Goal: Task Accomplishment & Management: Manage account settings

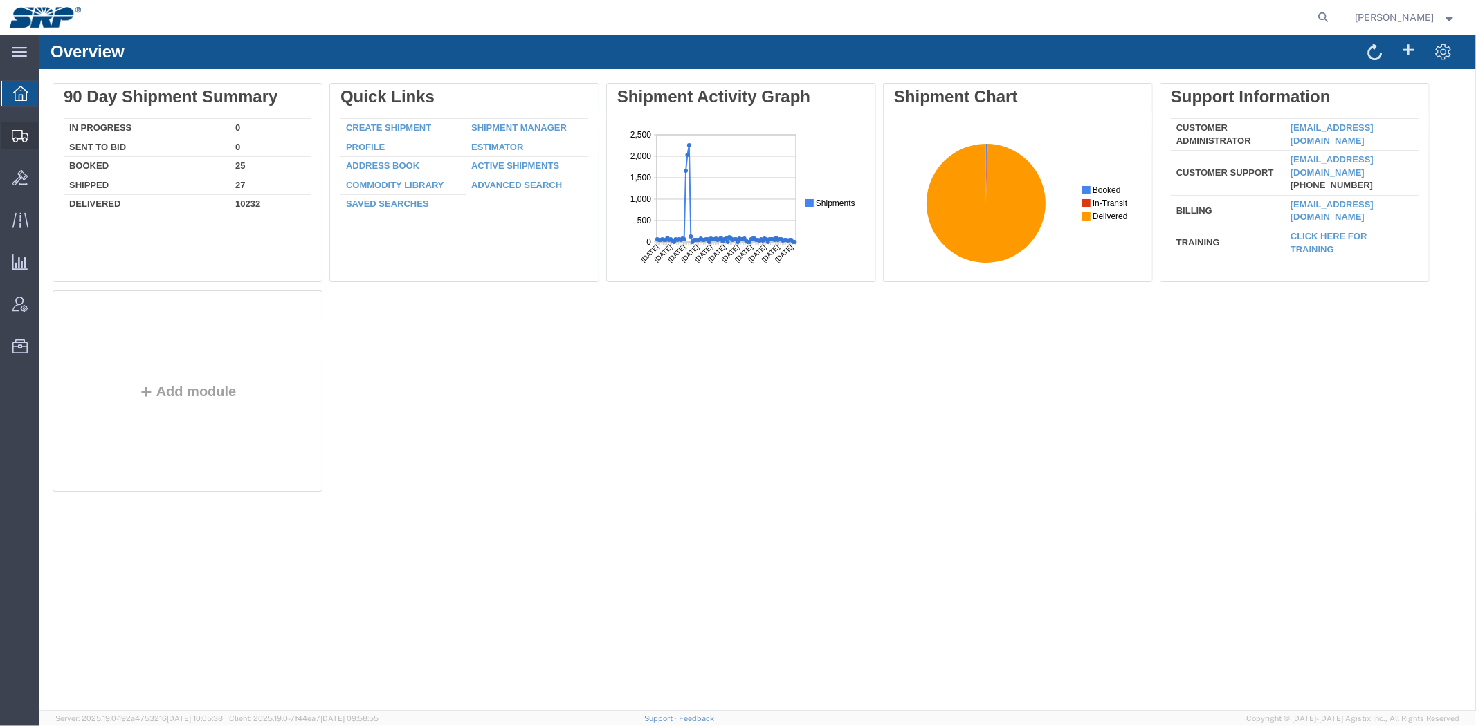
click at [30, 136] on div at bounding box center [20, 136] width 39 height 28
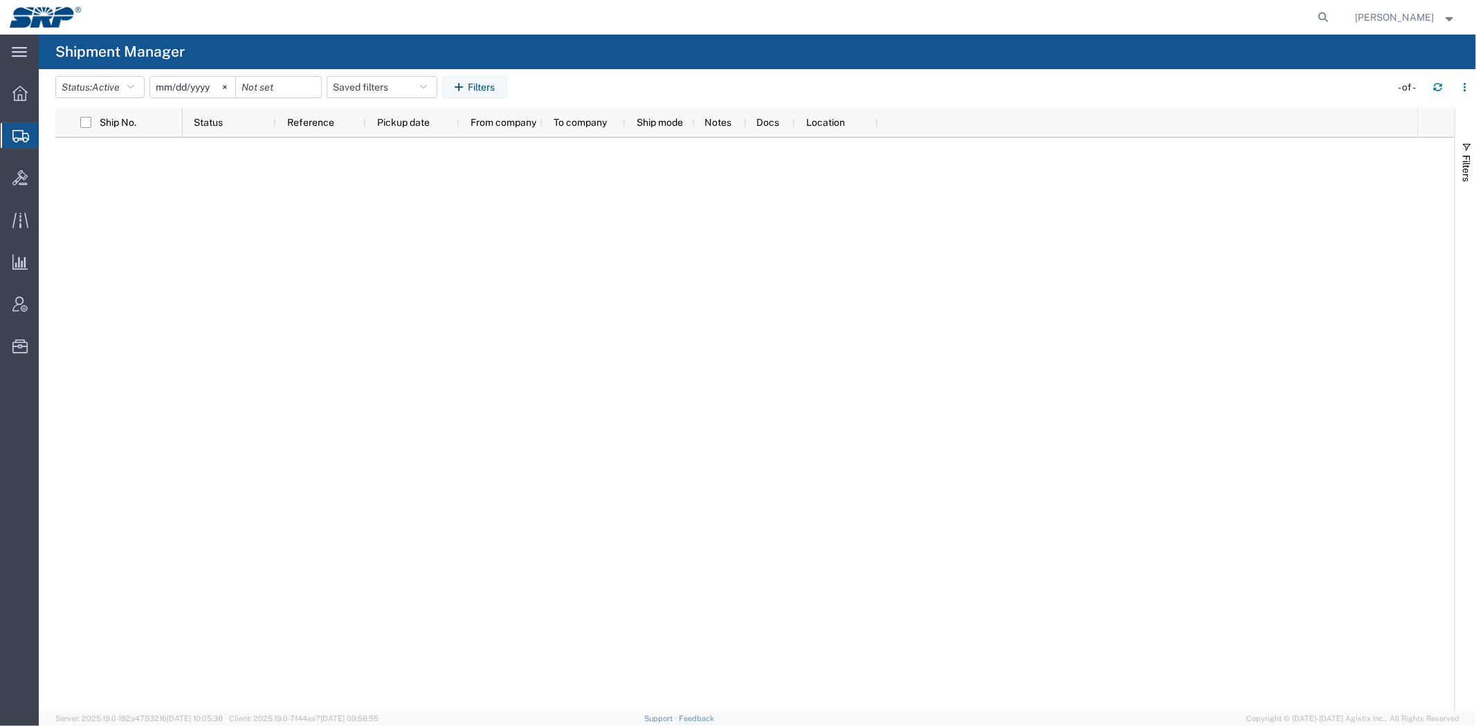
drag, startPoint x: 1323, startPoint y: 12, endPoint x: 1302, endPoint y: 11, distance: 20.8
click at [1323, 12] on icon at bounding box center [1323, 17] width 19 height 19
click at [1201, 10] on input "search" at bounding box center [1103, 17] width 421 height 33
paste input "390127873312"
type input "390127873312"
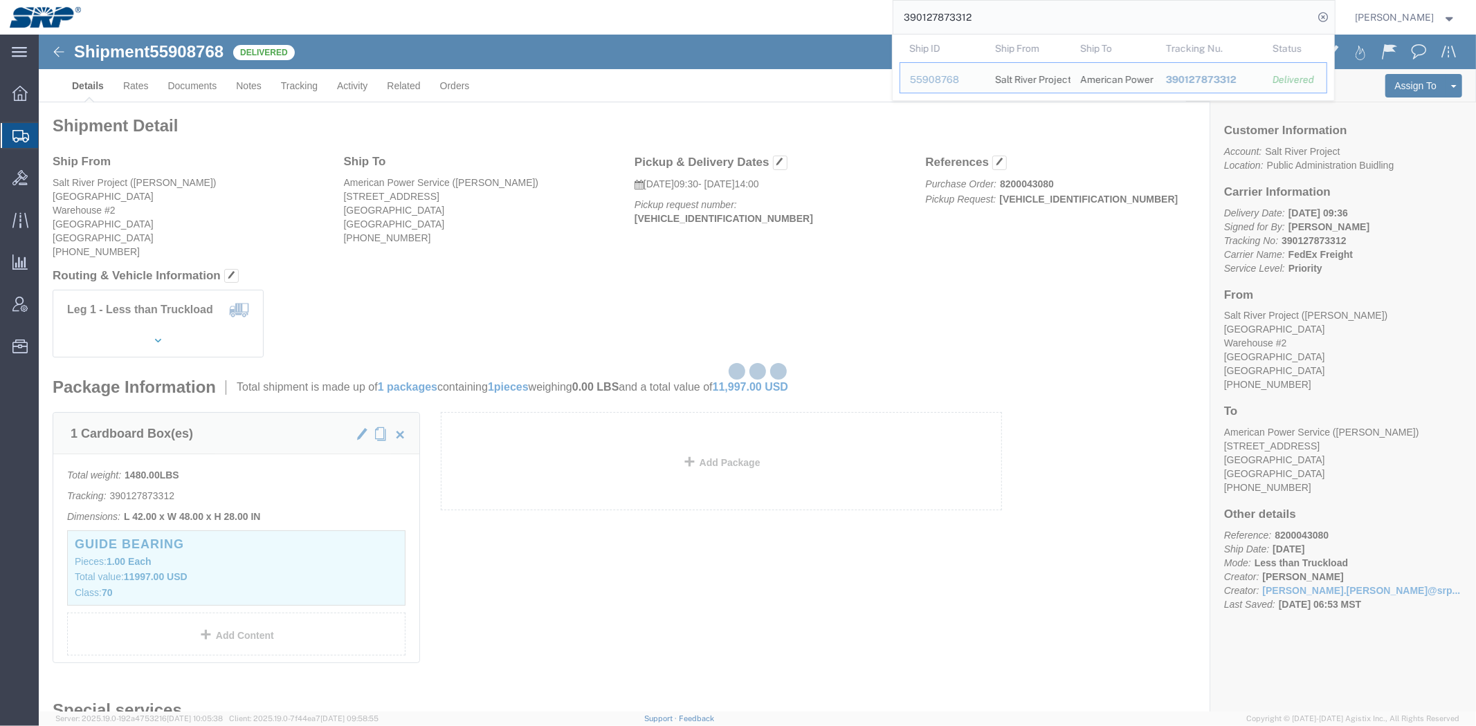
click at [997, 354] on div at bounding box center [757, 373] width 1437 height 677
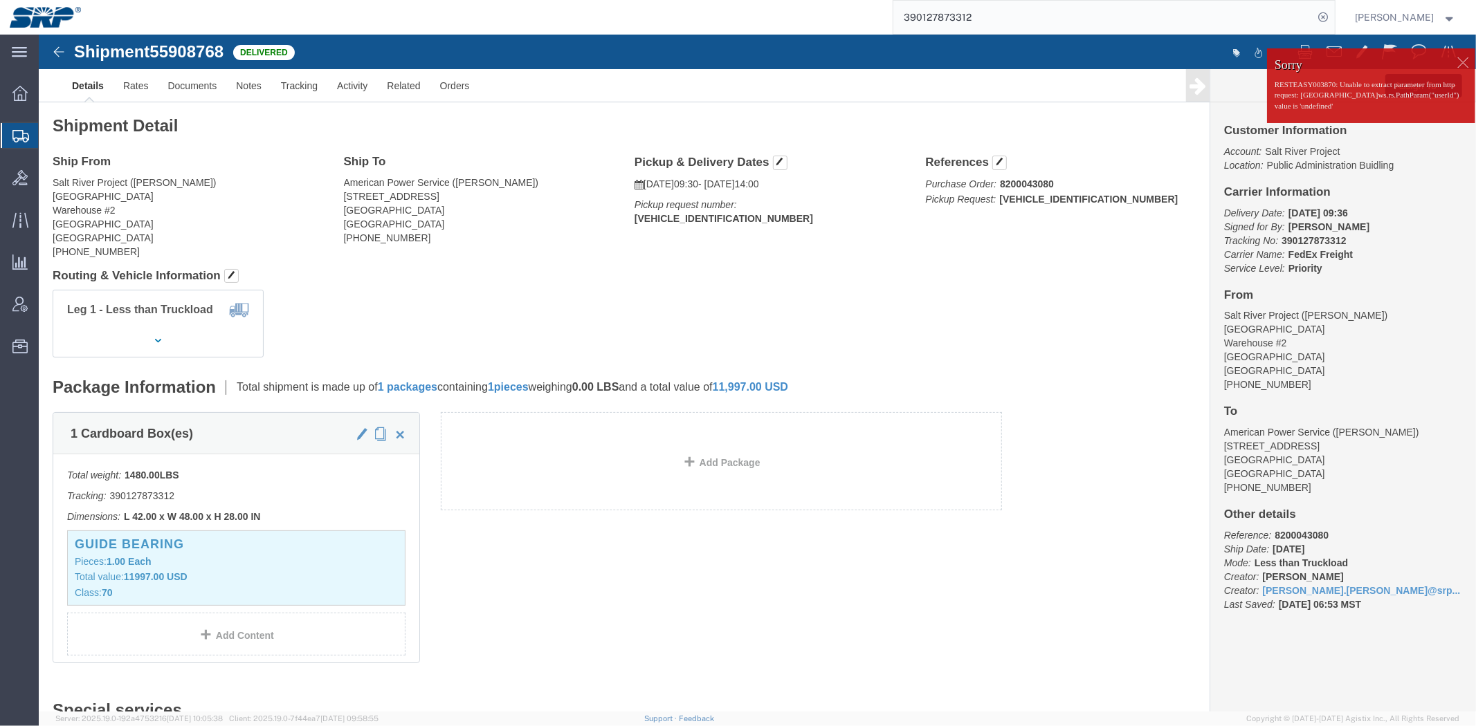
click div
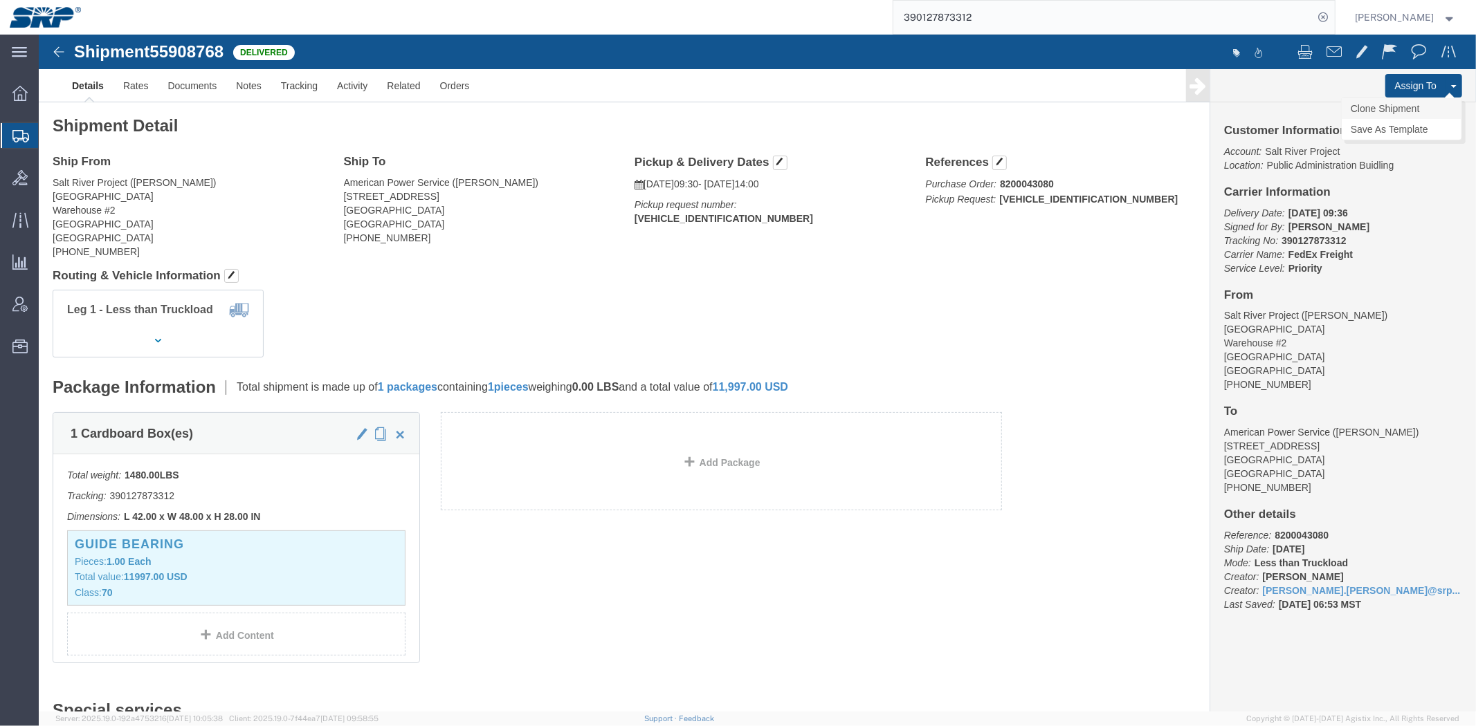
click link "Clone Shipment"
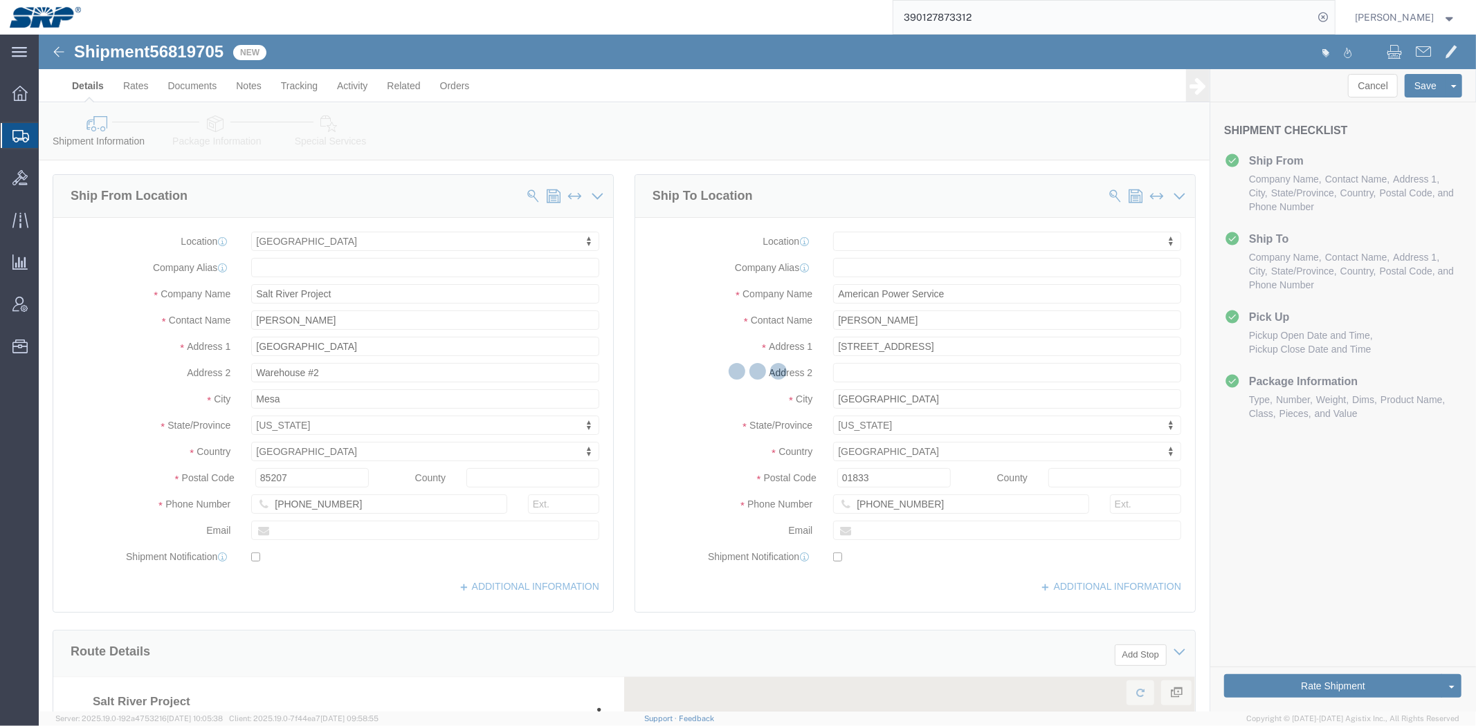
select select "54819"
select select
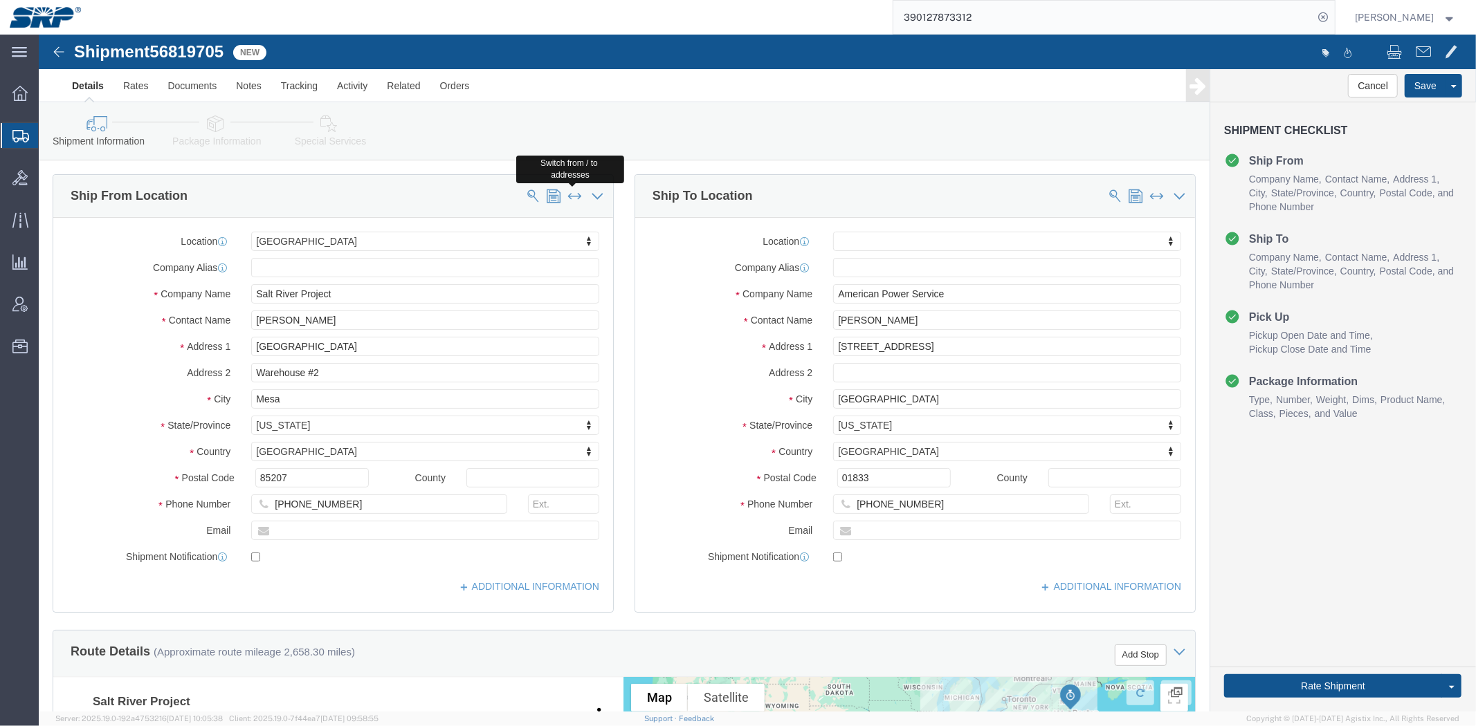
click span
type input "American Power Service"
type input "[PERSON_NAME]"
type input "[STREET_ADDRESS]"
type input "[GEOGRAPHIC_DATA]"
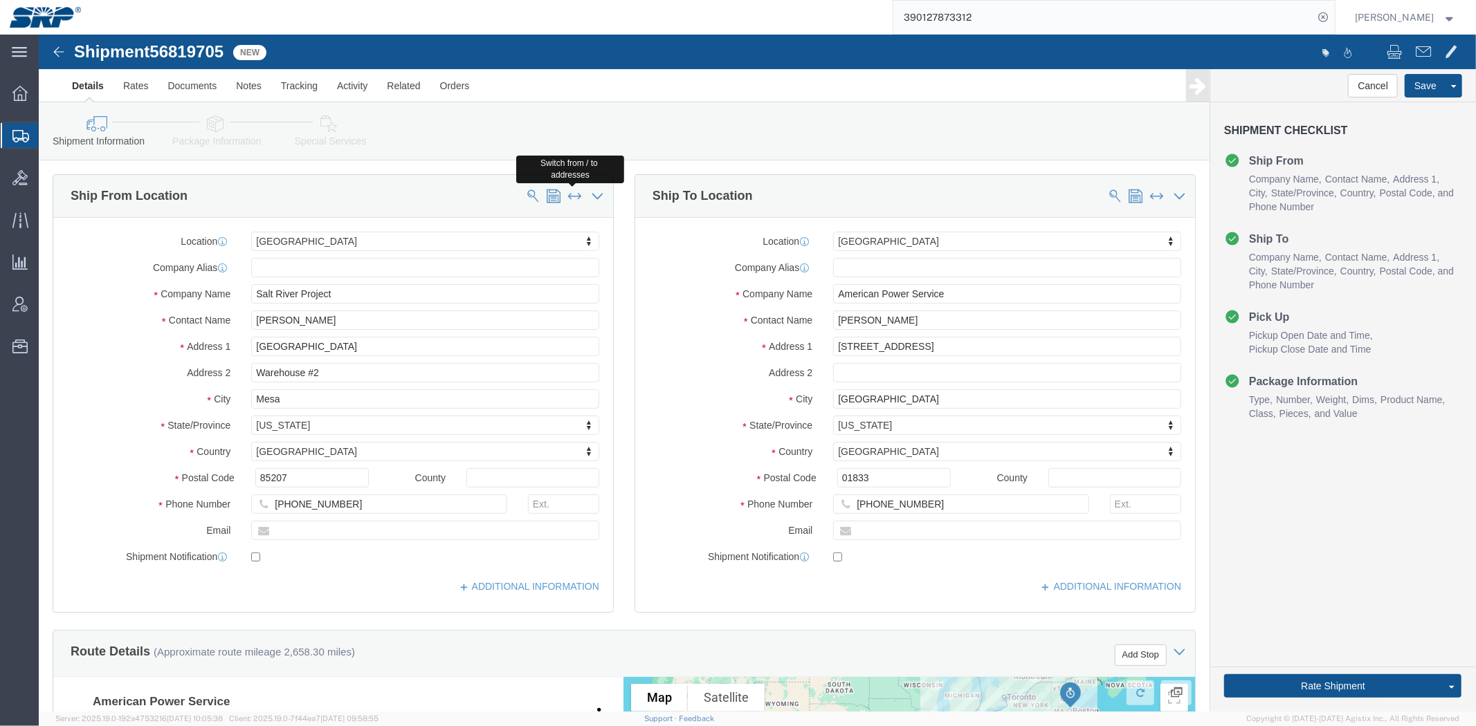
select select "MA"
type input "01833"
type input "[PHONE_NUMBER]"
select select "54819"
type input "Salt River Project"
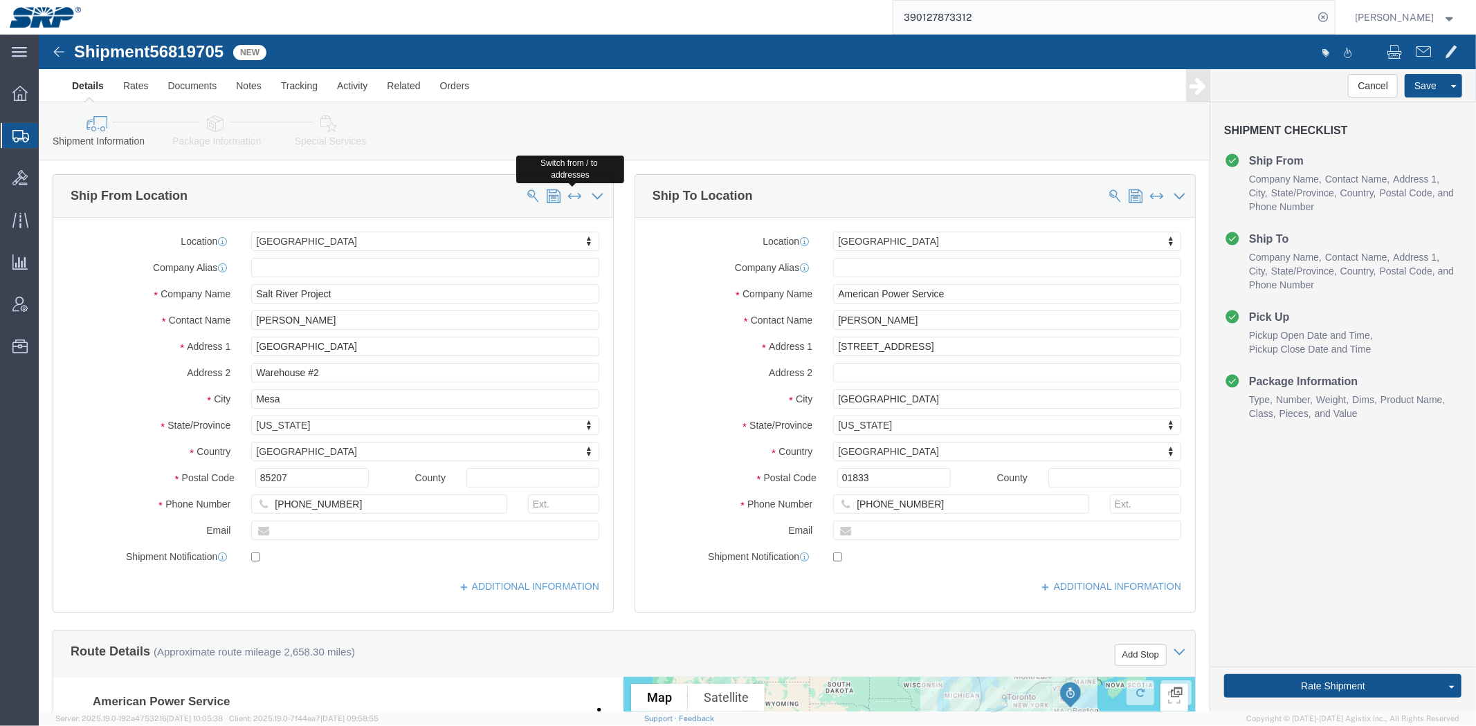
type input "[PERSON_NAME]"
type input "[GEOGRAPHIC_DATA]"
type input "Warehouse #2"
type input "Mesa"
select select "AZ"
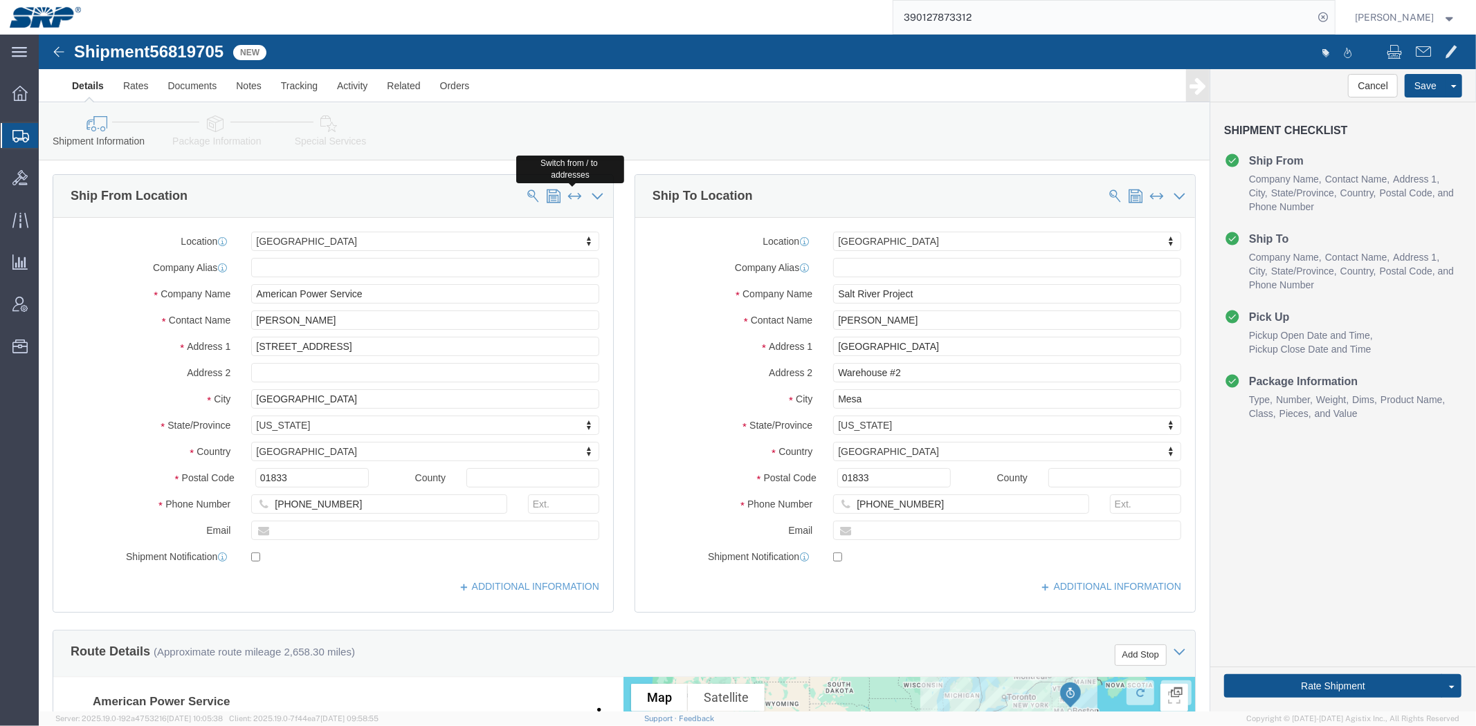
type input "85207"
type input "[PHONE_NUMBER]"
drag, startPoint x: 228, startPoint y: 289, endPoint x: 183, endPoint y: 284, distance: 45.3
click div "Contact Name [PERSON_NAME]"
drag, startPoint x: 231, startPoint y: 286, endPoint x: 190, endPoint y: 281, distance: 41.8
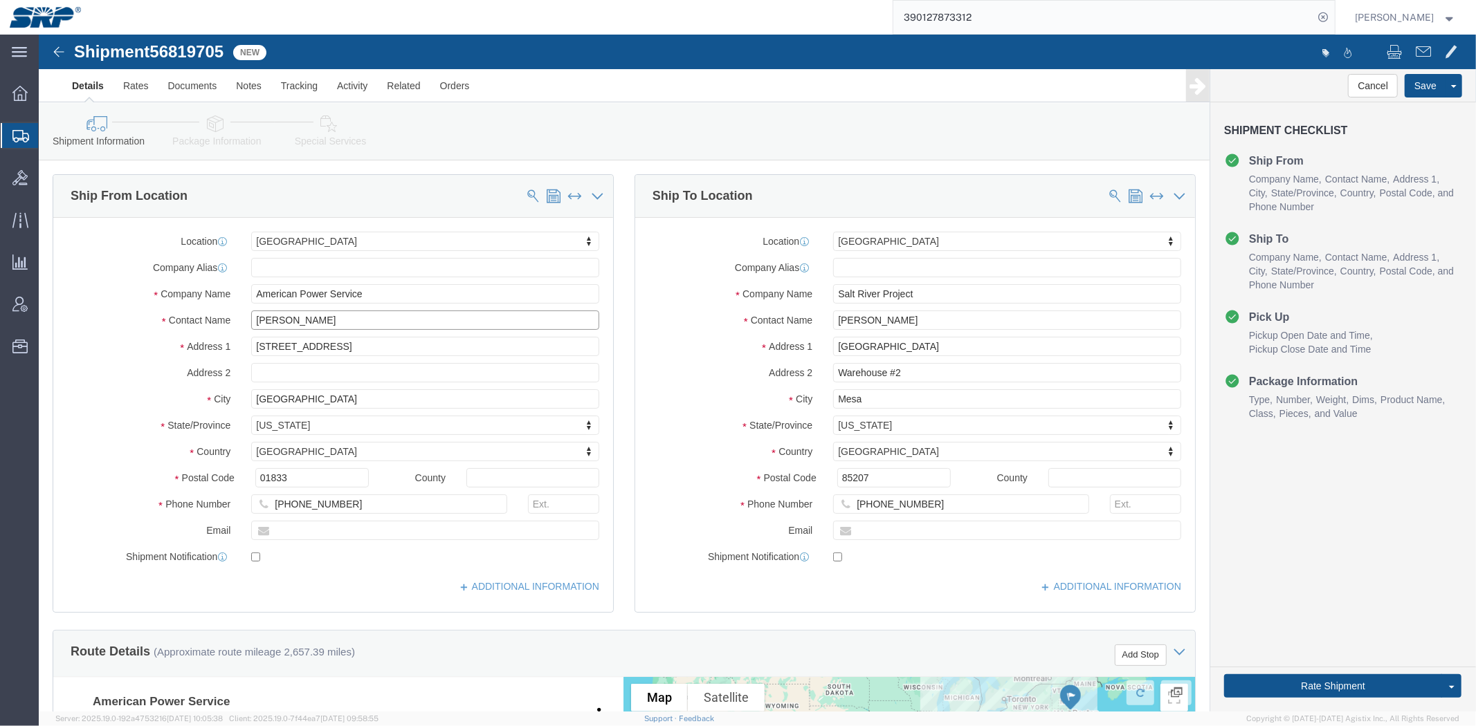
click div "Contact Name [PERSON_NAME]"
paste input "athan"
type input "[PERSON_NAME]"
click div "Ship From Location Location [GEOGRAPHIC_DATA] SERVICE CENTER My Profile Locatio…"
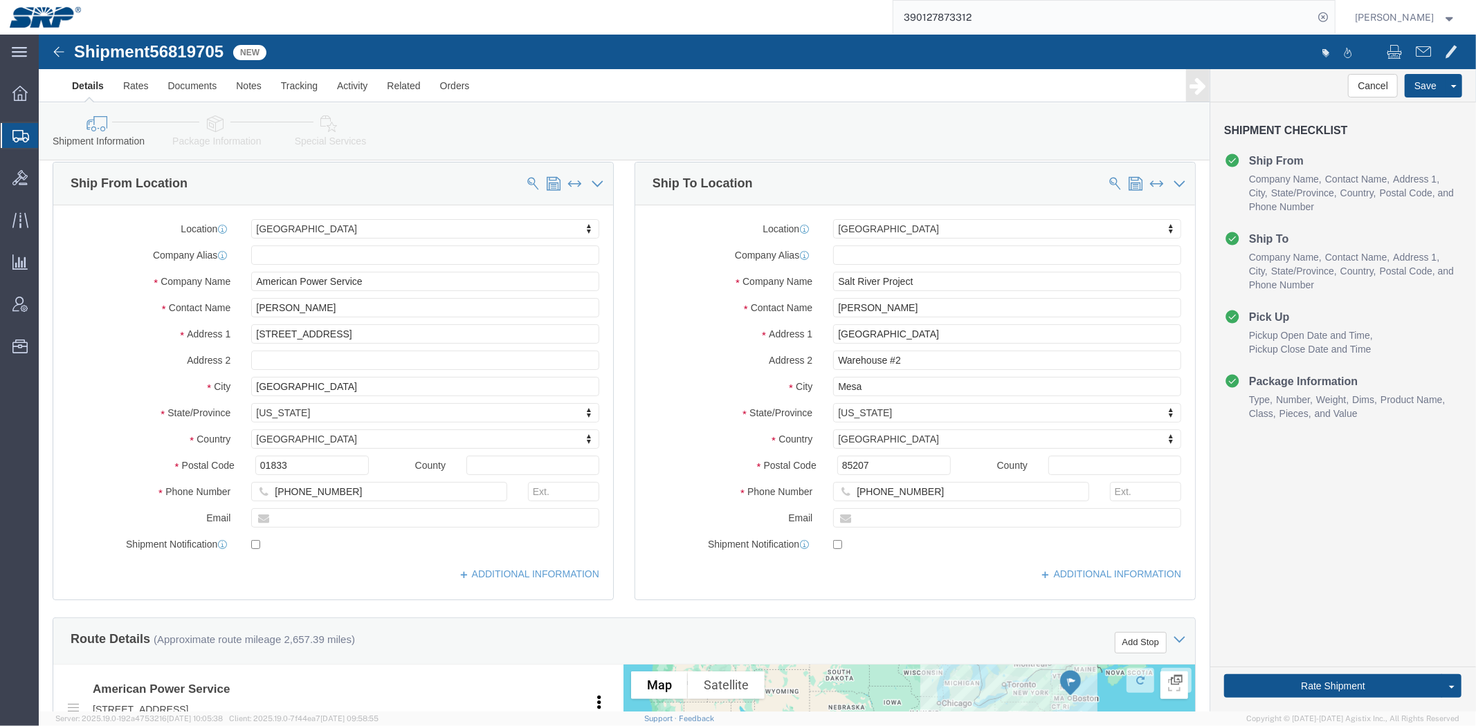
drag, startPoint x: 576, startPoint y: 292, endPoint x: 578, endPoint y: 303, distance: 11.4
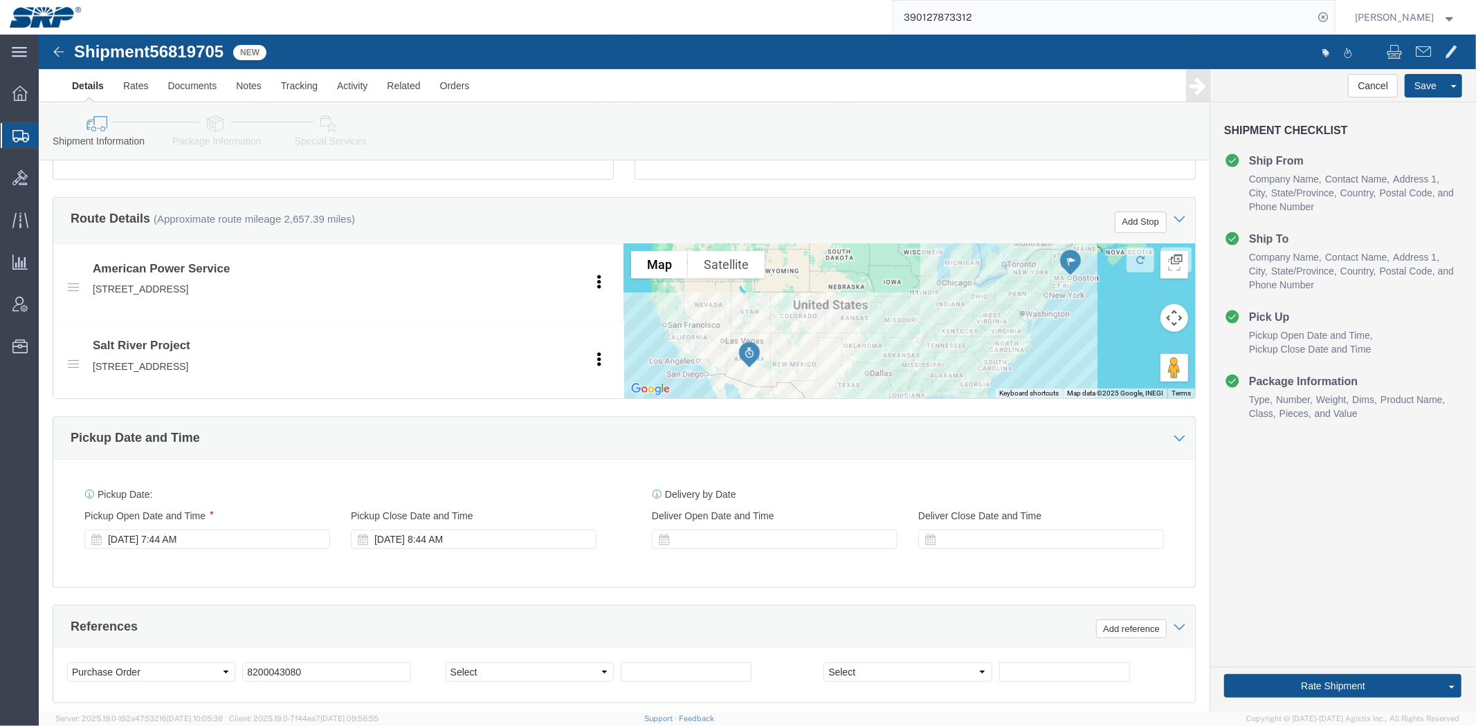
drag, startPoint x: 570, startPoint y: 267, endPoint x: 585, endPoint y: 334, distance: 68.8
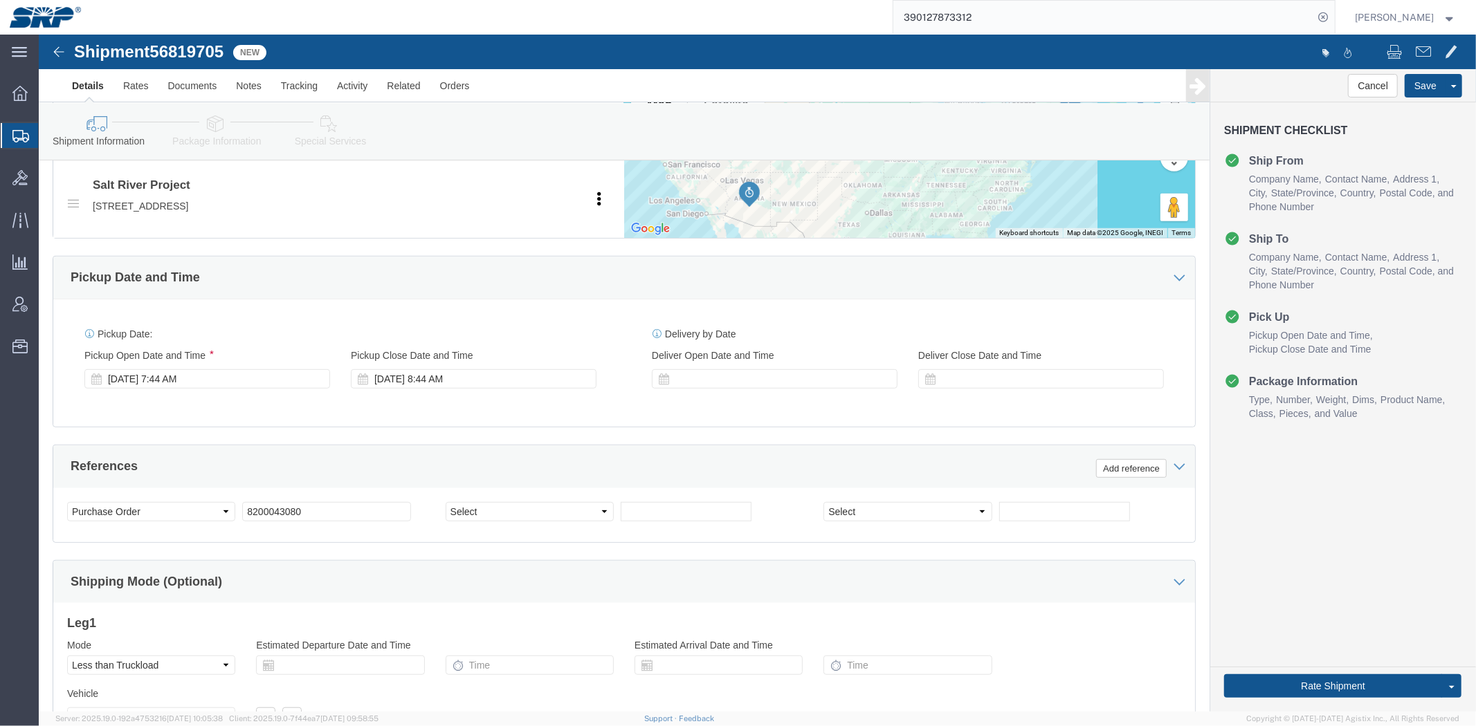
scroll to position [641, 0]
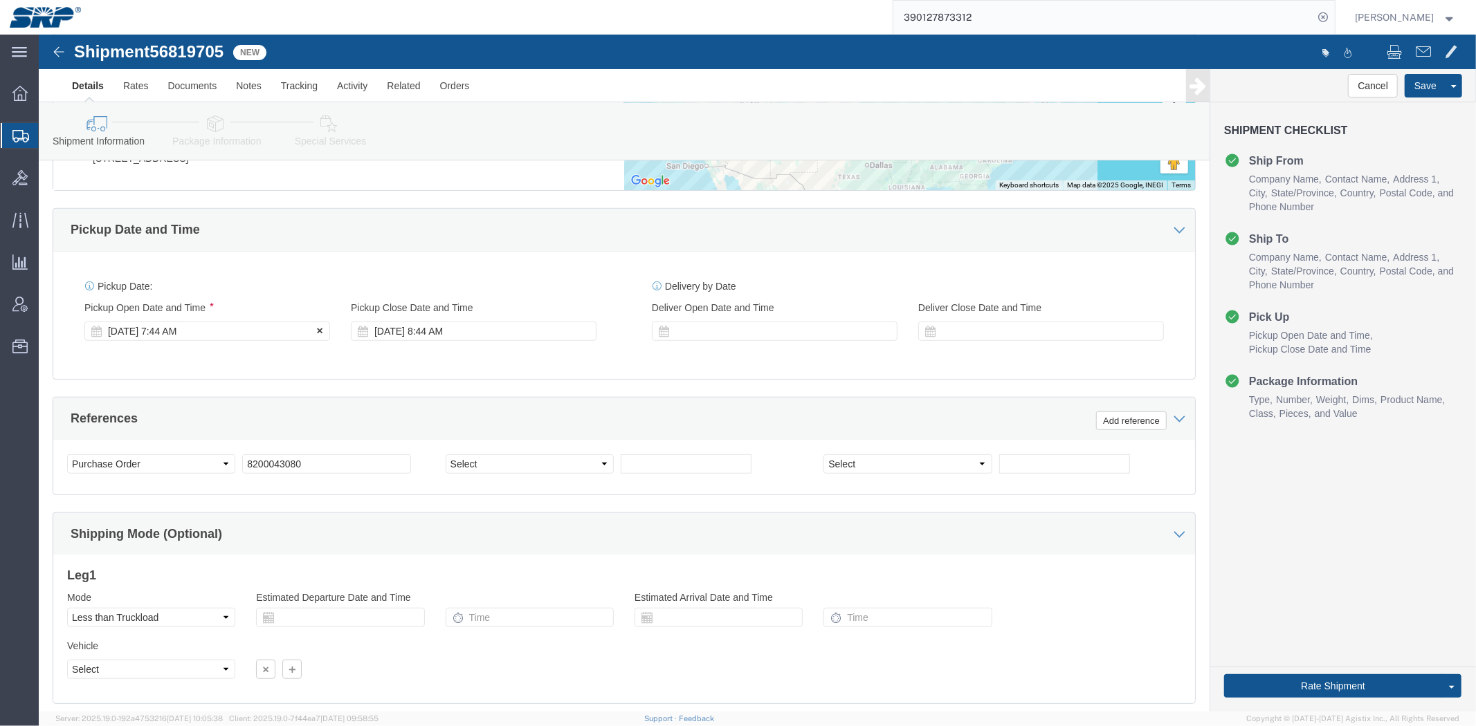
click div "[DATE] 7:44 AM"
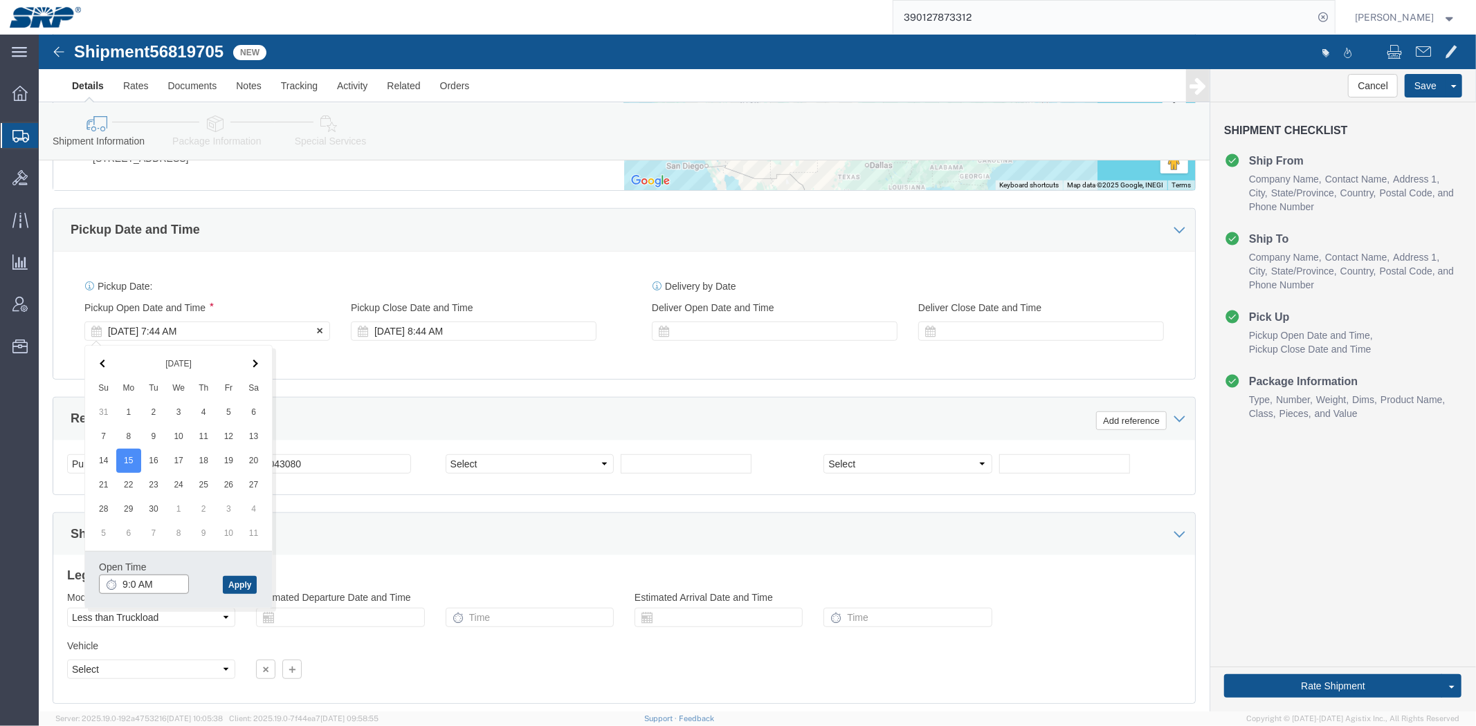
type input "9:00 AM"
click button "Apply"
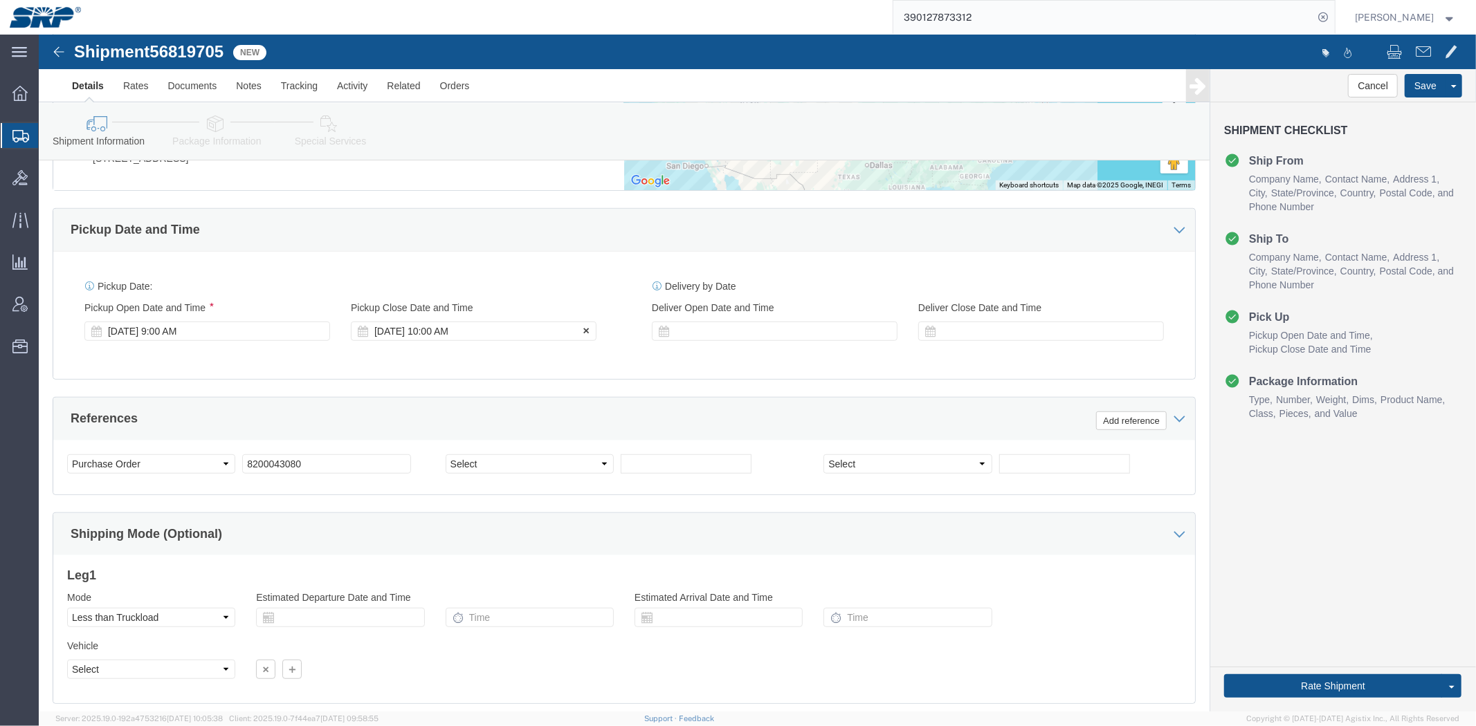
click label "Pickup Close Date and Time"
click div "[DATE] 10:00 AM"
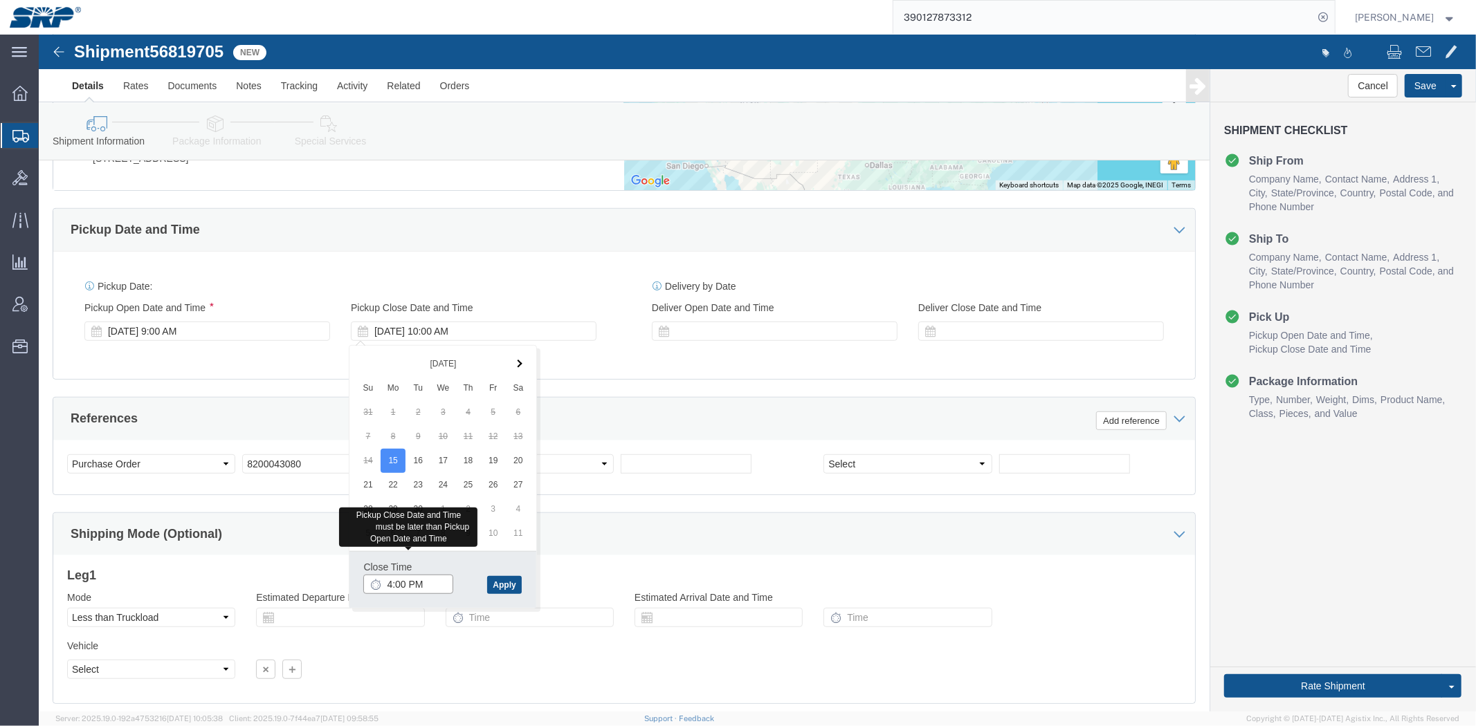
type input "4:00 PM"
click div "Close Time 4:00 PM [DATE] 10:00 AM - [DATE] 10:00 AM Cancel Apply"
click button "Apply"
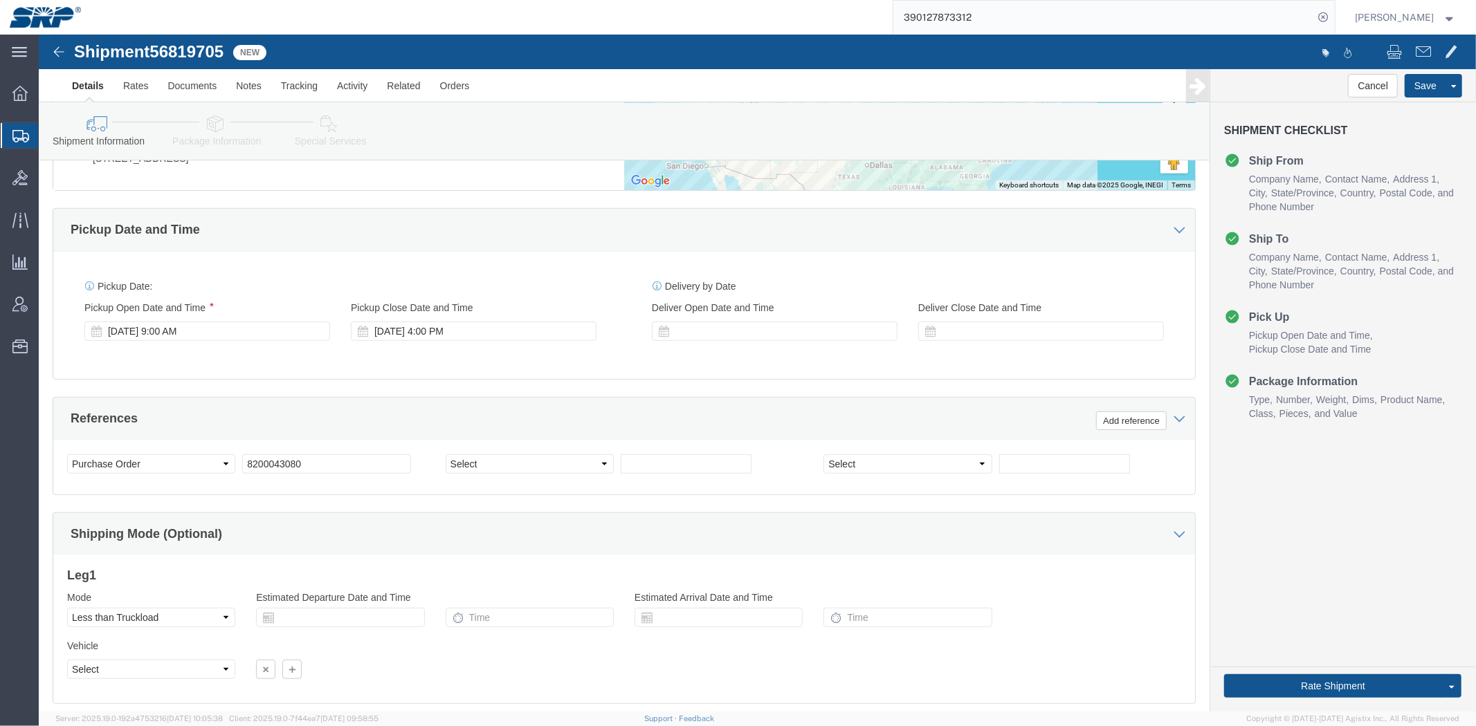
click div "Pickup Date: Pickup Start Date Pickup Start Time Pickup Open Date and Time [DAT…"
click div "[DATE] 9:00 AM"
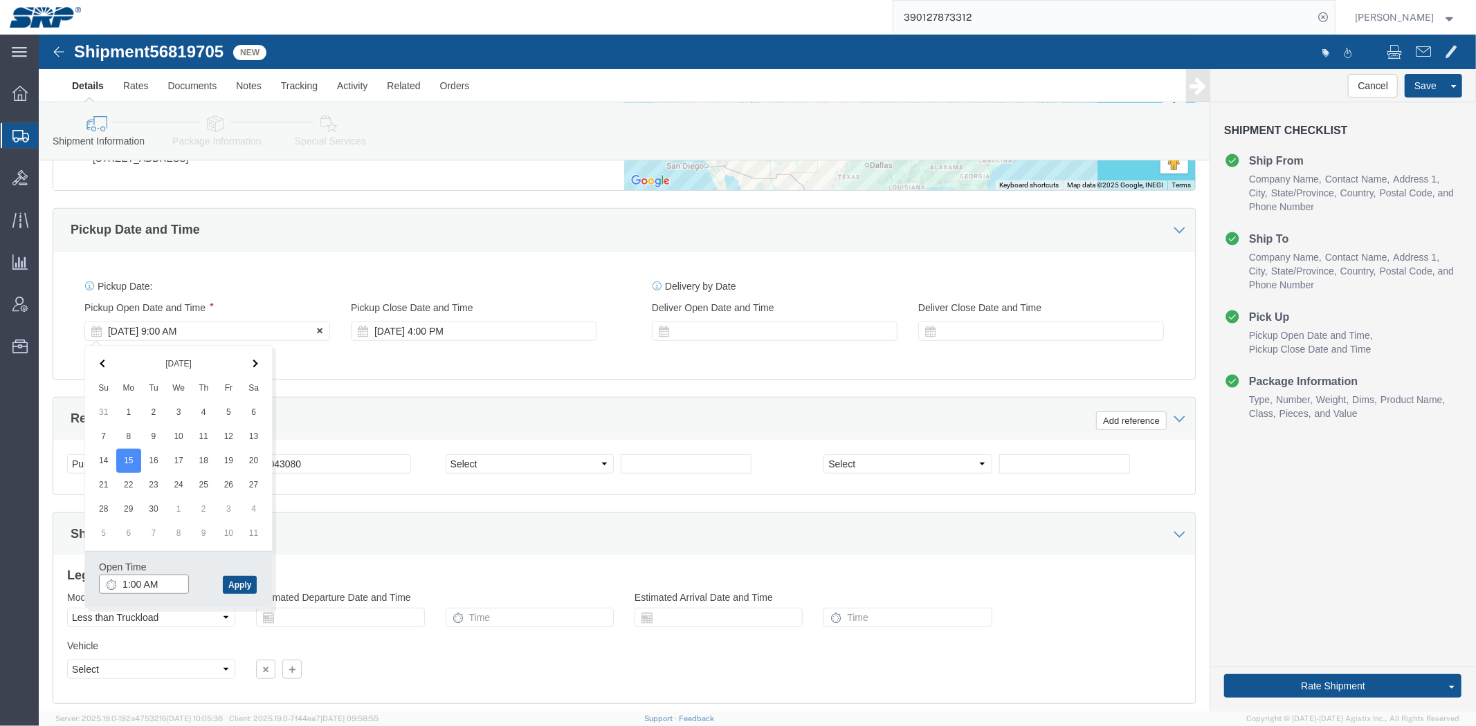
type input "10:00 AM"
click button "Apply"
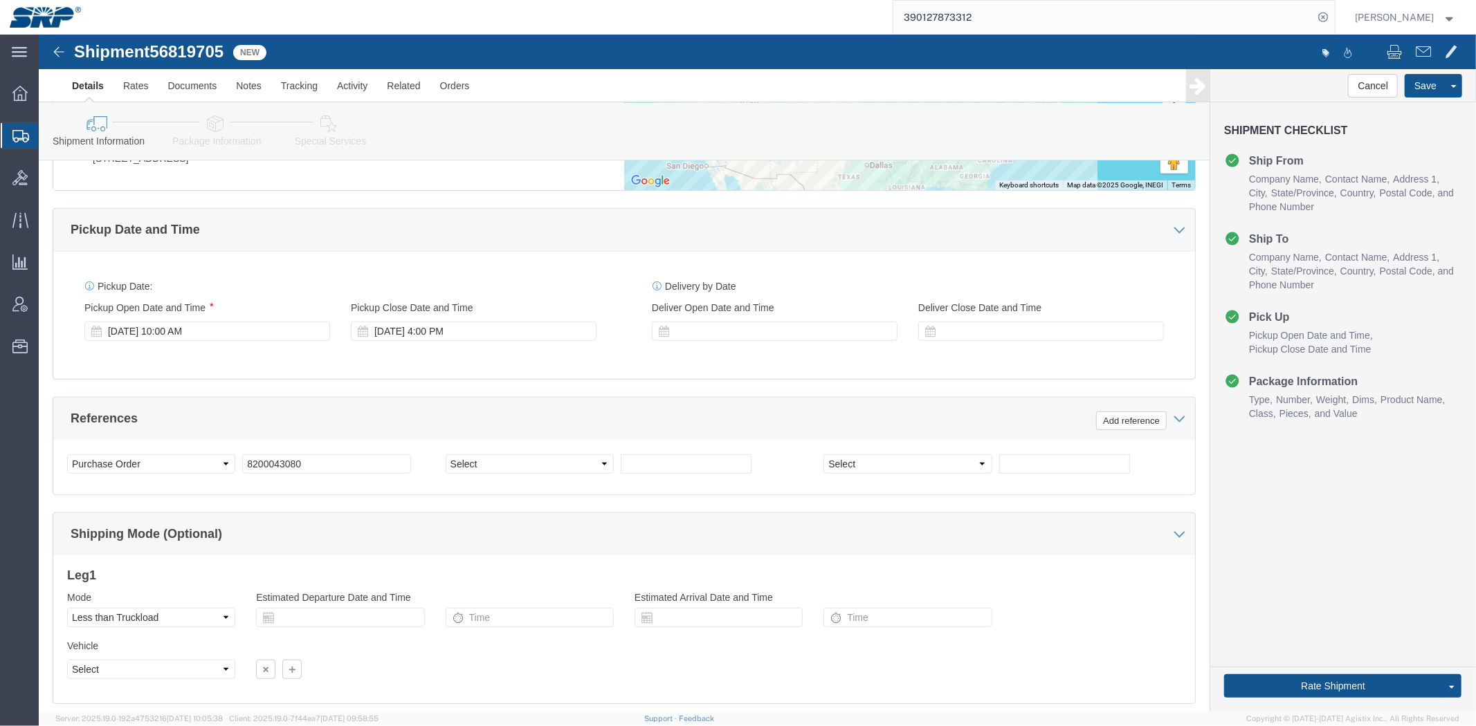
click div "Ship From Location Location [GEOGRAPHIC_DATA] SERVICE CENTER My Profile Locatio…"
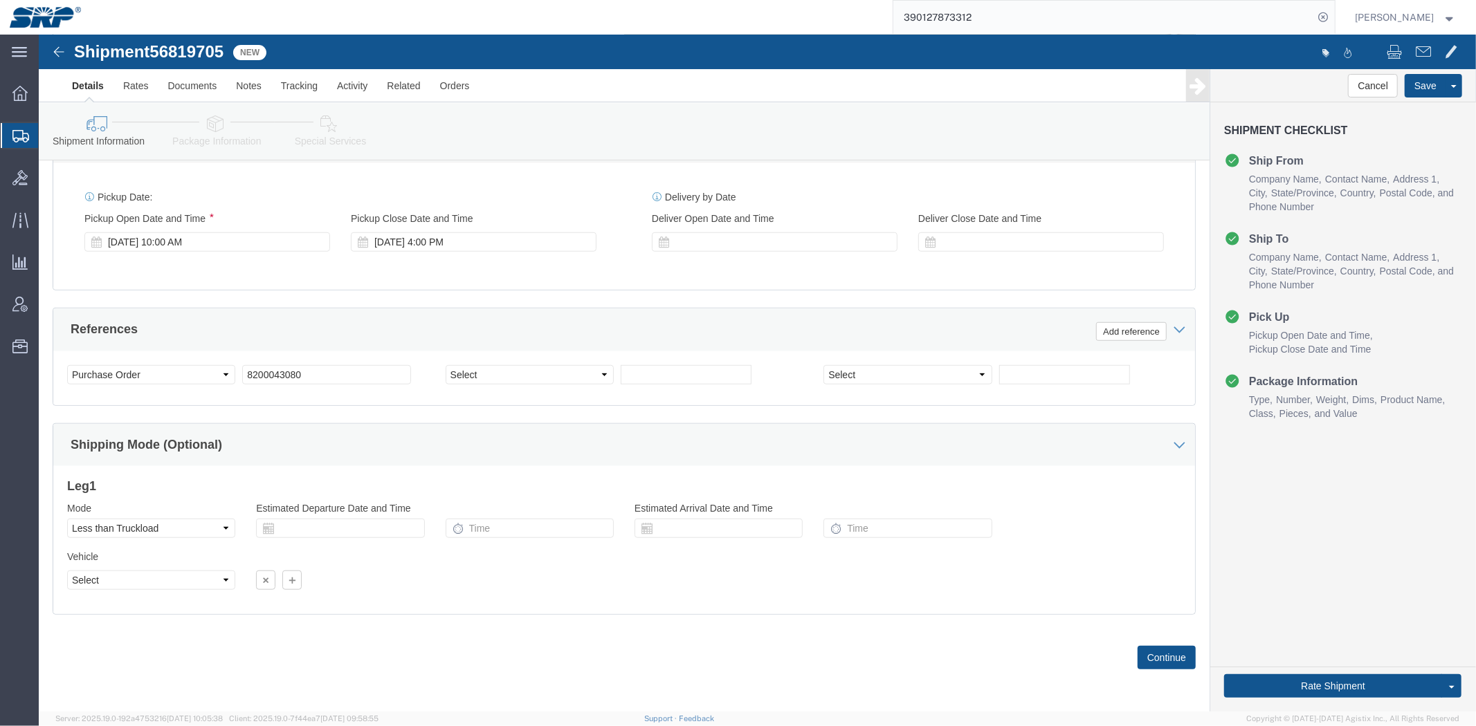
drag, startPoint x: 349, startPoint y: 351, endPoint x: 372, endPoint y: 475, distance: 126.0
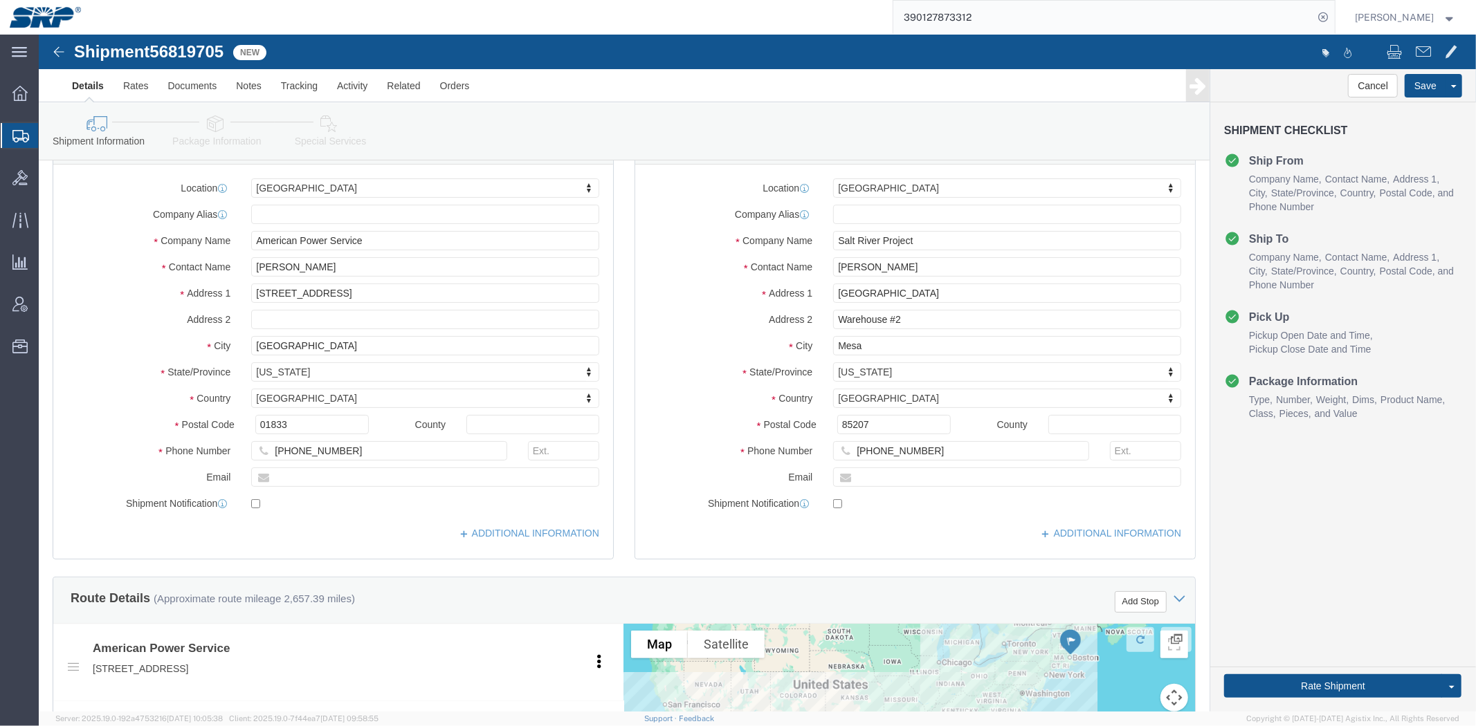
scroll to position [0, 0]
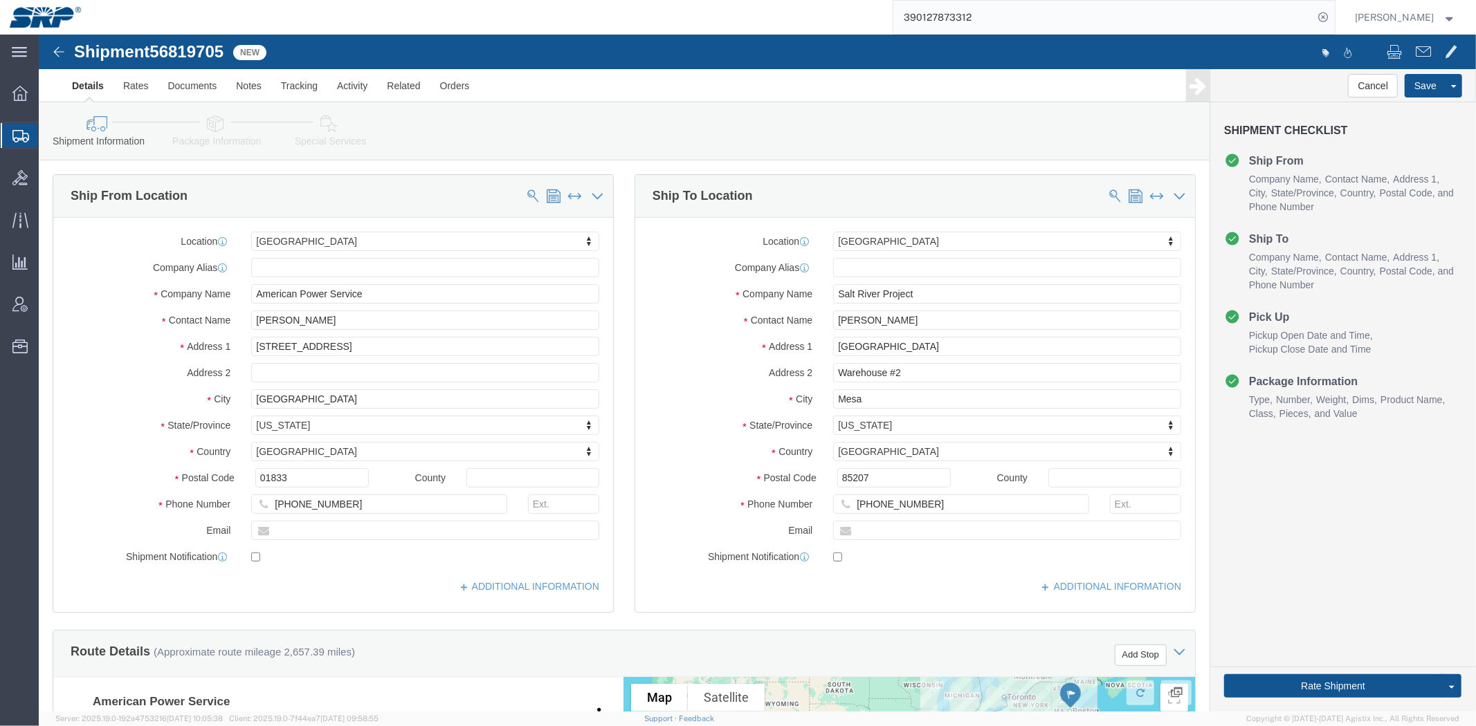
drag, startPoint x: 423, startPoint y: 561, endPoint x: 393, endPoint y: 439, distance: 125.5
click link "Package Information"
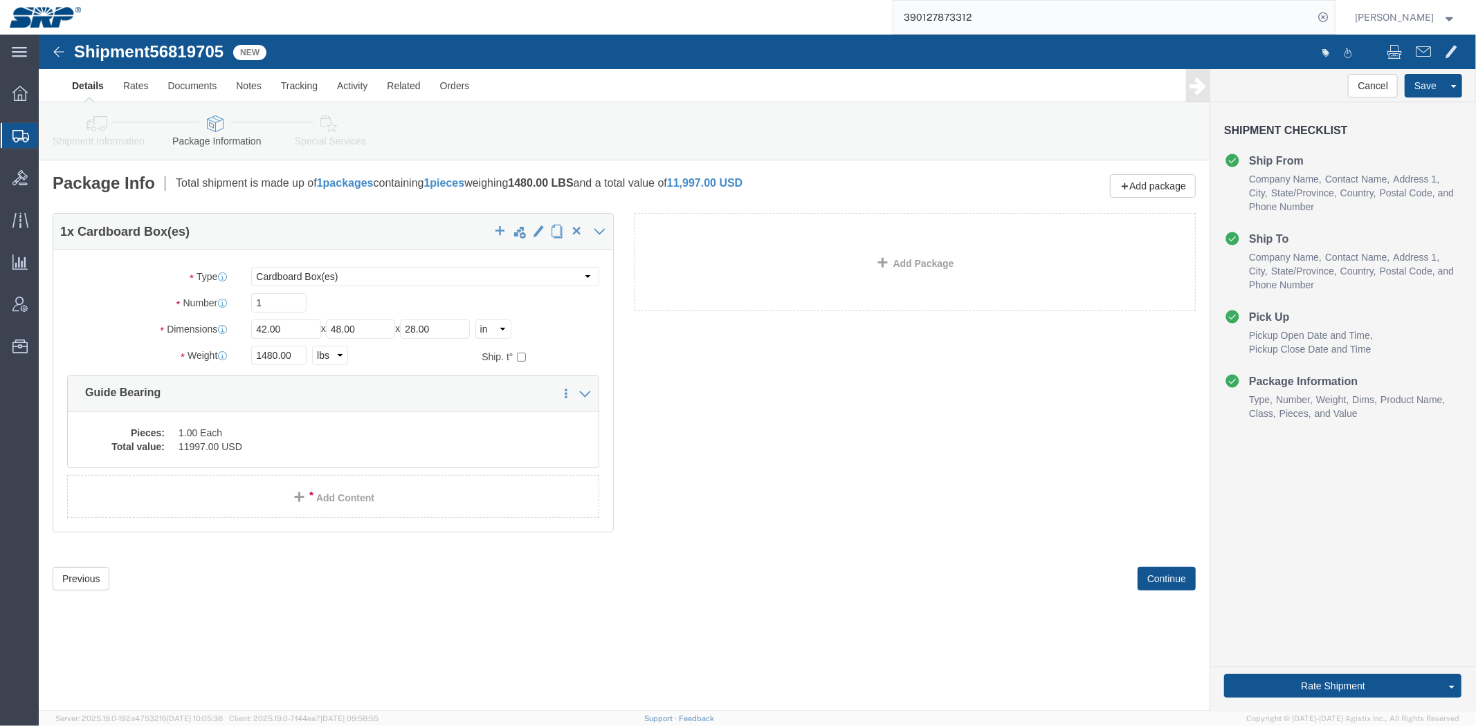
click link "Special Services"
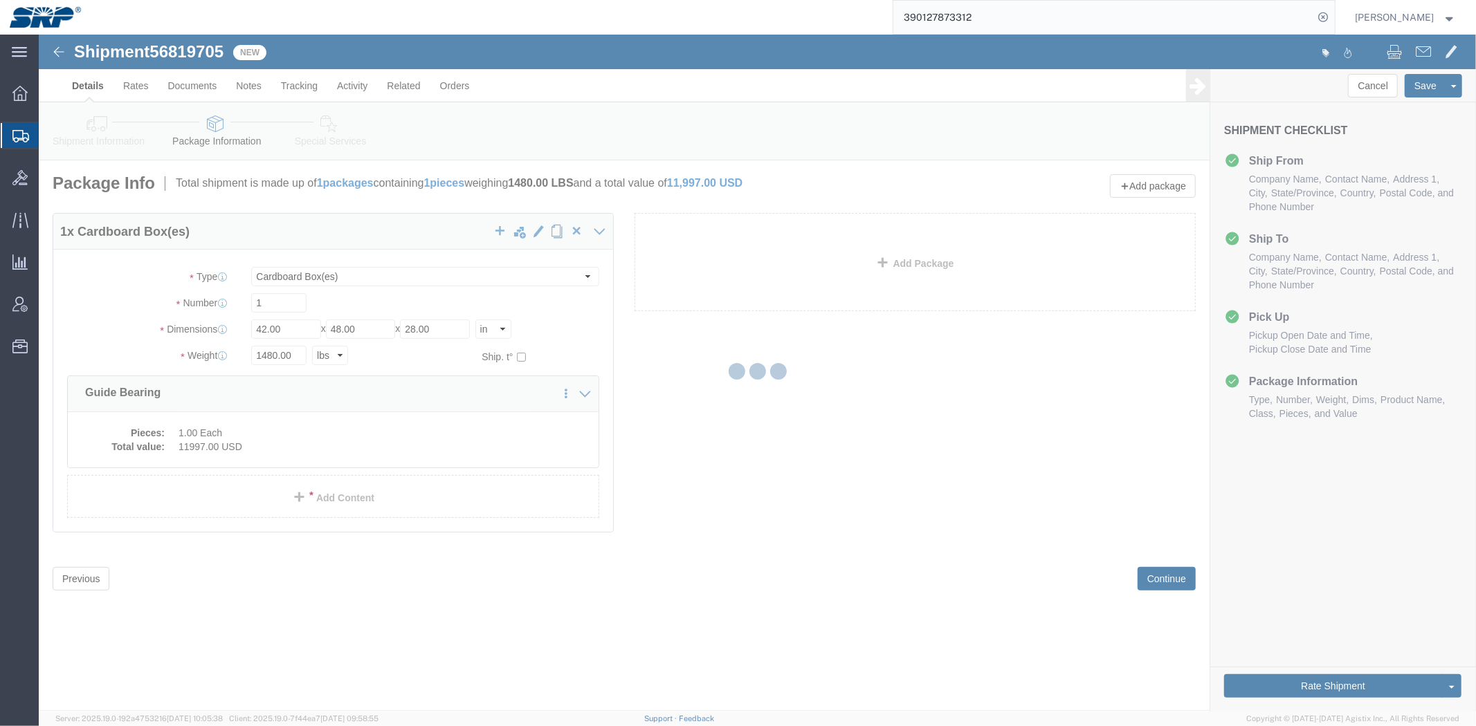
select select
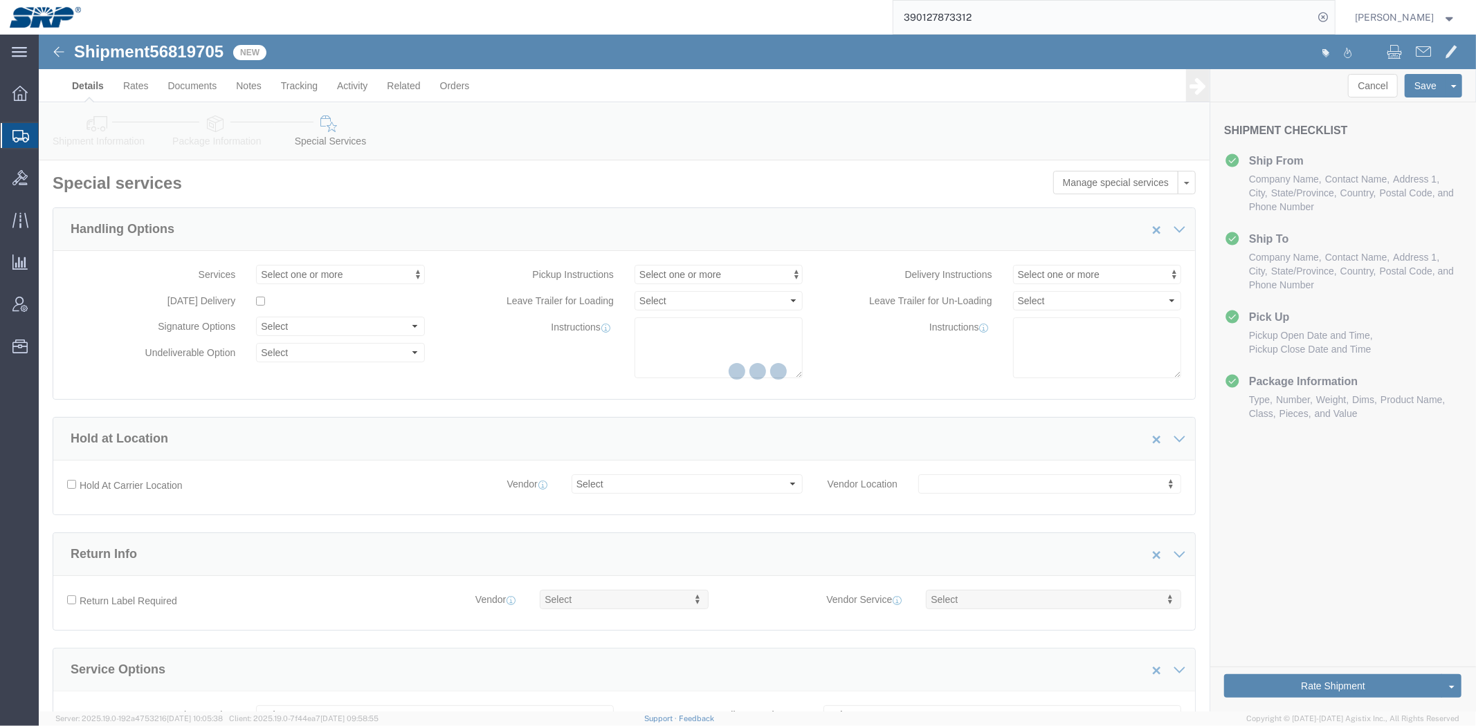
select select "COSTCENTER"
select select "66852"
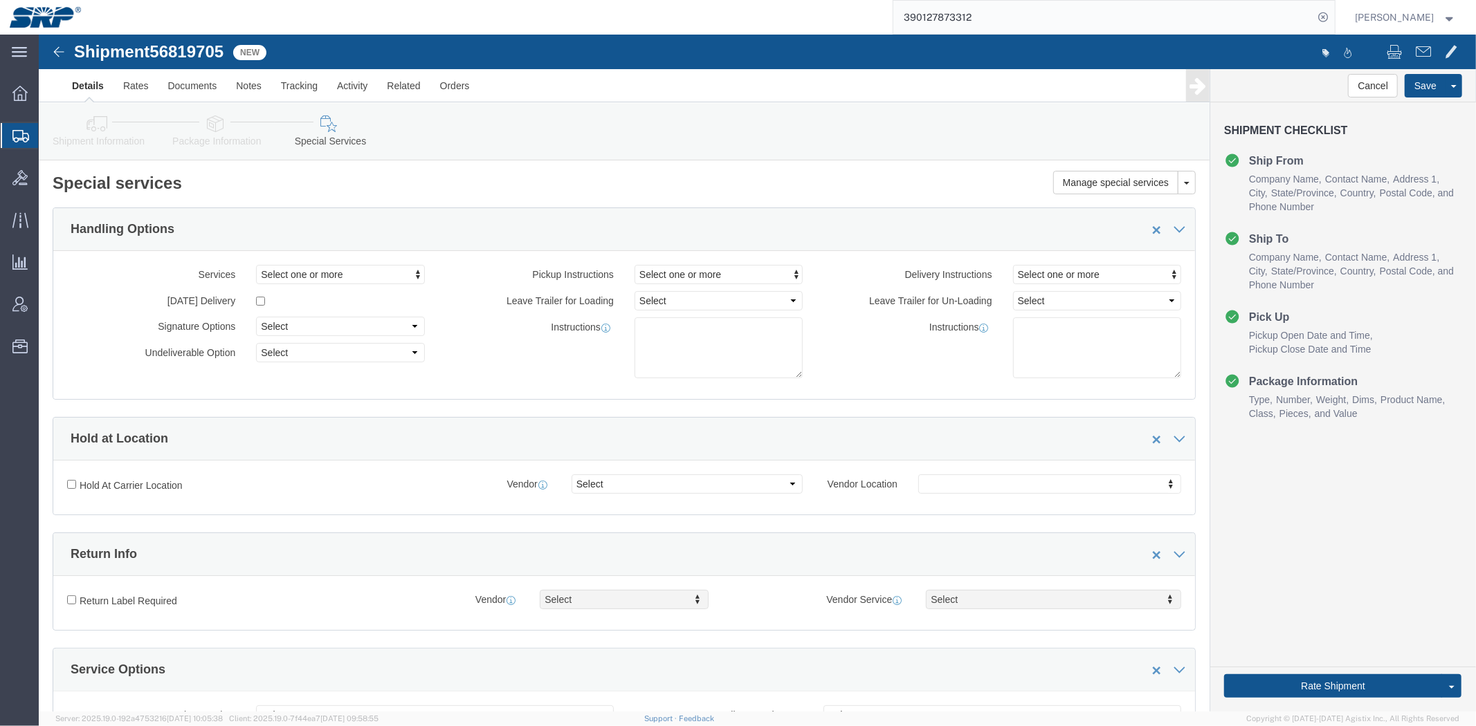
drag, startPoint x: 446, startPoint y: 222, endPoint x: 448, endPoint y: 295, distance: 73.4
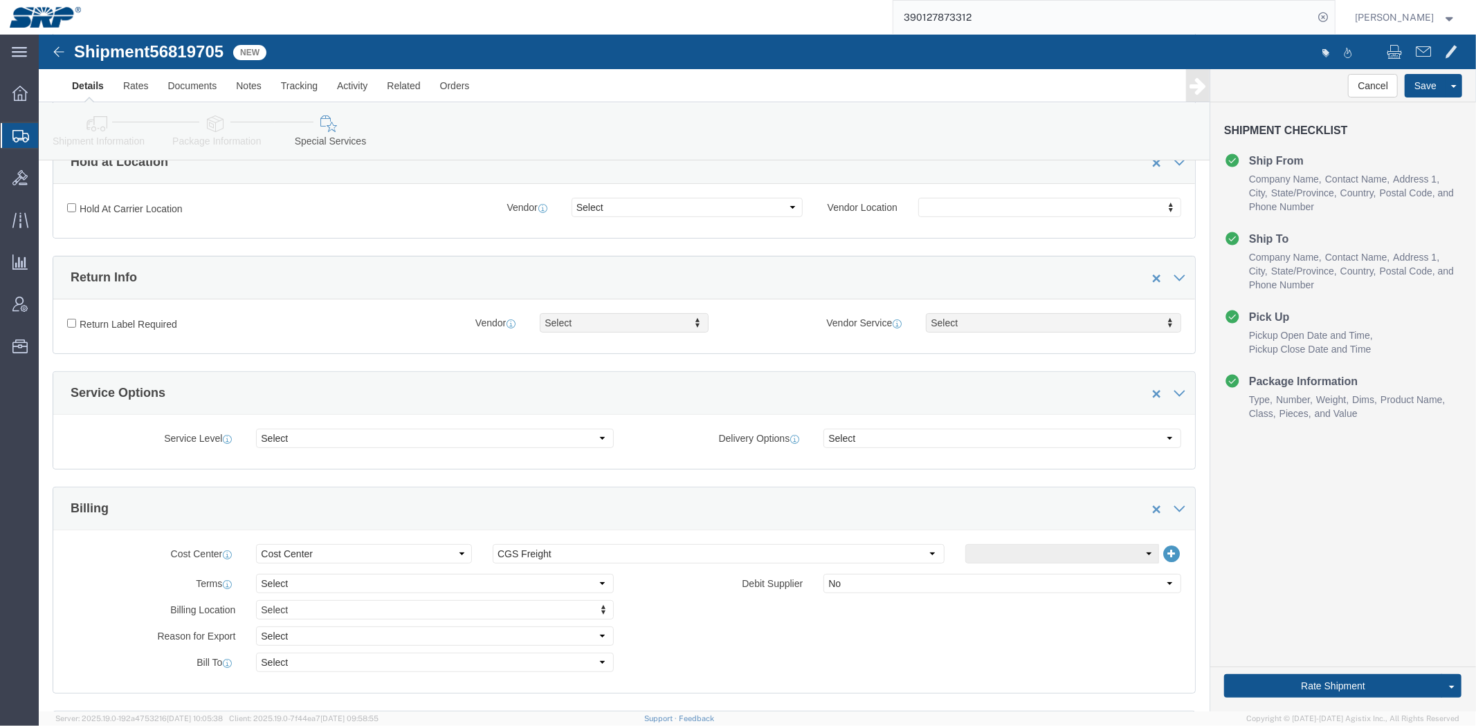
scroll to position [777, 0]
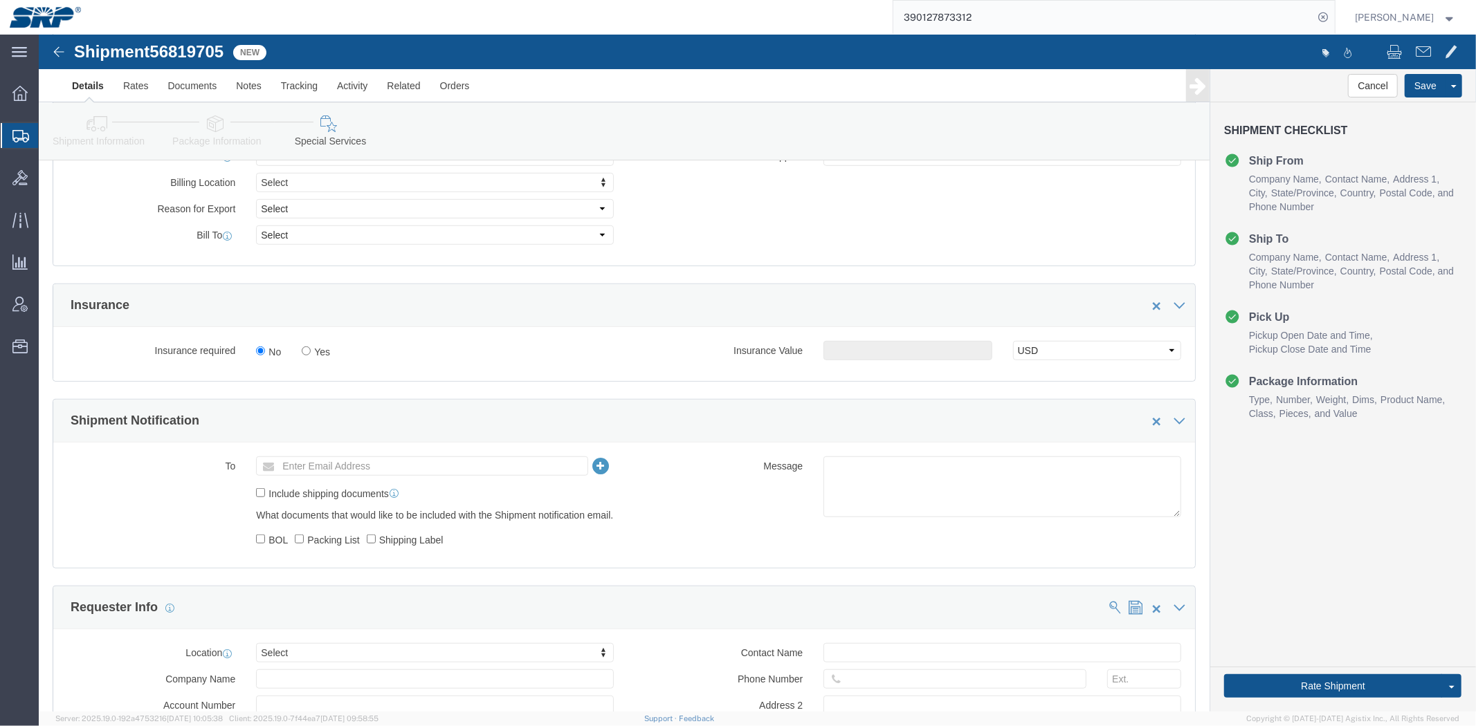
drag, startPoint x: 412, startPoint y: 221, endPoint x: 419, endPoint y: 340, distance: 118.5
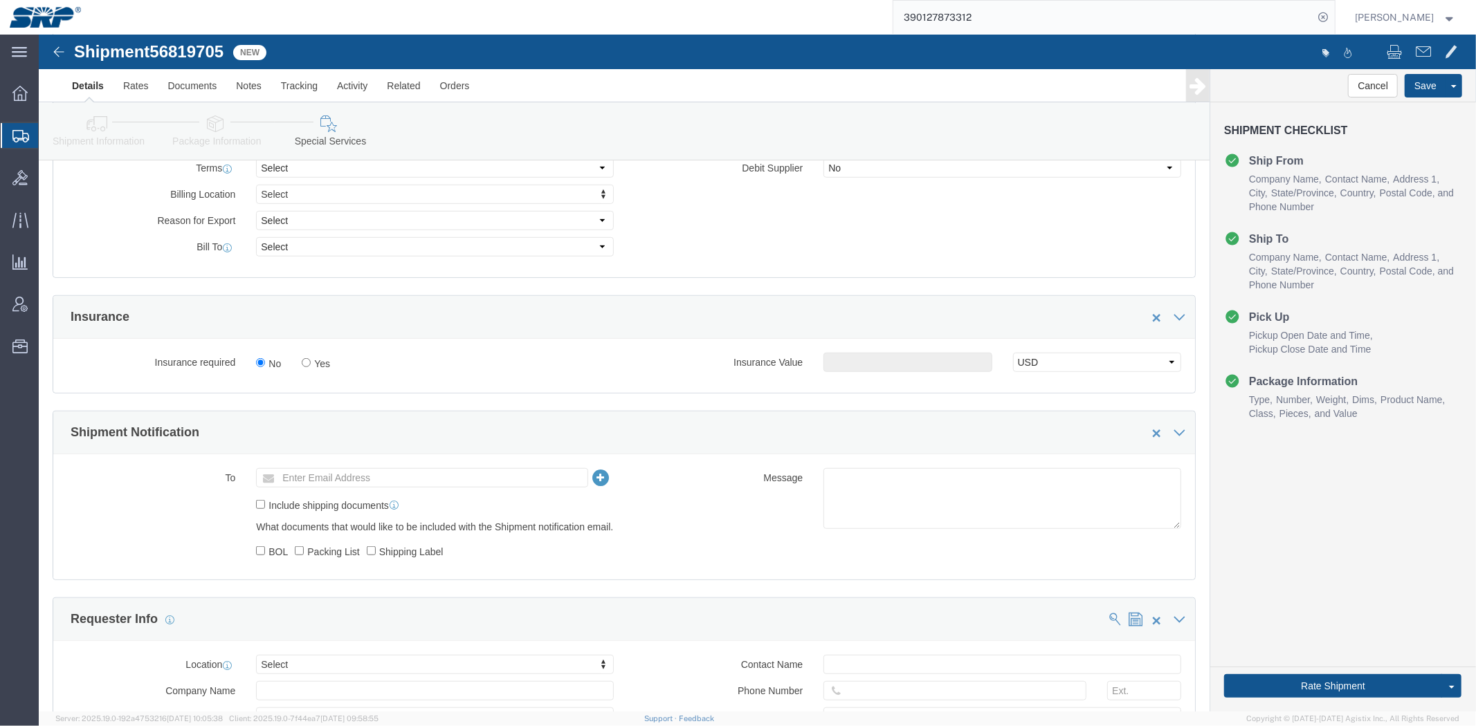
drag, startPoint x: 513, startPoint y: 335, endPoint x: 501, endPoint y: 293, distance: 43.8
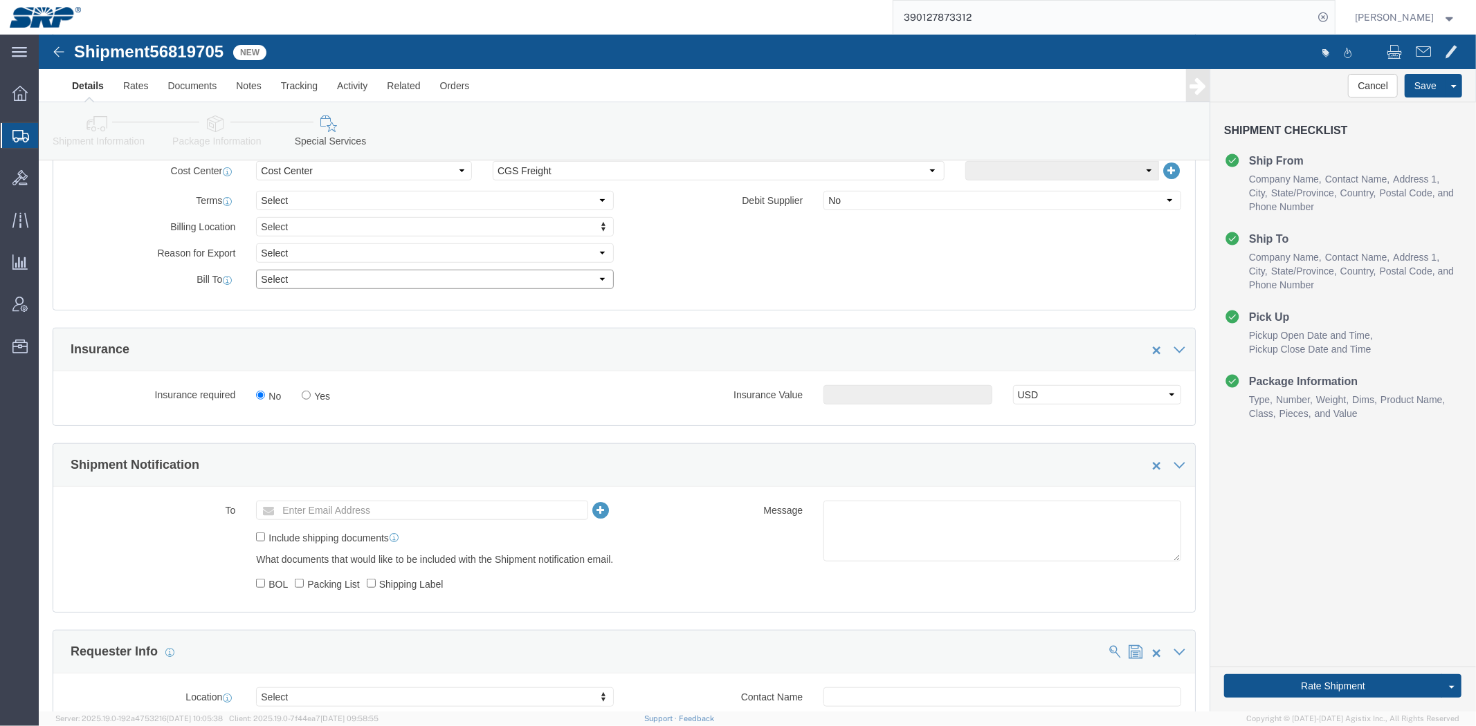
click select "Select Recipient Account Sender/Shipper Third Party Account"
select select "THRD"
click select "Select Recipient Account Sender/Shipper Third Party Account"
select select
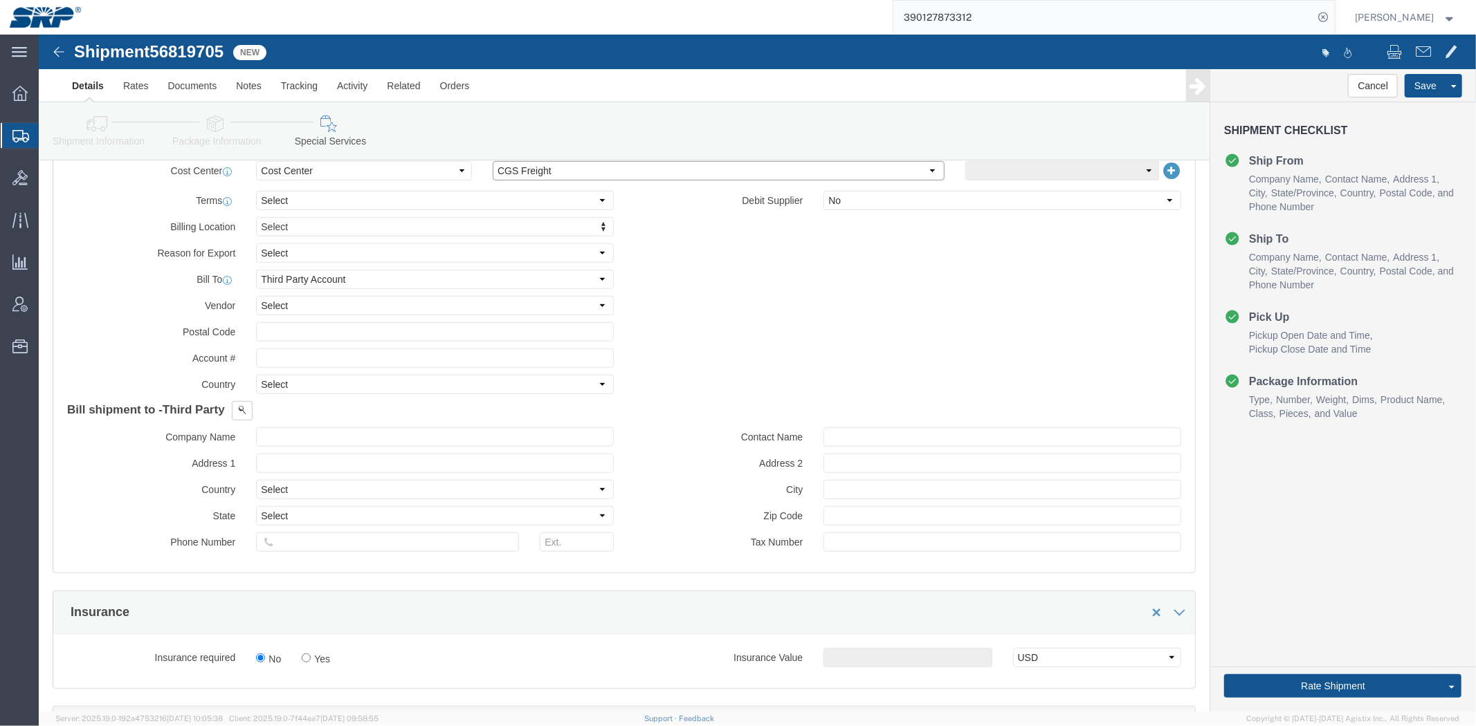
click select "Select CGS Freight NGS Freight Valley Freight"
select select "66851"
click select "Select CGS Freight NGS Freight Valley Freight"
click input "text"
type input "84296522"
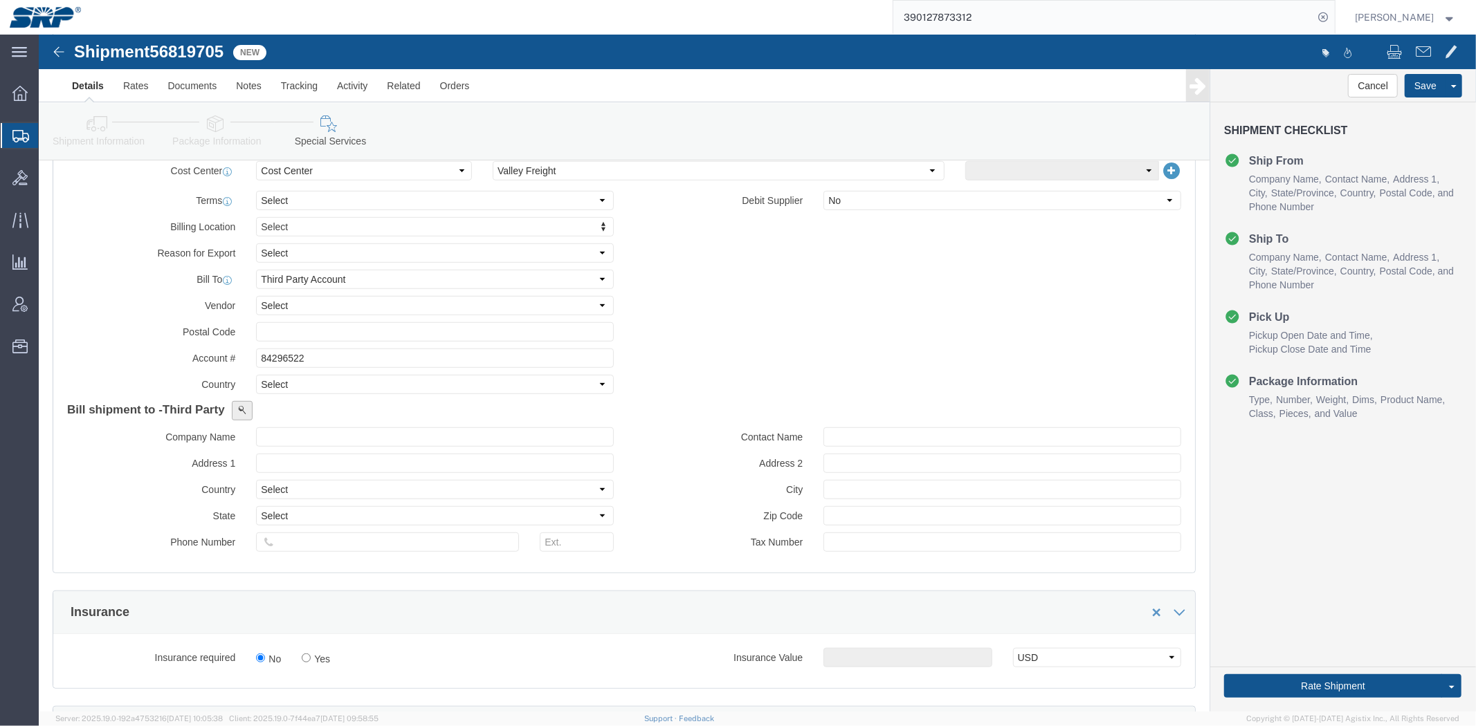
click span
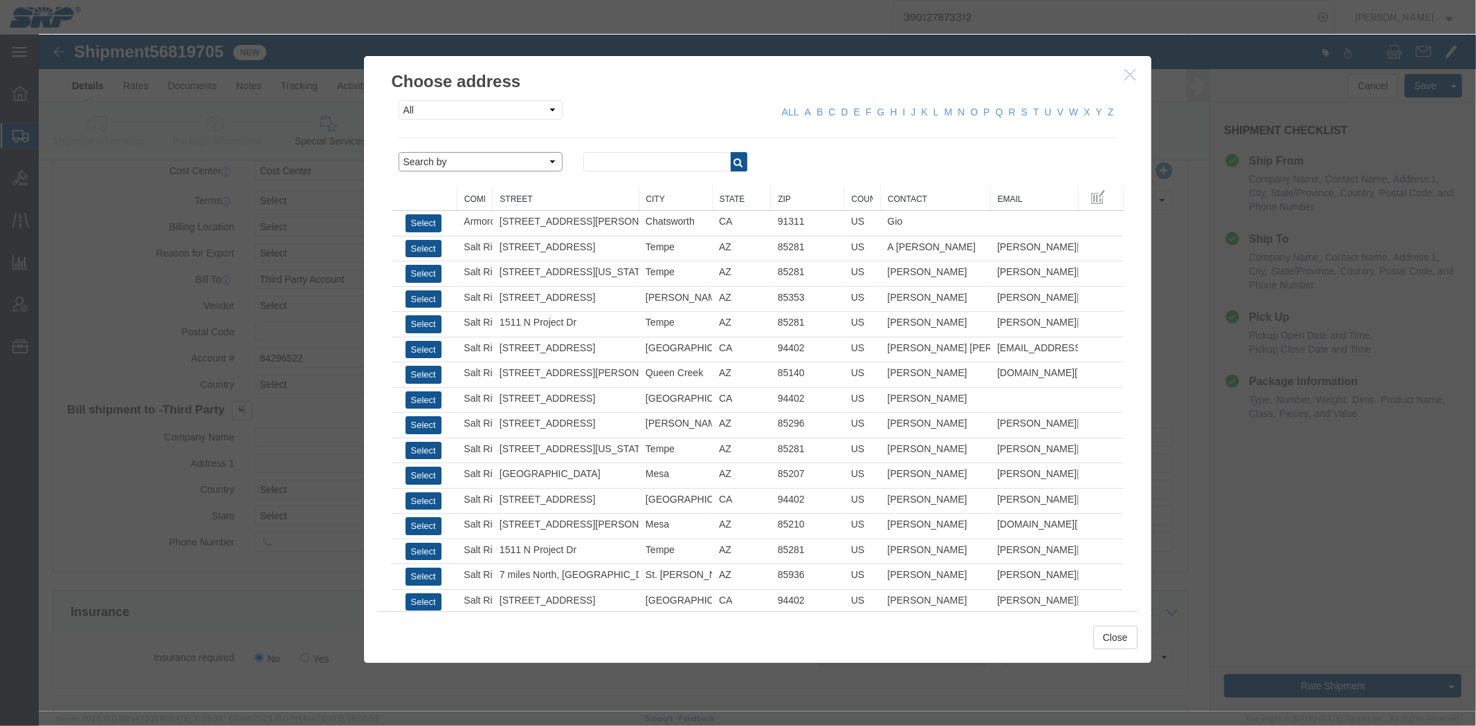
click select "Search by Address Book Name City Company Name Contact Name Country CustomerAlia…"
select select "city"
click select "Search by Address Book Name City Company Name Contact Name Country CustomerAlia…"
click div "All Company Location Other Personal Shared ALL A B C D E F G H I J K L M N O P …"
click input "text"
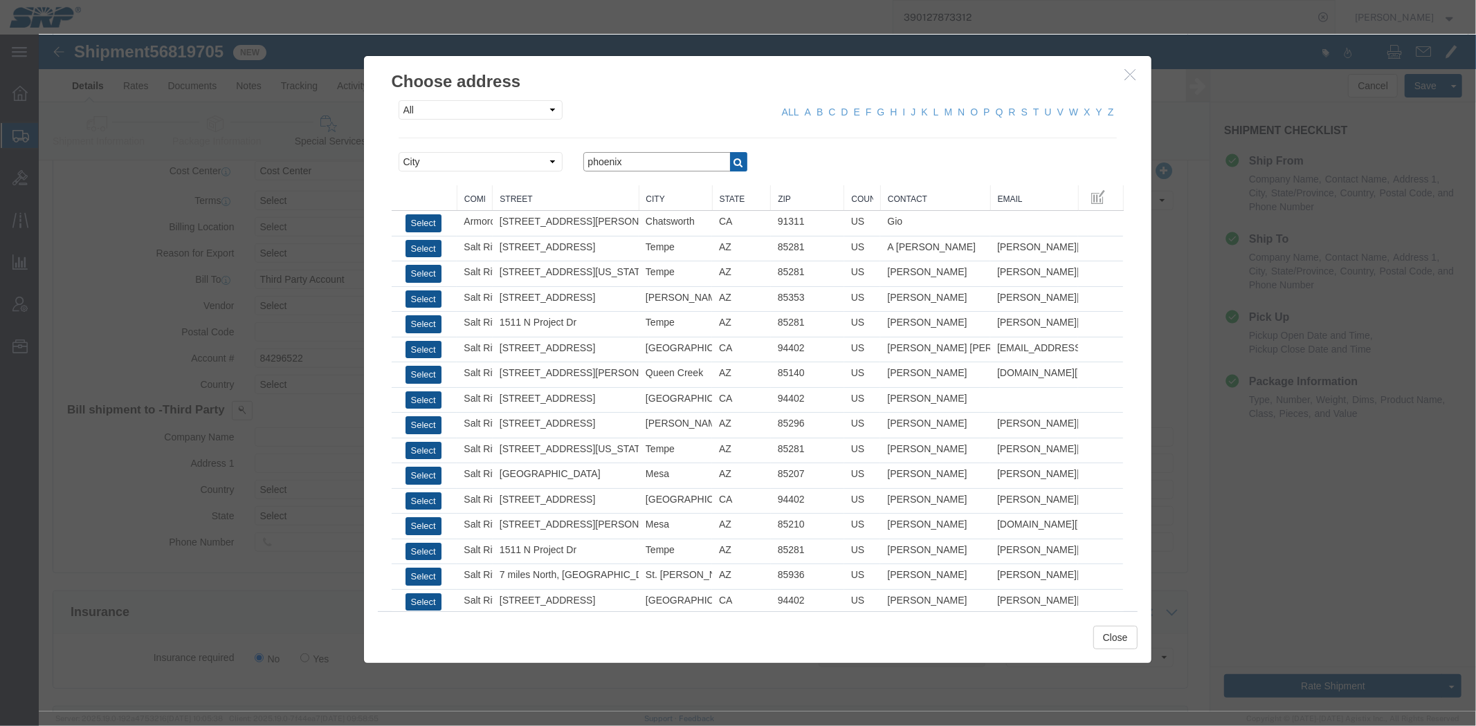
type input "phoenix"
click button "button"
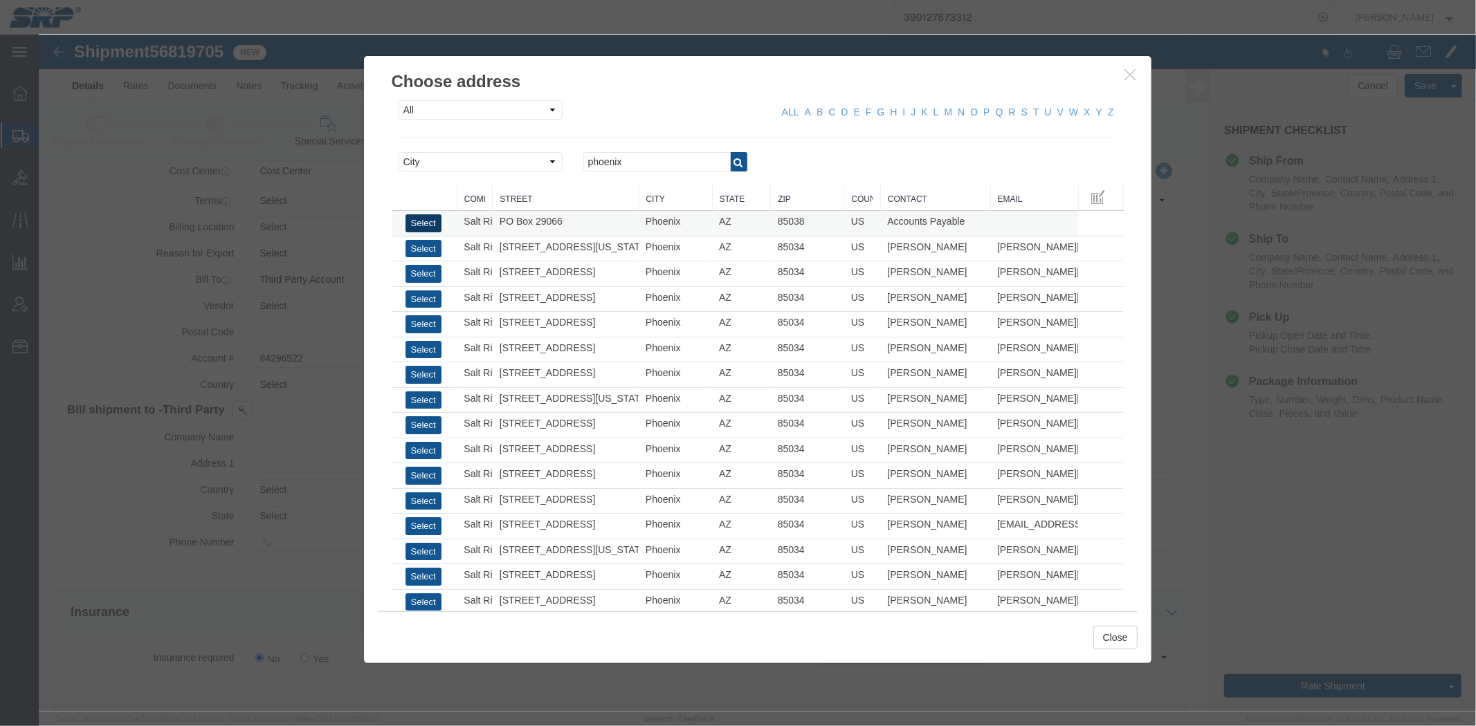
click button "Select"
type input "Salt River Project"
type input "PO Box 29066"
select select "US"
type input "6022368759"
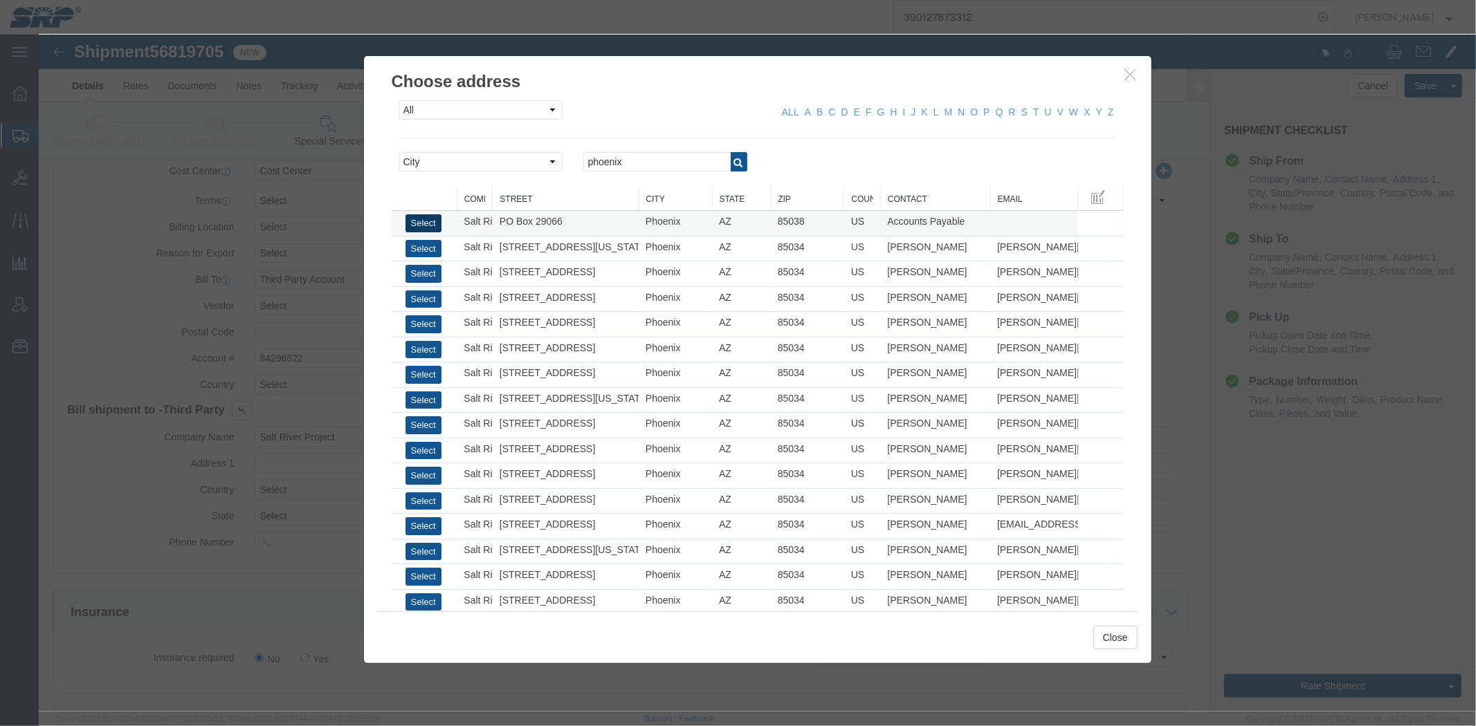
type input "Accounts Payable"
type input "Phoenix"
type input "85038"
select select "AZ"
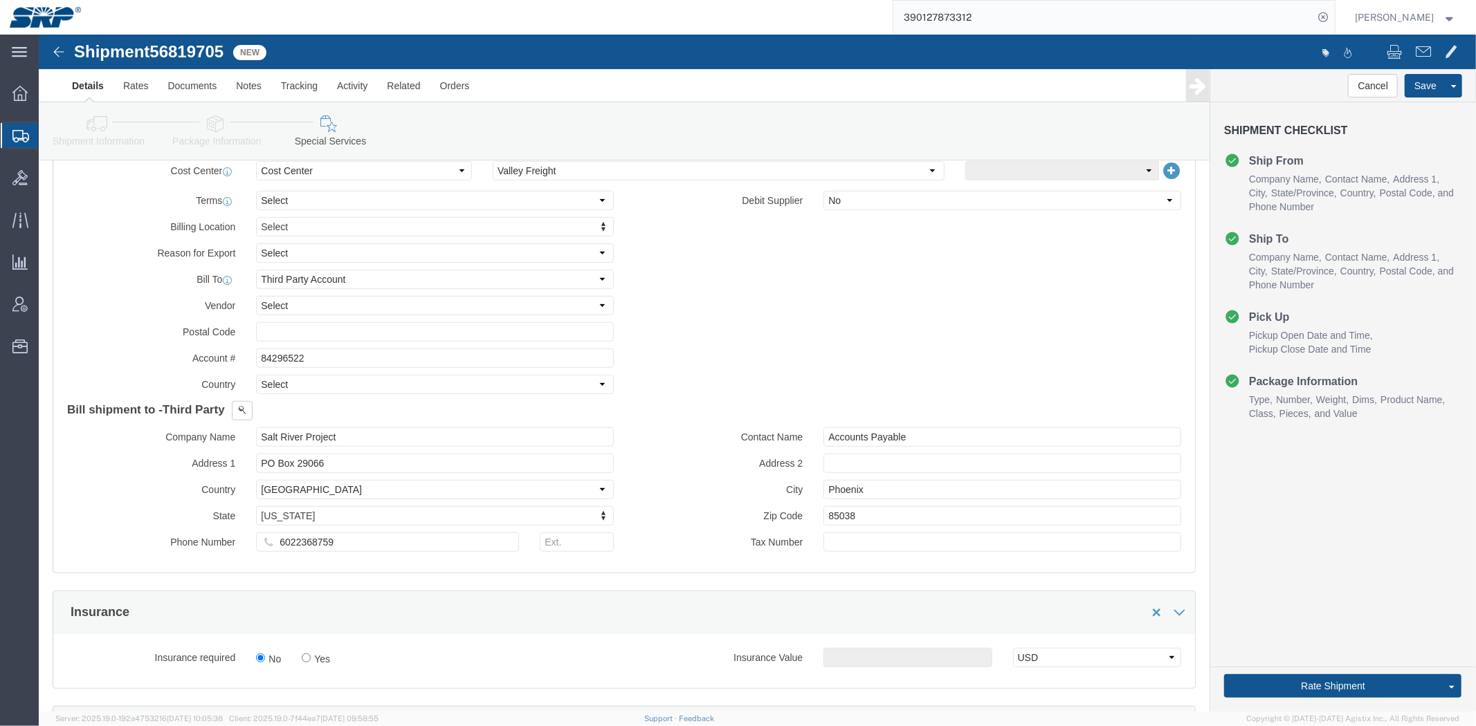
click link "Package Information"
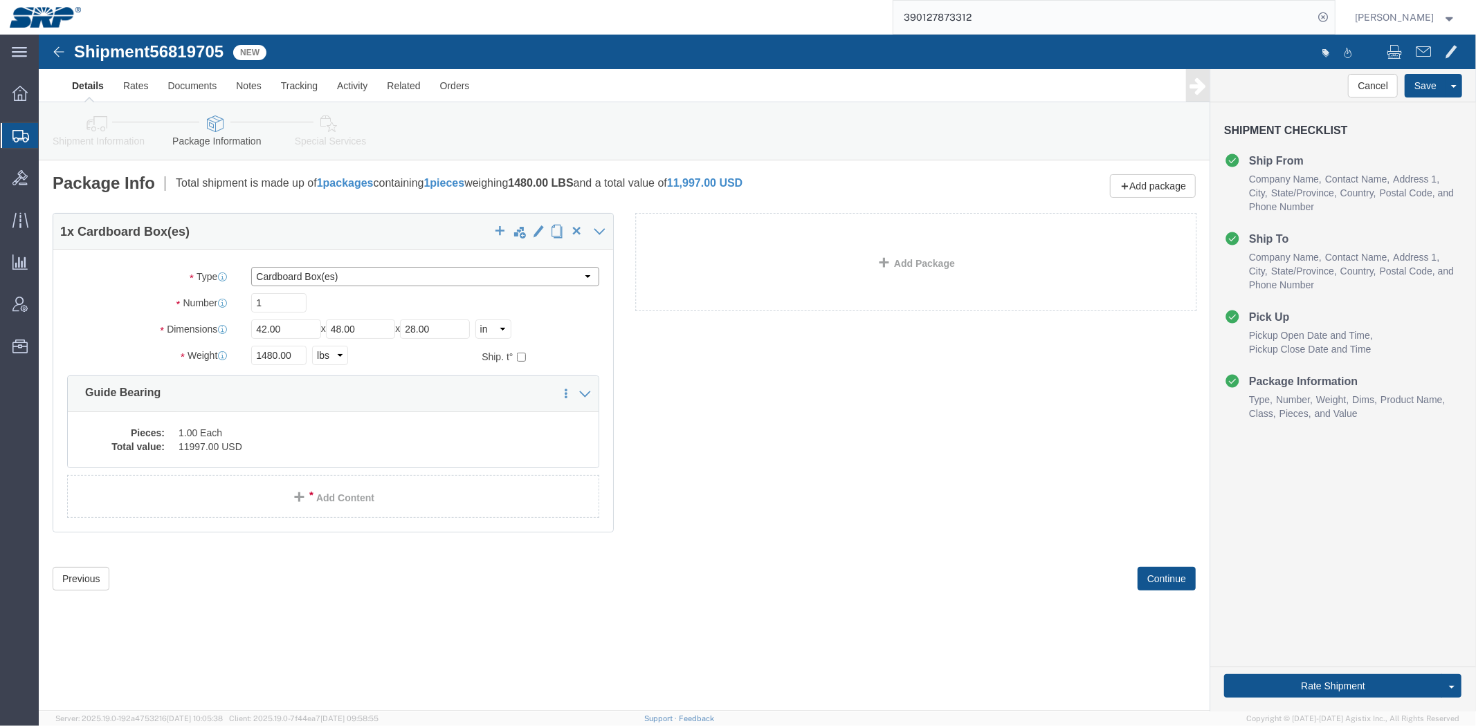
click select "Select Bale(s) Basket(s) Bolt(s) Bottle(s) Buckets Bulk Bundle(s) Can(s) Cardbo…"
select select "CRAT"
click select "Select Bale(s) Basket(s) Bolt(s) Bottle(s) Buckets Bulk Bundle(s) Can(s) Cardbo…"
click div "1 x Crate(s) Package Type Select Bale(s) Basket(s) Bolt(s) Bottle(s) Buckets Bu…"
click link "Shipment Information"
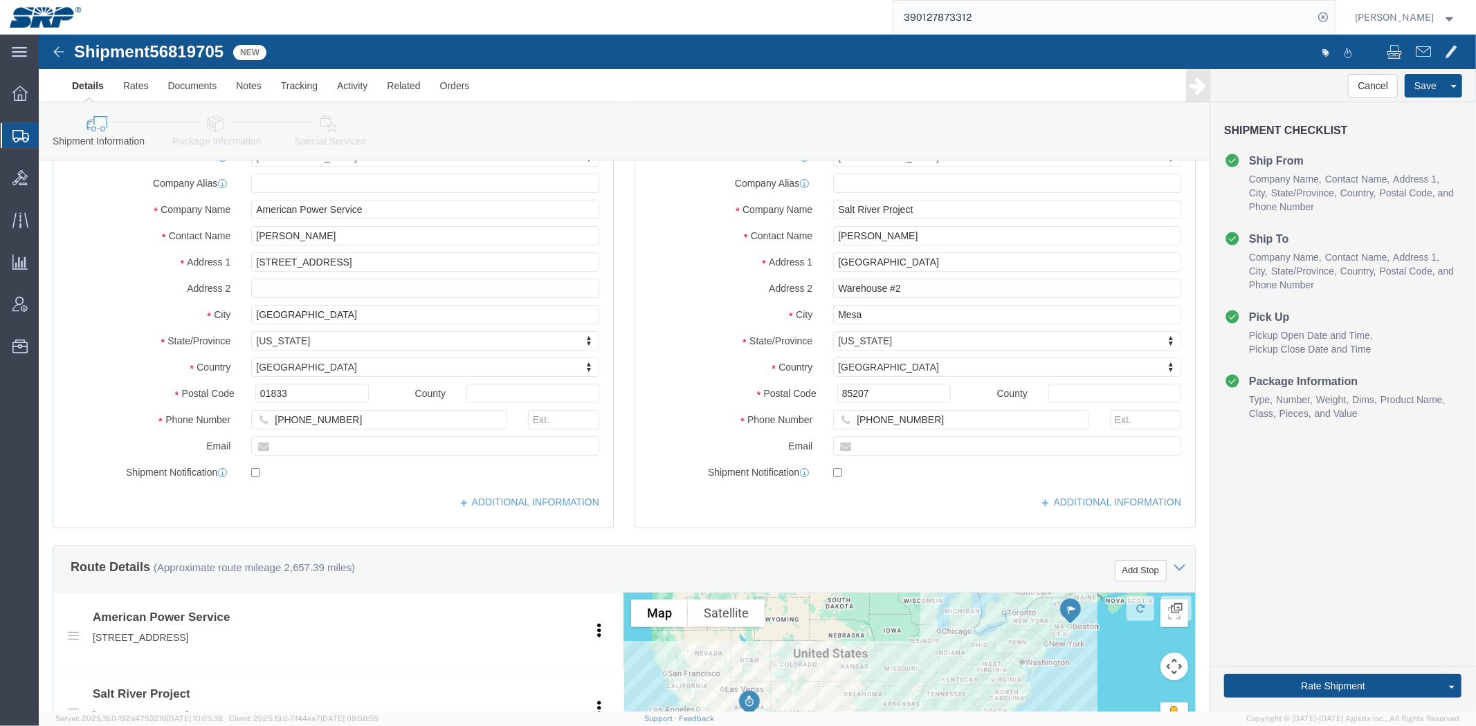
scroll to position [735, 0]
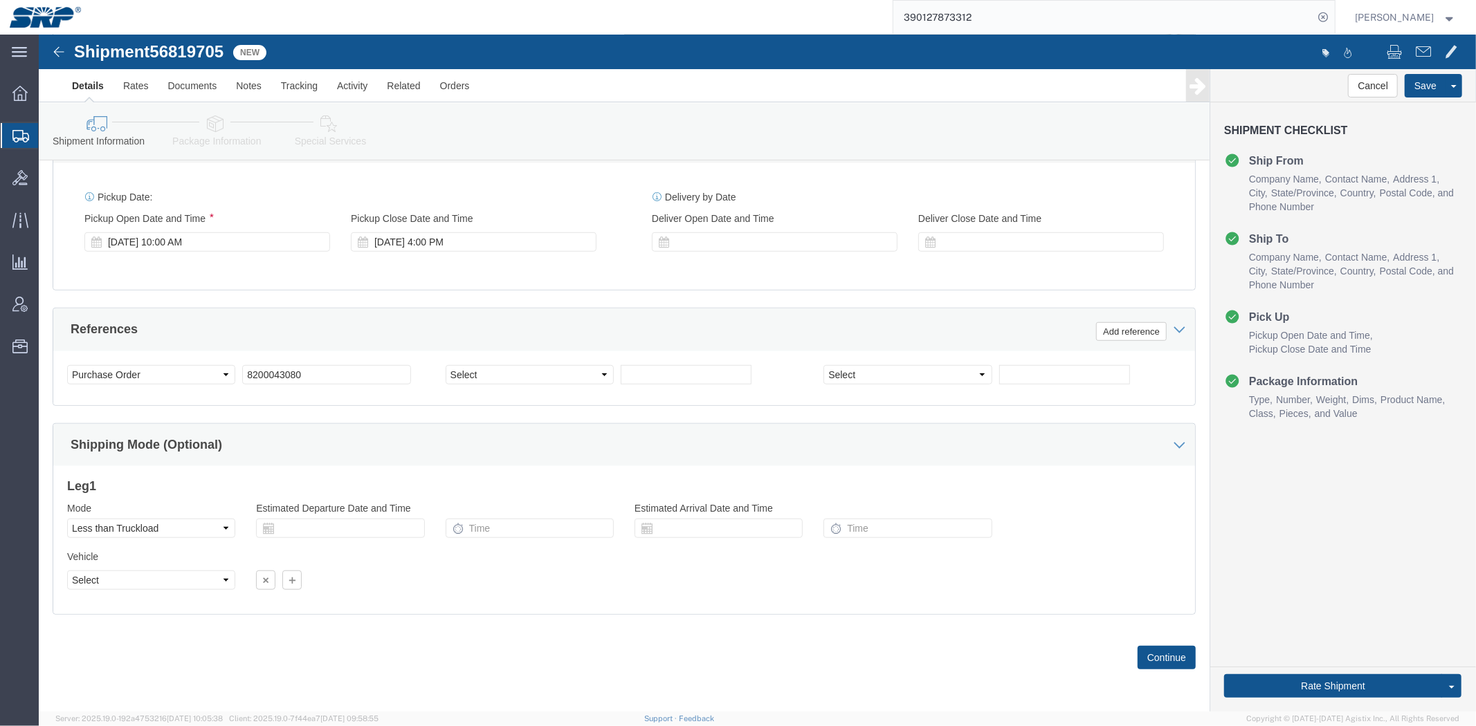
drag, startPoint x: 503, startPoint y: 129, endPoint x: 478, endPoint y: 388, distance: 259.9
click div "[DATE] 4:00 PM"
type input "3:30 PM"
click button "Apply"
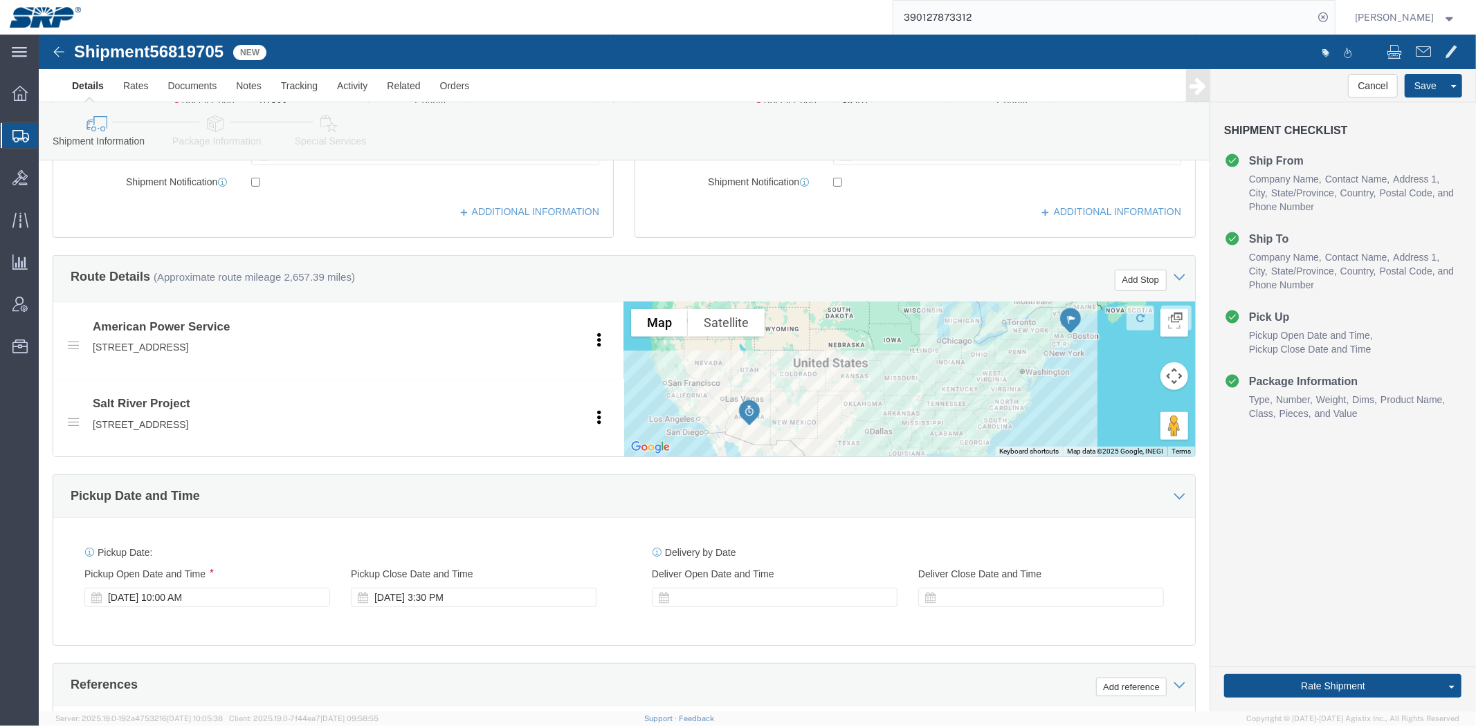
scroll to position [0, 0]
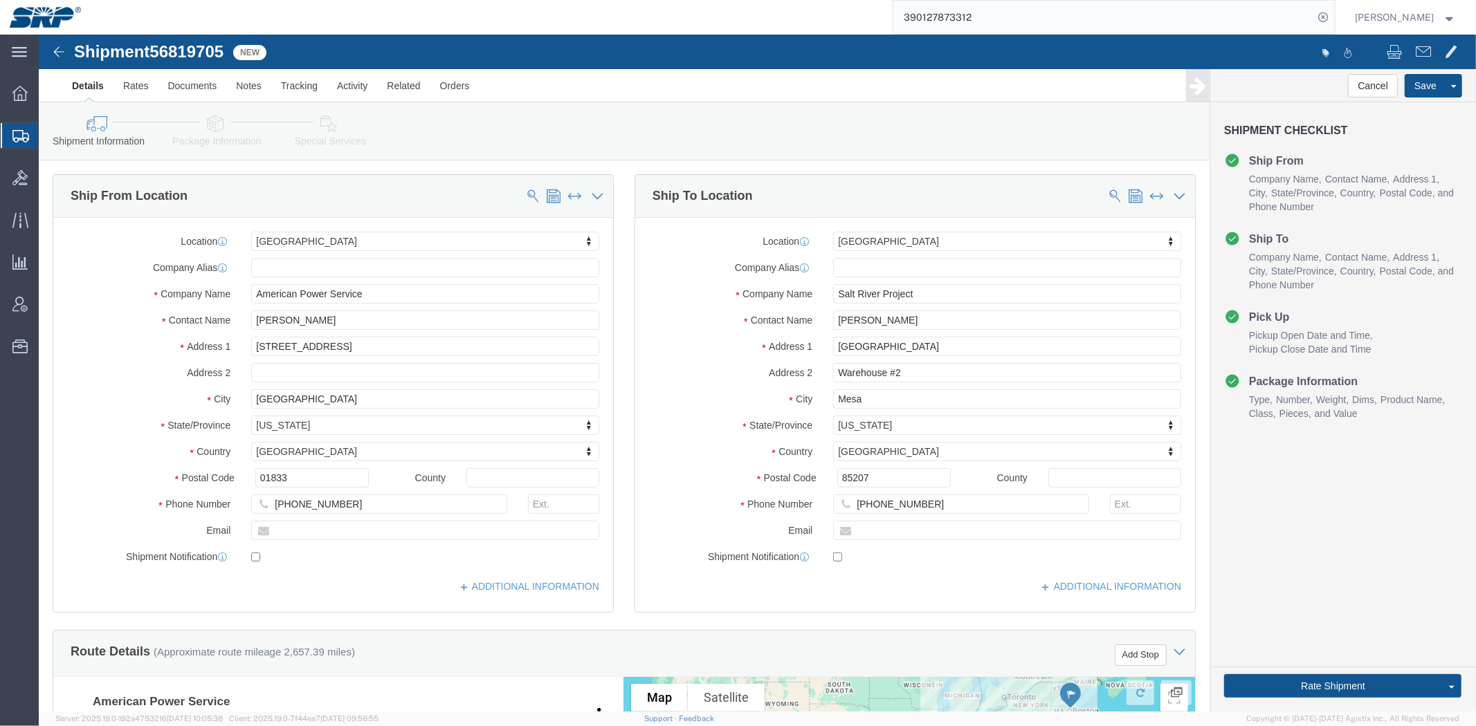
drag, startPoint x: 406, startPoint y: 273, endPoint x: 349, endPoint y: 86, distance: 195.2
click icon
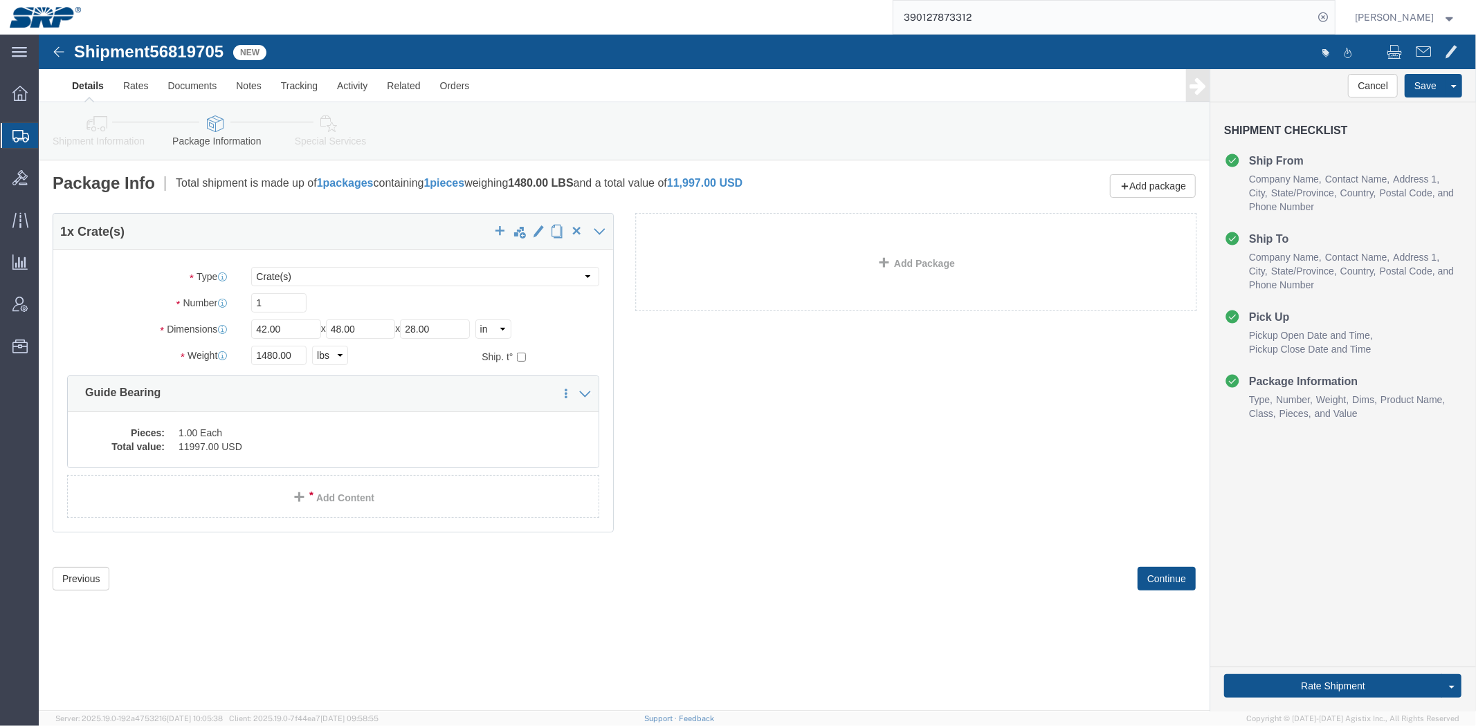
click icon
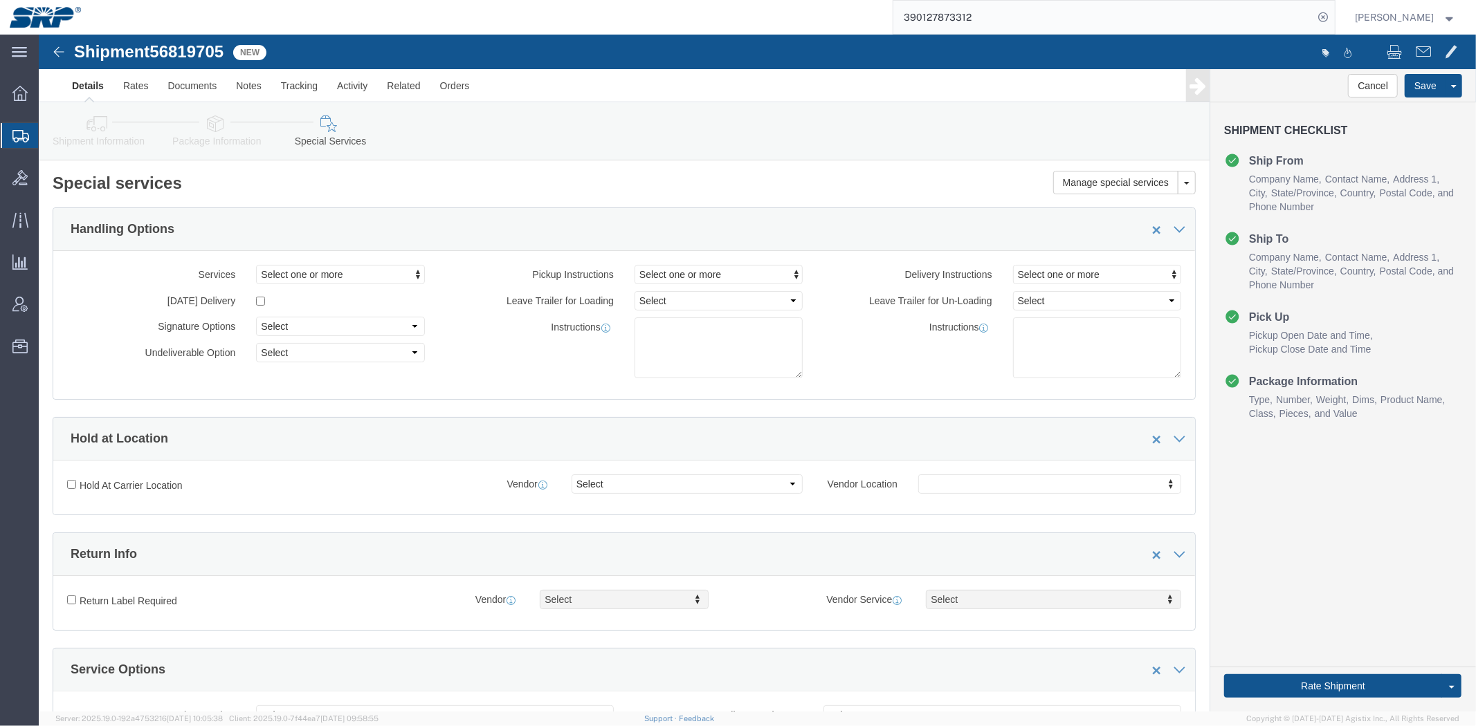
click link "Package Information"
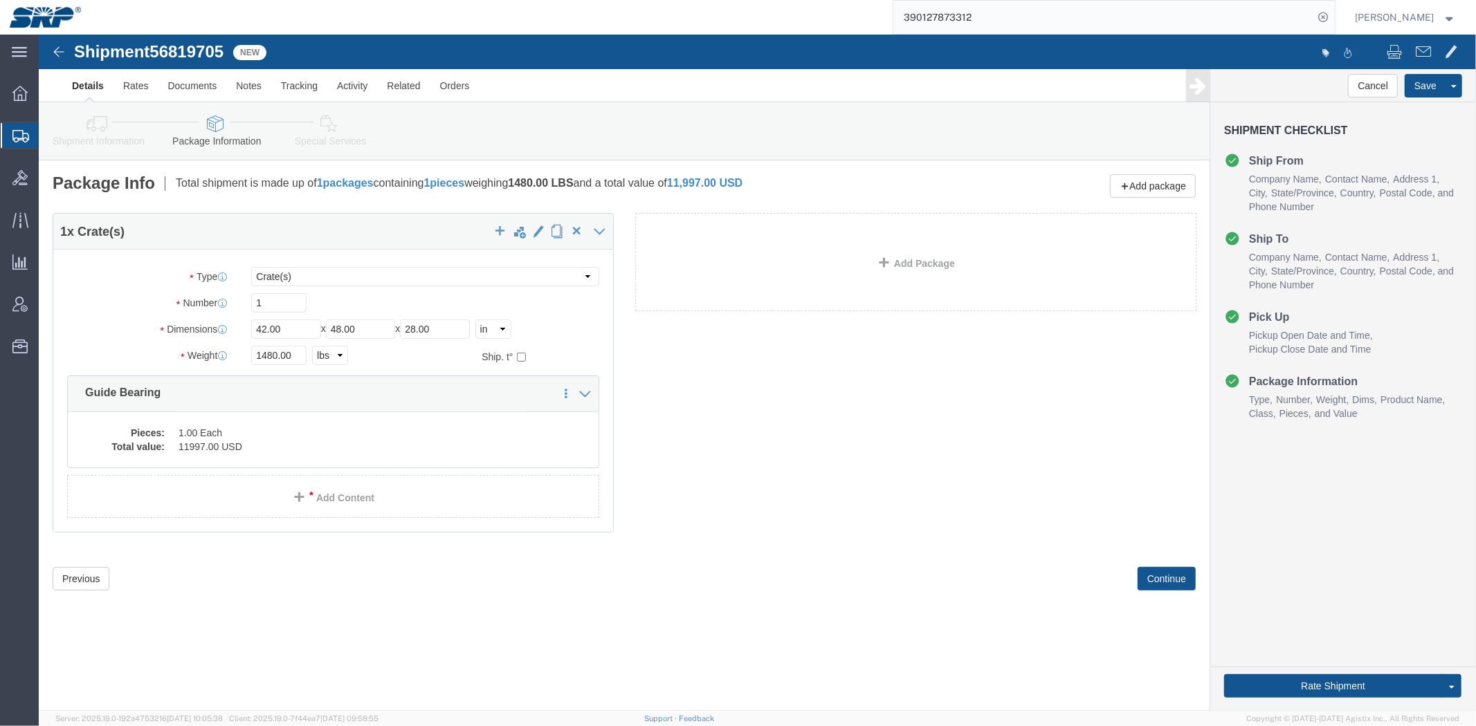
click link "Special Services"
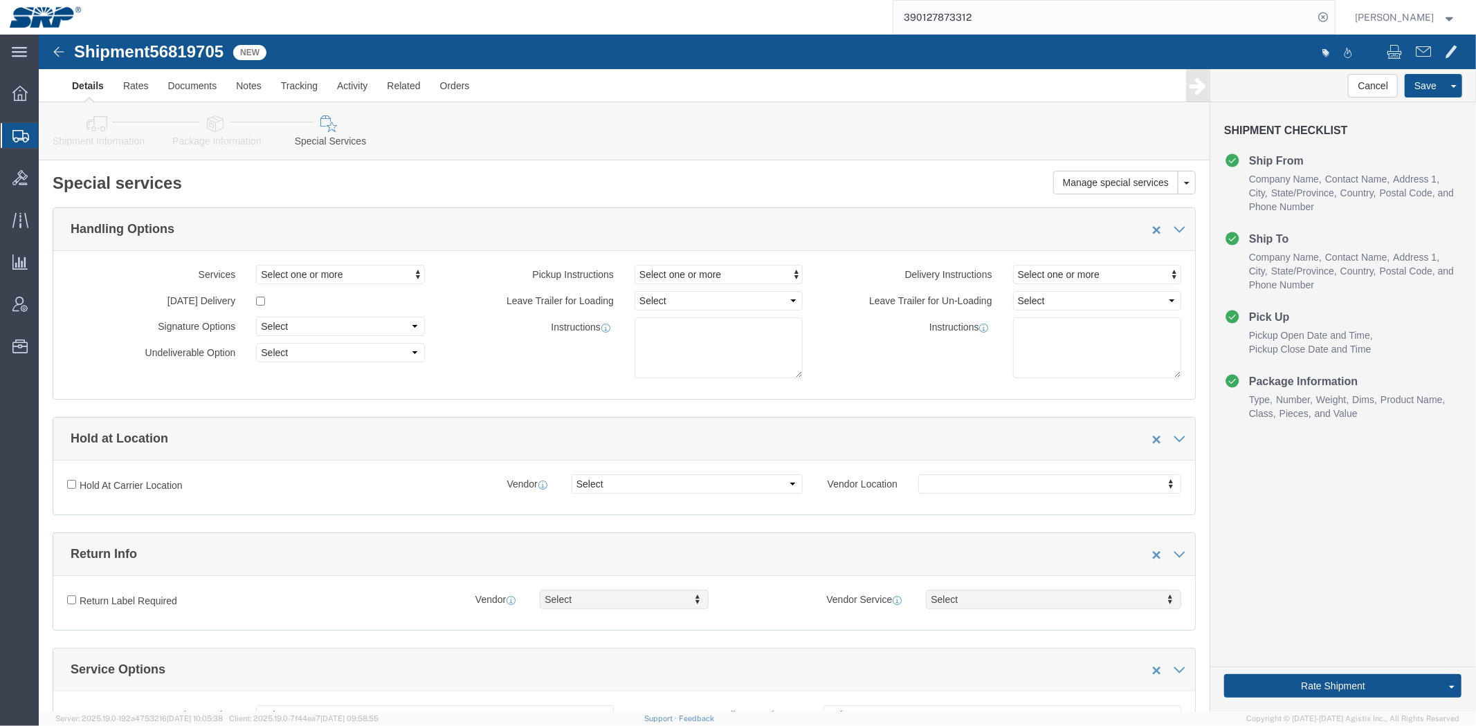
drag, startPoint x: 461, startPoint y: 107, endPoint x: 465, endPoint y: 215, distance: 108.0
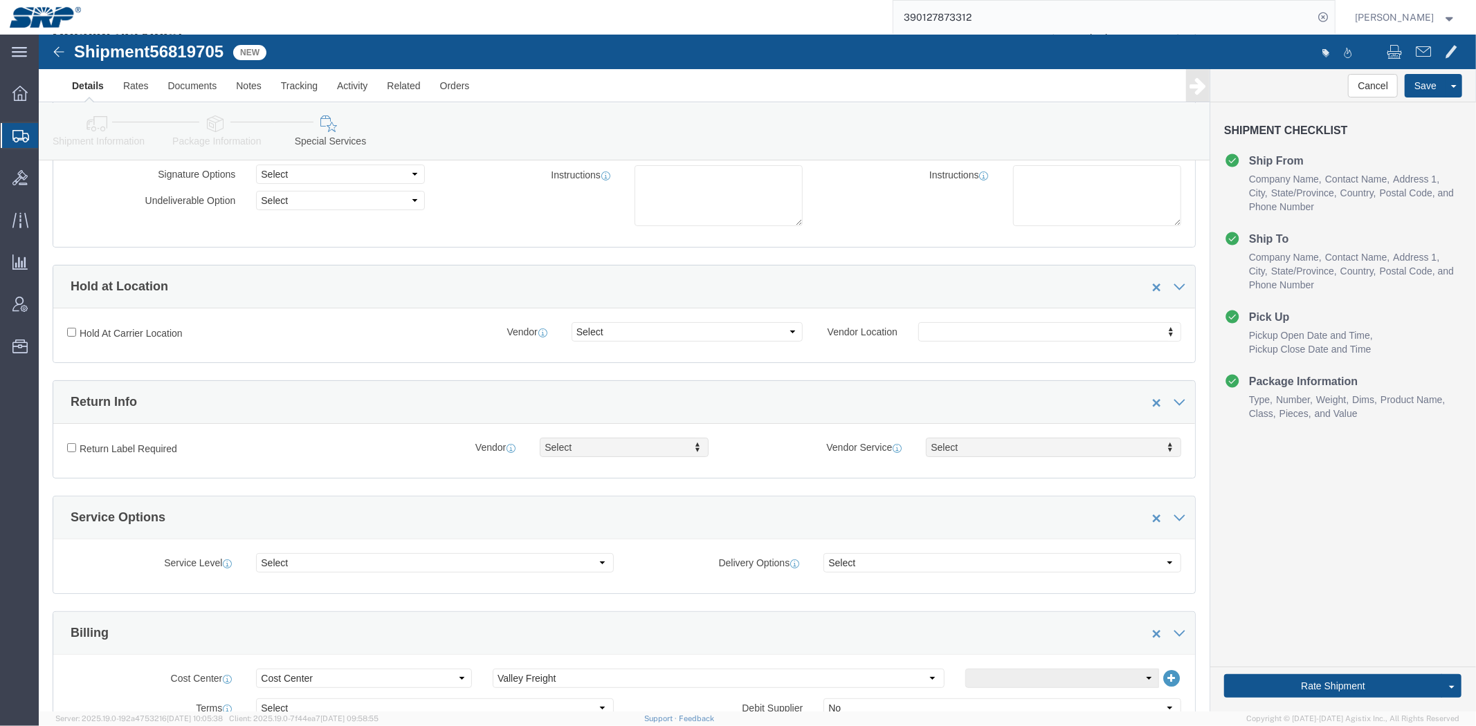
scroll to position [218, 0]
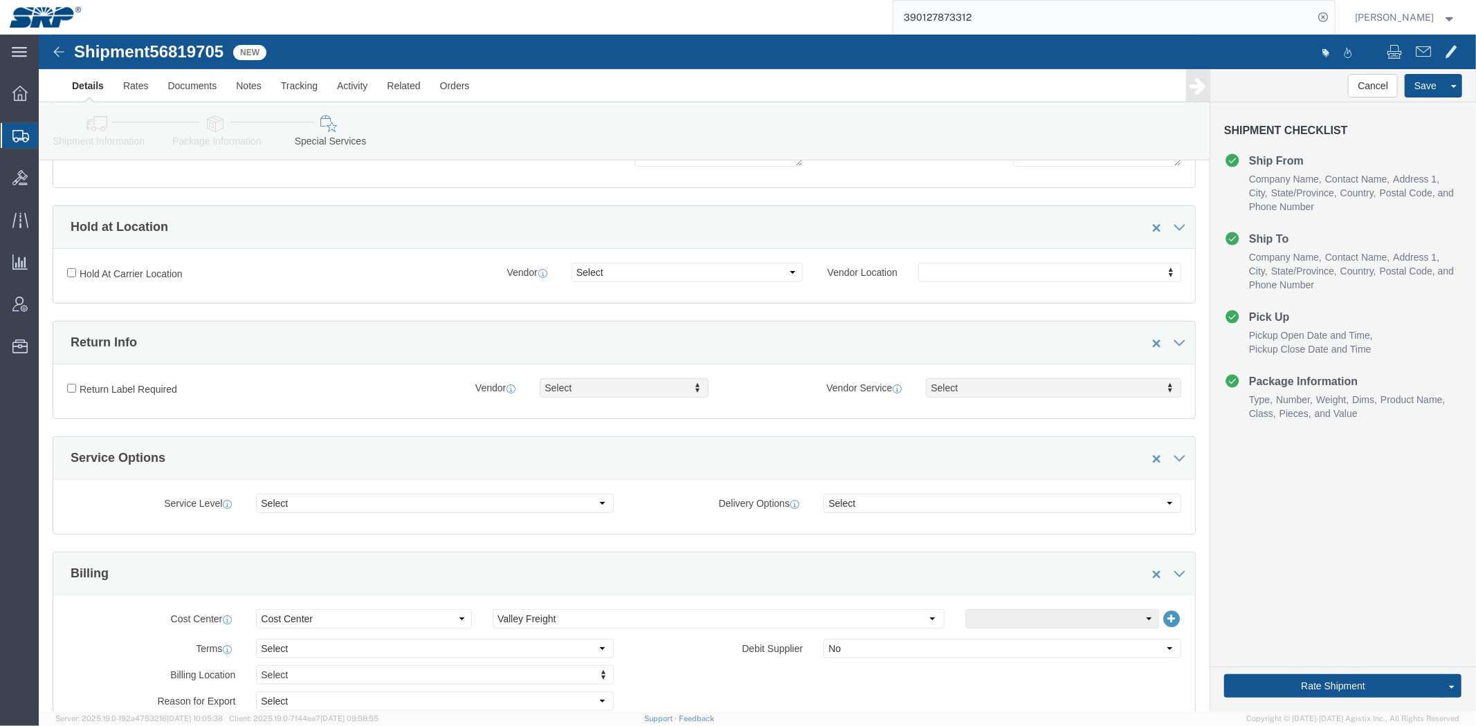
drag, startPoint x: 455, startPoint y: 158, endPoint x: 450, endPoint y: 230, distance: 72.1
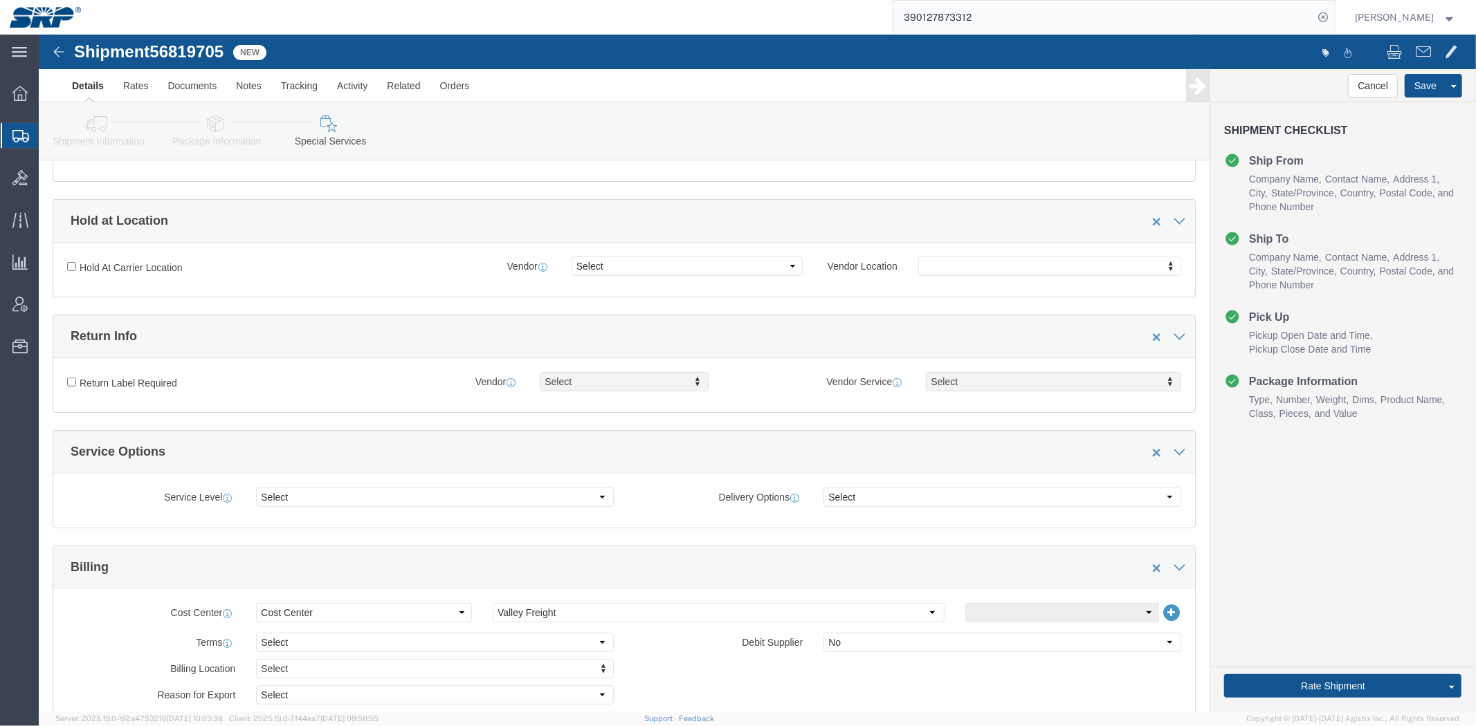
click link "Package Information"
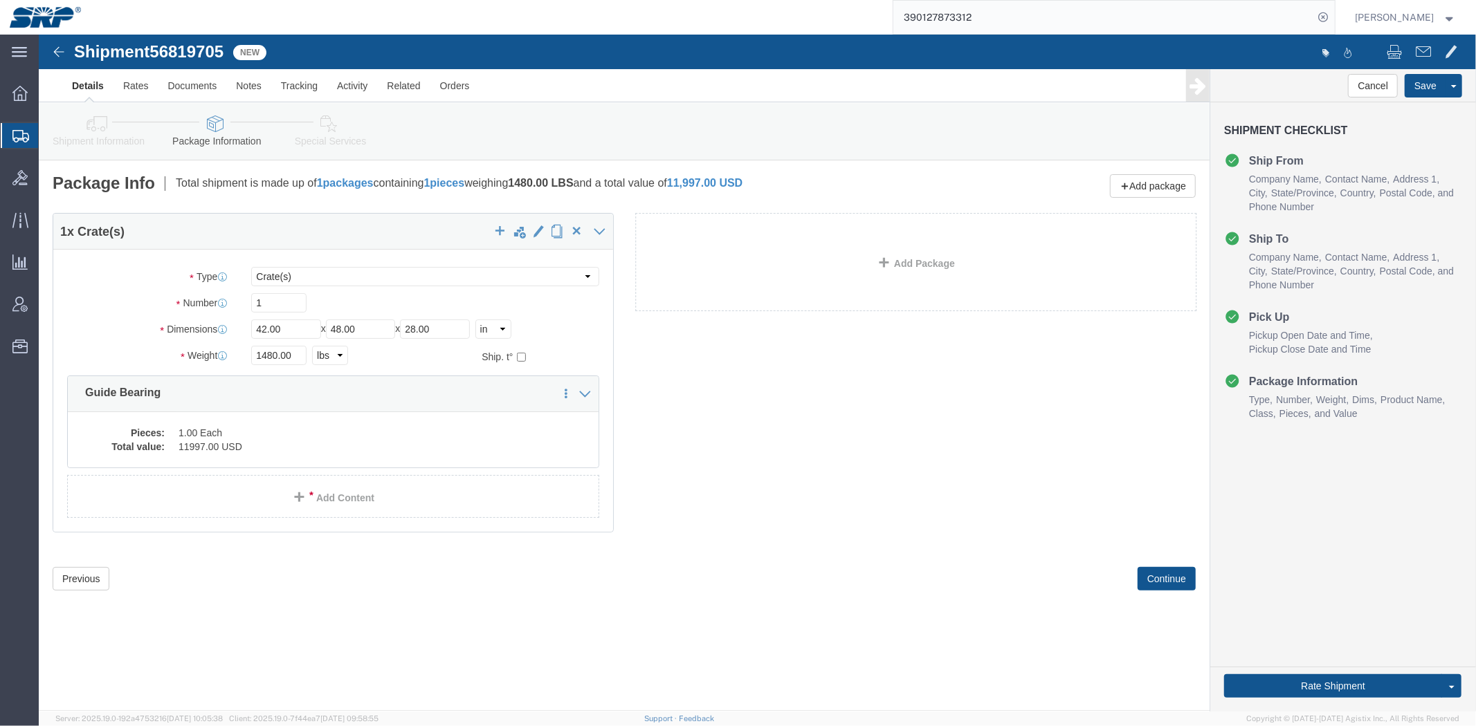
click link "Special Services"
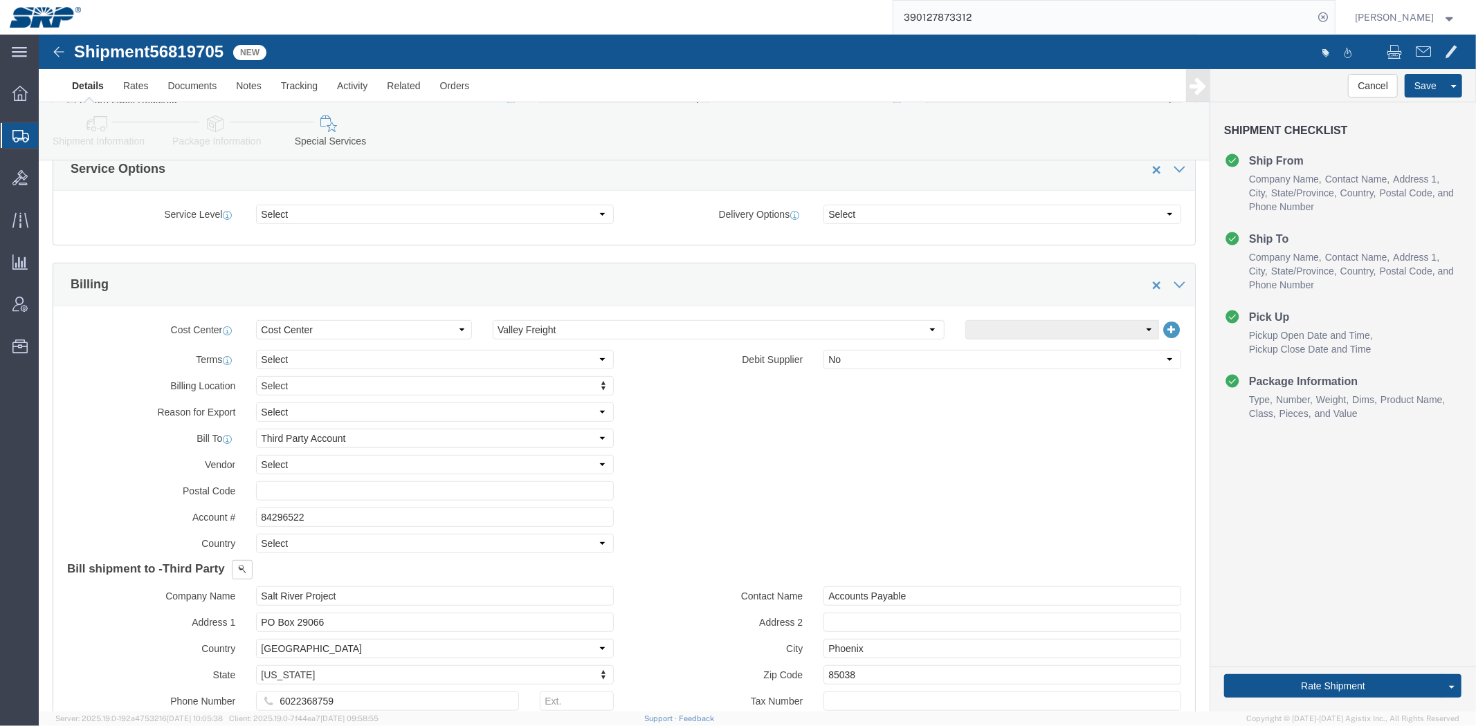
drag, startPoint x: 439, startPoint y: 109, endPoint x: 450, endPoint y: 246, distance: 138.2
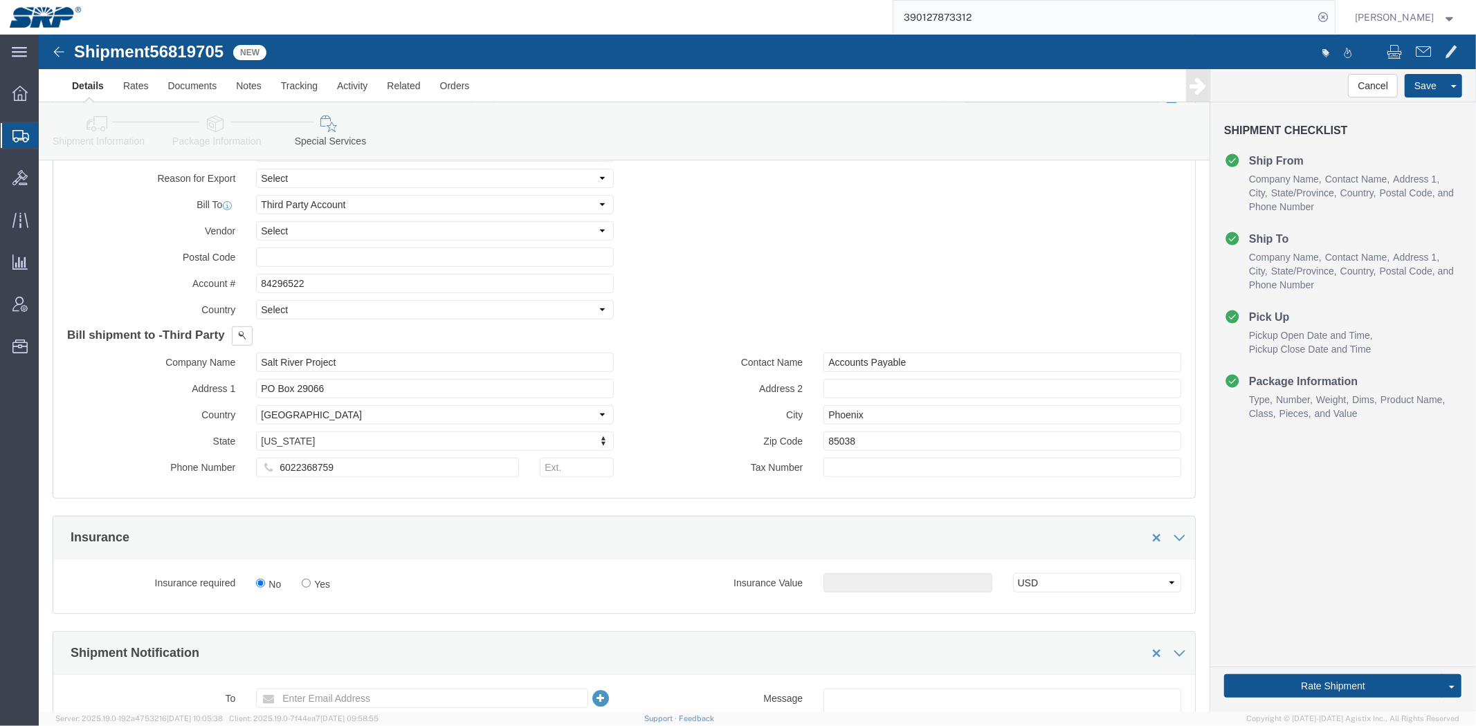
scroll to position [837, 0]
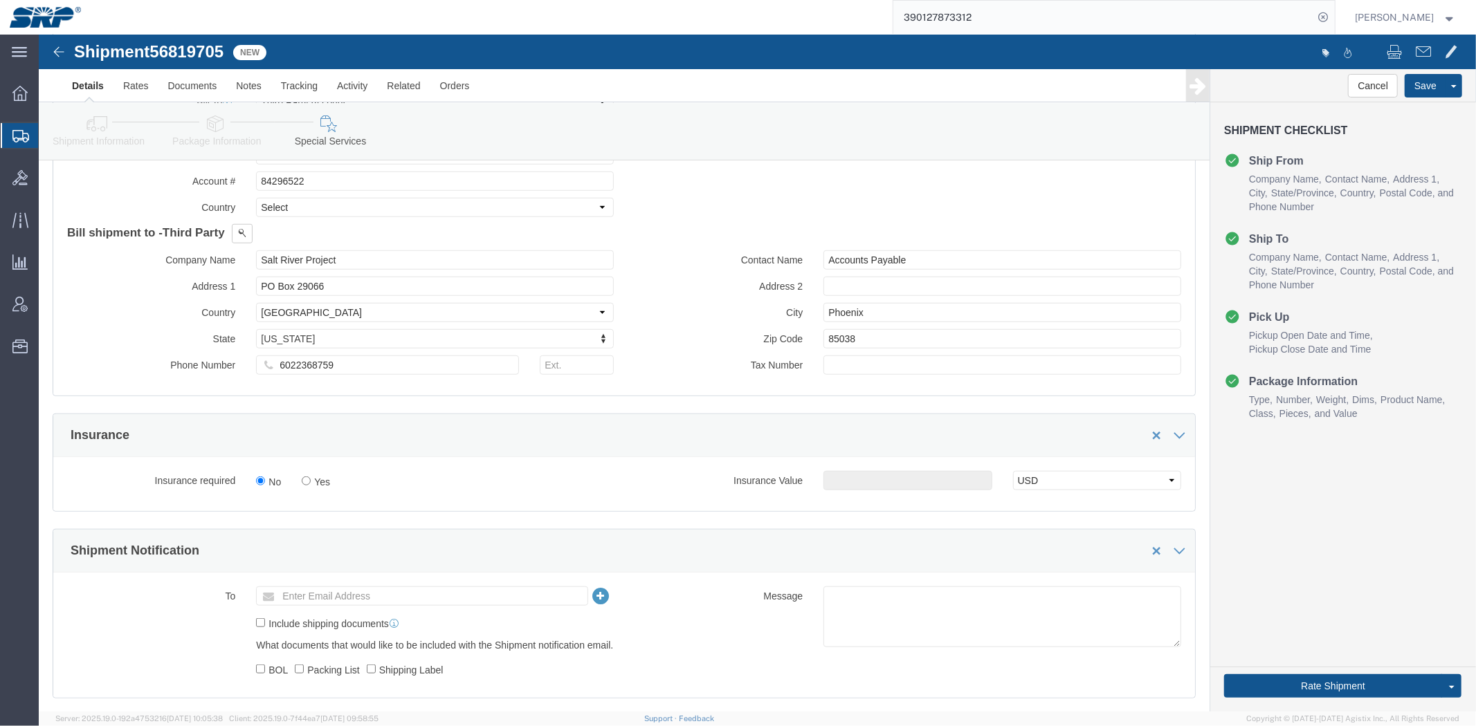
drag, startPoint x: 826, startPoint y: 227, endPoint x: 858, endPoint y: 326, distance: 103.9
drag, startPoint x: 1293, startPoint y: 572, endPoint x: 1295, endPoint y: 606, distance: 34.0
click div "Cancel Save Assign To Clone Shipment Save As Template Shipment Checklist Ship F…"
click button "Rate Shipment"
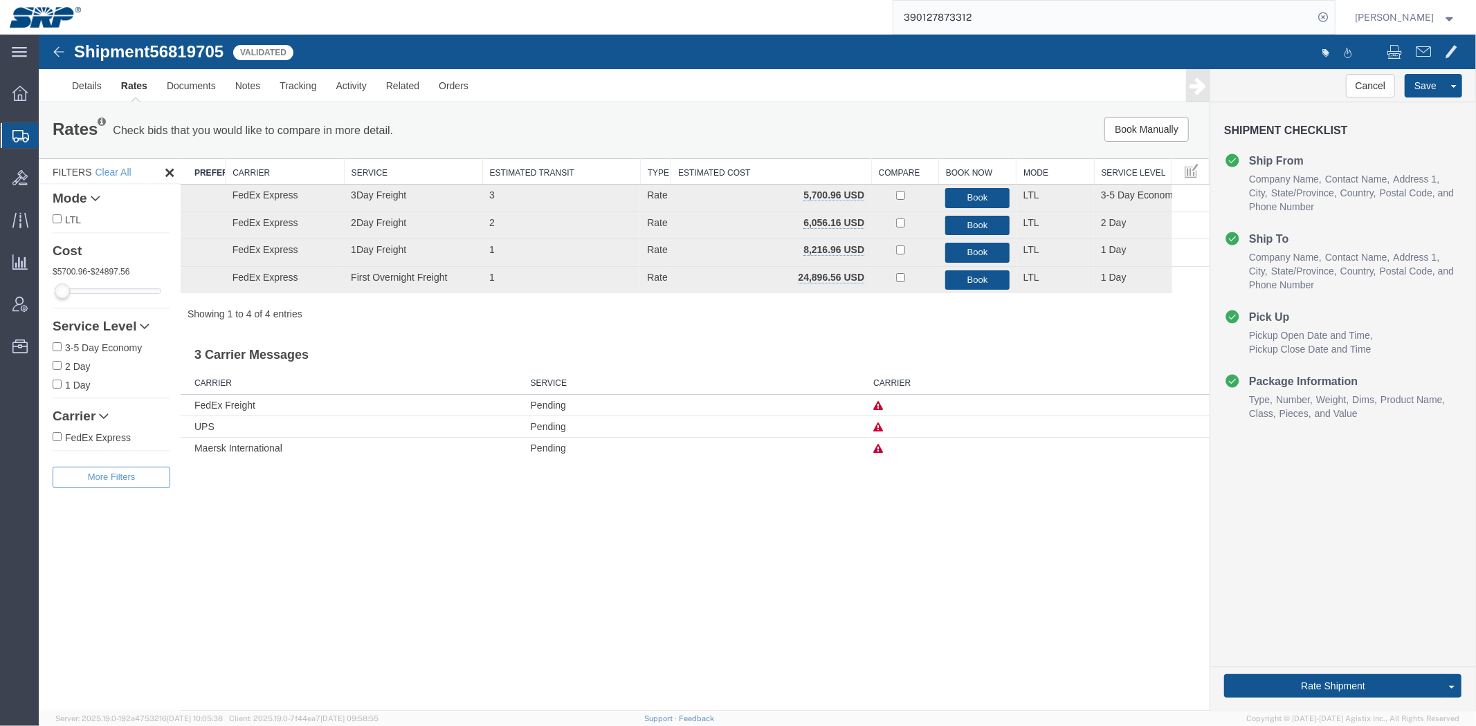
scroll to position [0, 0]
click at [96, 84] on link "Details" at bounding box center [86, 84] width 49 height 33
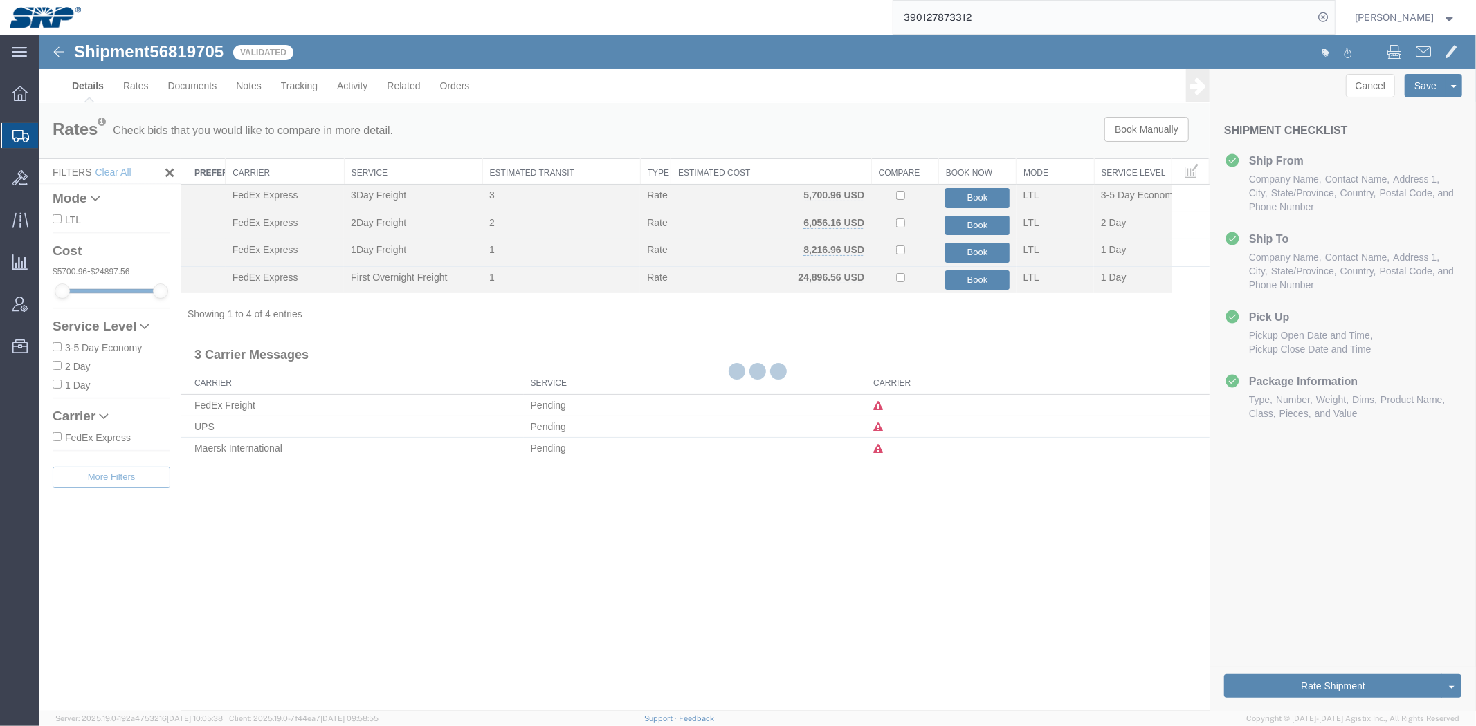
select select "54819"
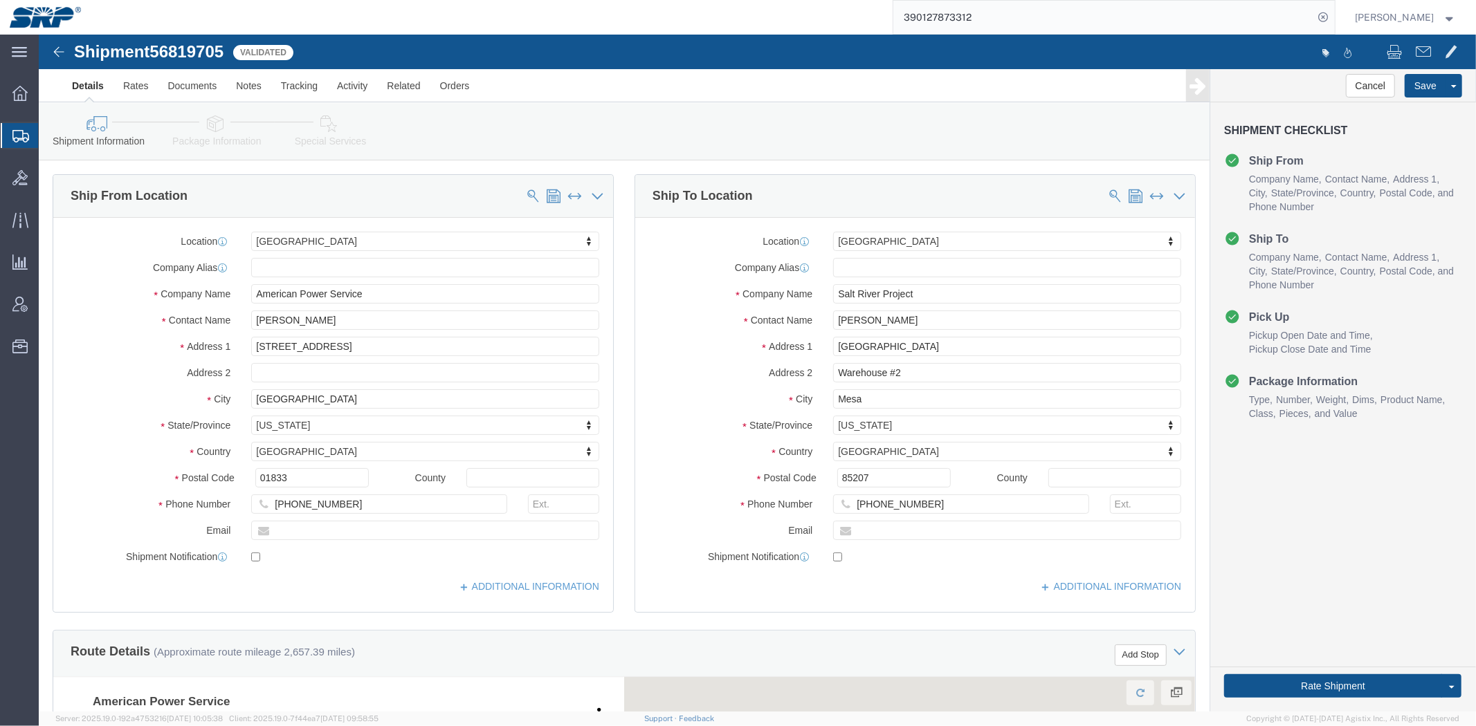
drag, startPoint x: 619, startPoint y: 42, endPoint x: 630, endPoint y: 183, distance: 141.5
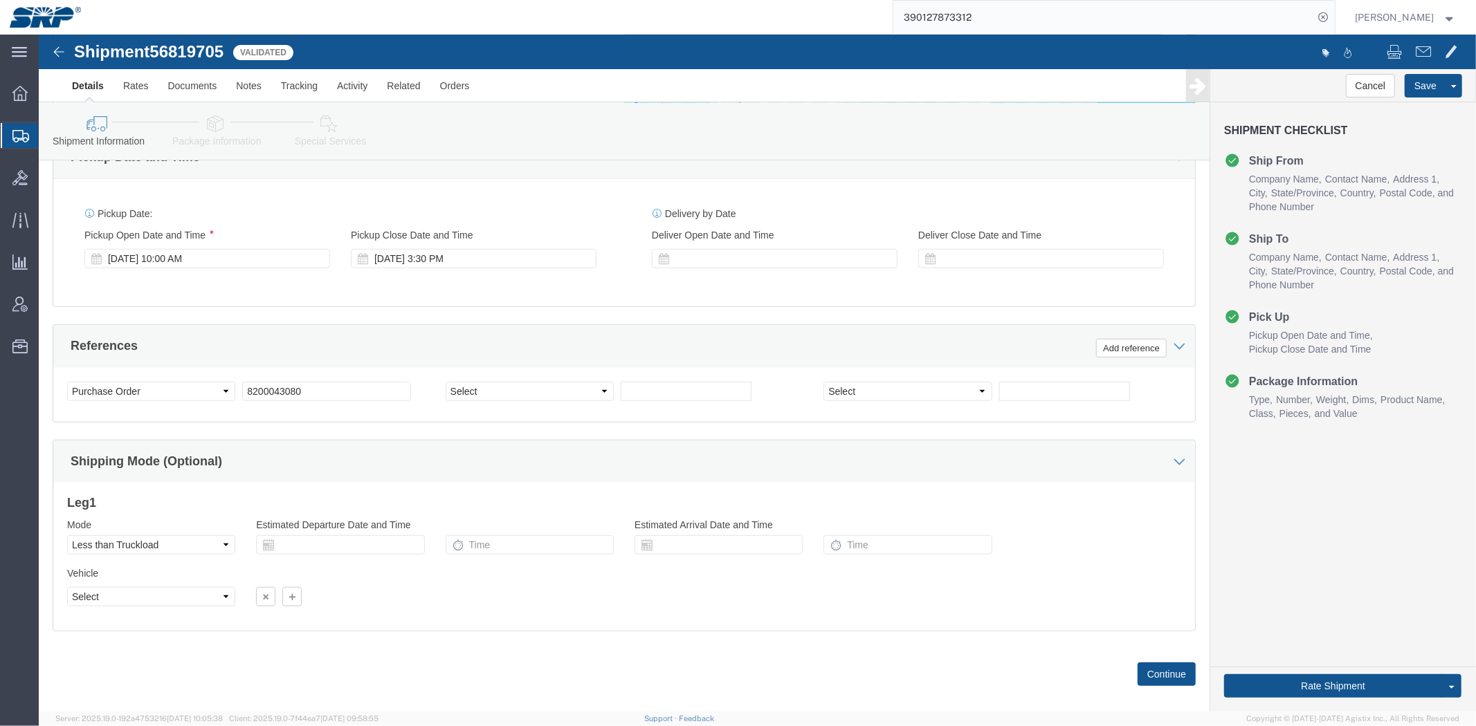
scroll to position [735, 0]
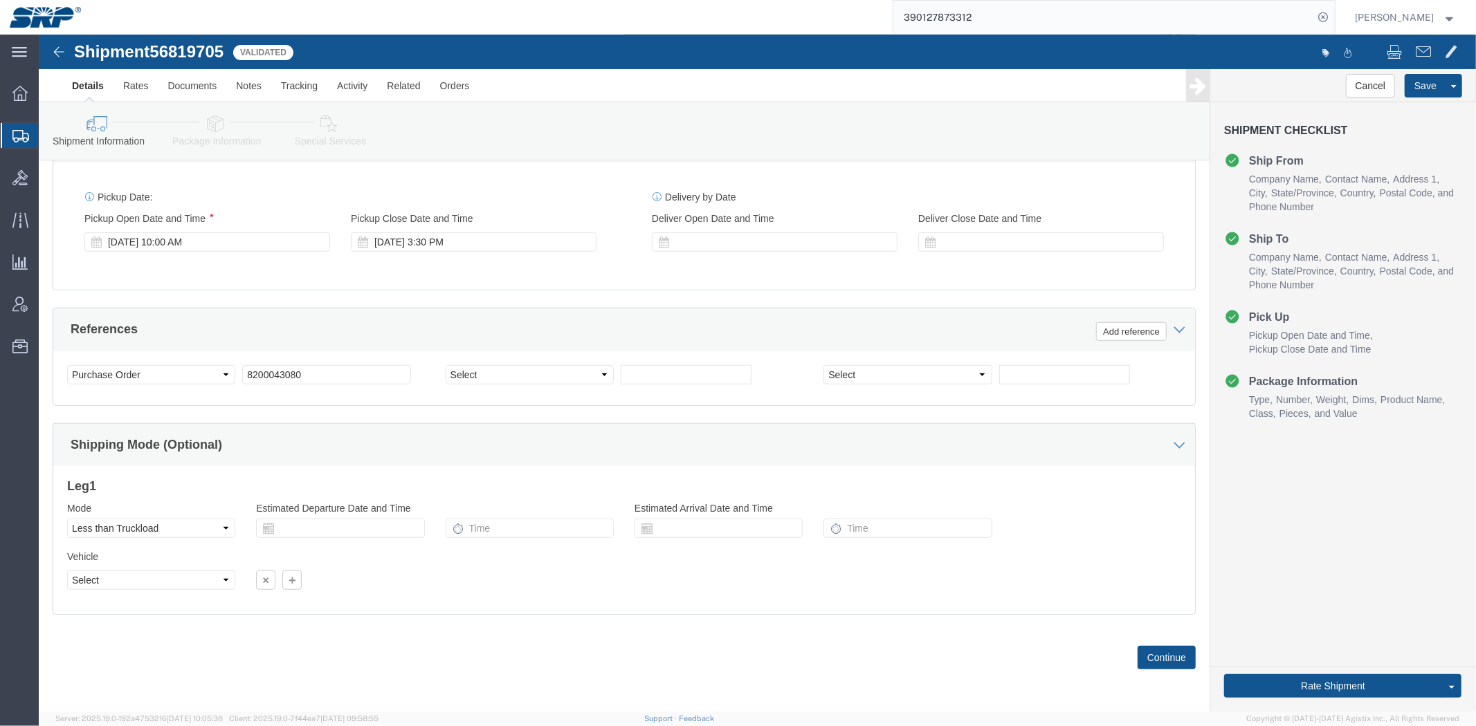
drag, startPoint x: 191, startPoint y: 296, endPoint x: 199, endPoint y: 423, distance: 127.5
click select "Select Air Less than Truckload Multi-Leg Ocean Freight Rail Small Parcel Truckl…"
select select
click select "Select Air Less than Truckload Multi-Leg Ocean Freight Rail Small Parcel Truckl…"
click div "Leg 1 Mode Select Air Less than Truckload Multi-Leg Ocean Freight Rail Small Pa…"
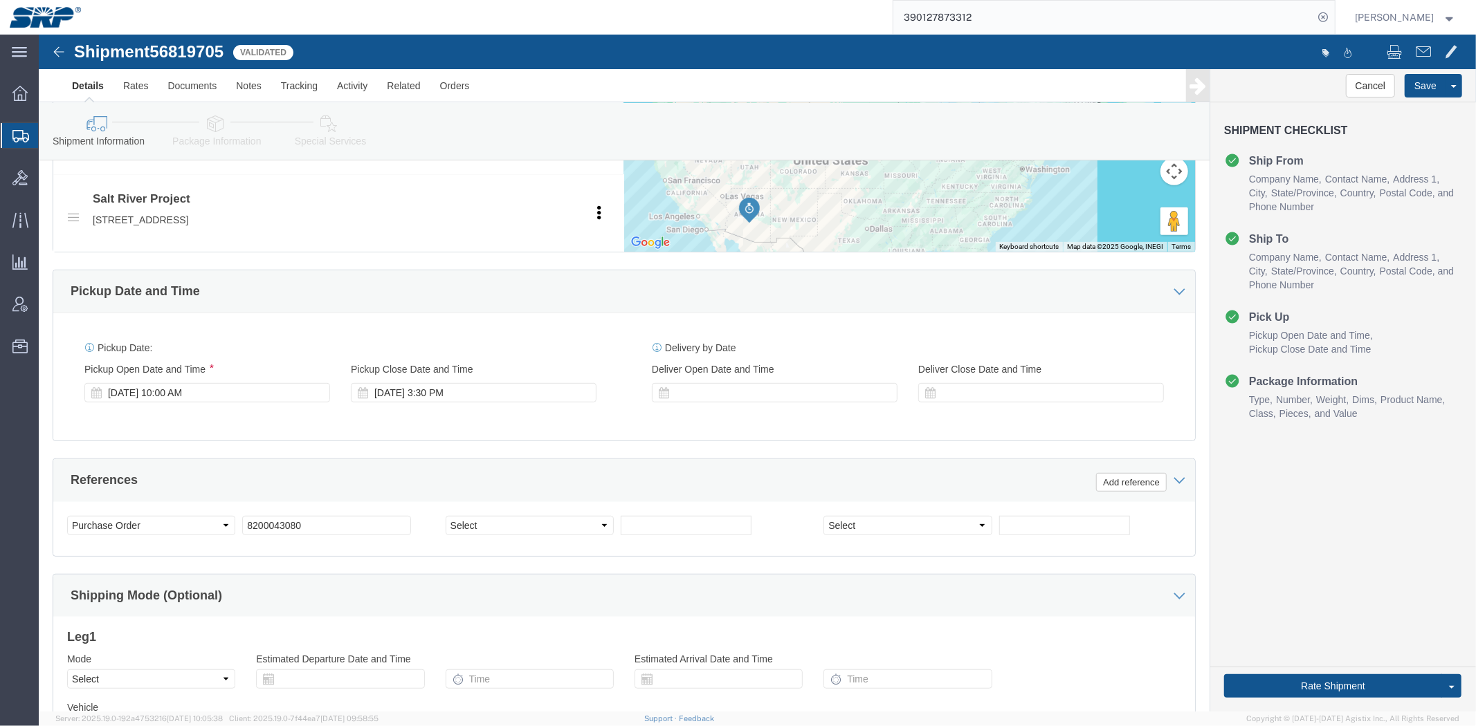
drag, startPoint x: 235, startPoint y: 439, endPoint x: 185, endPoint y: 229, distance: 215.5
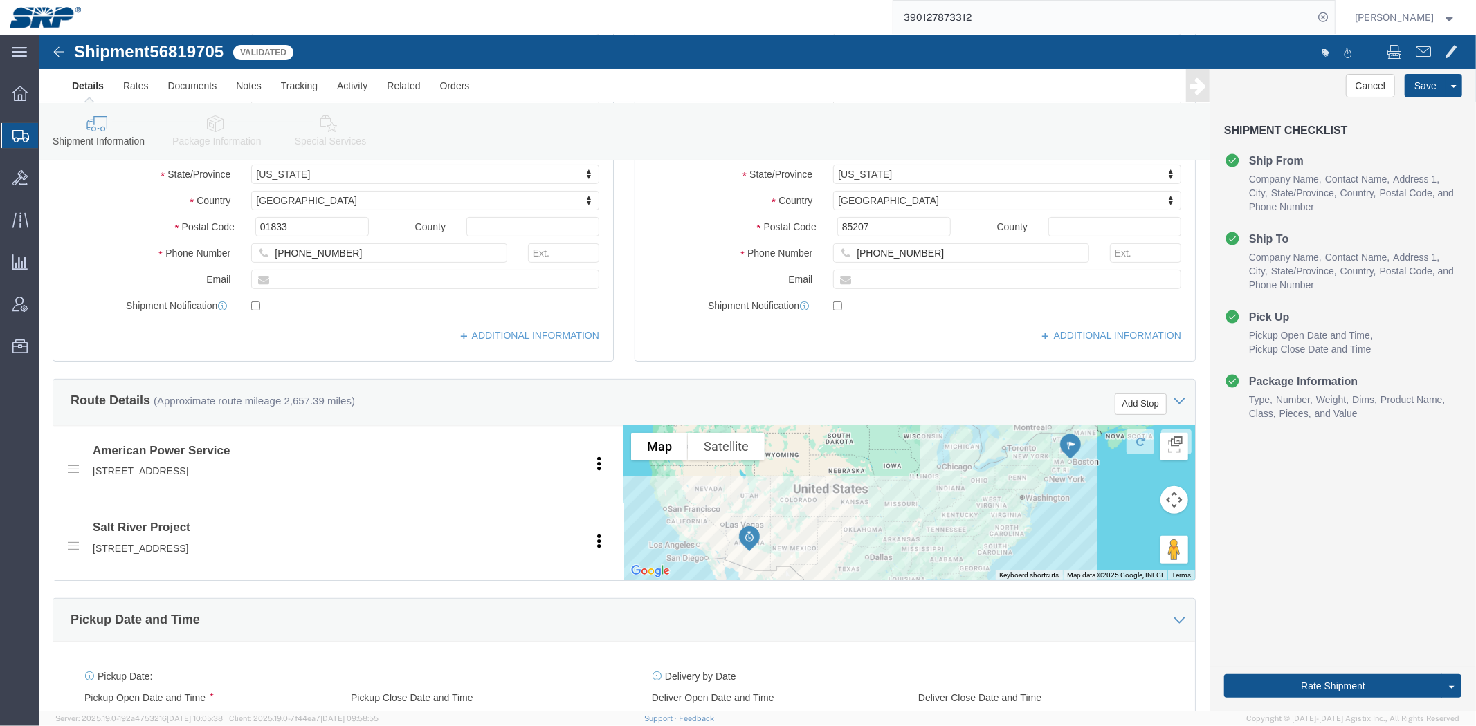
click icon
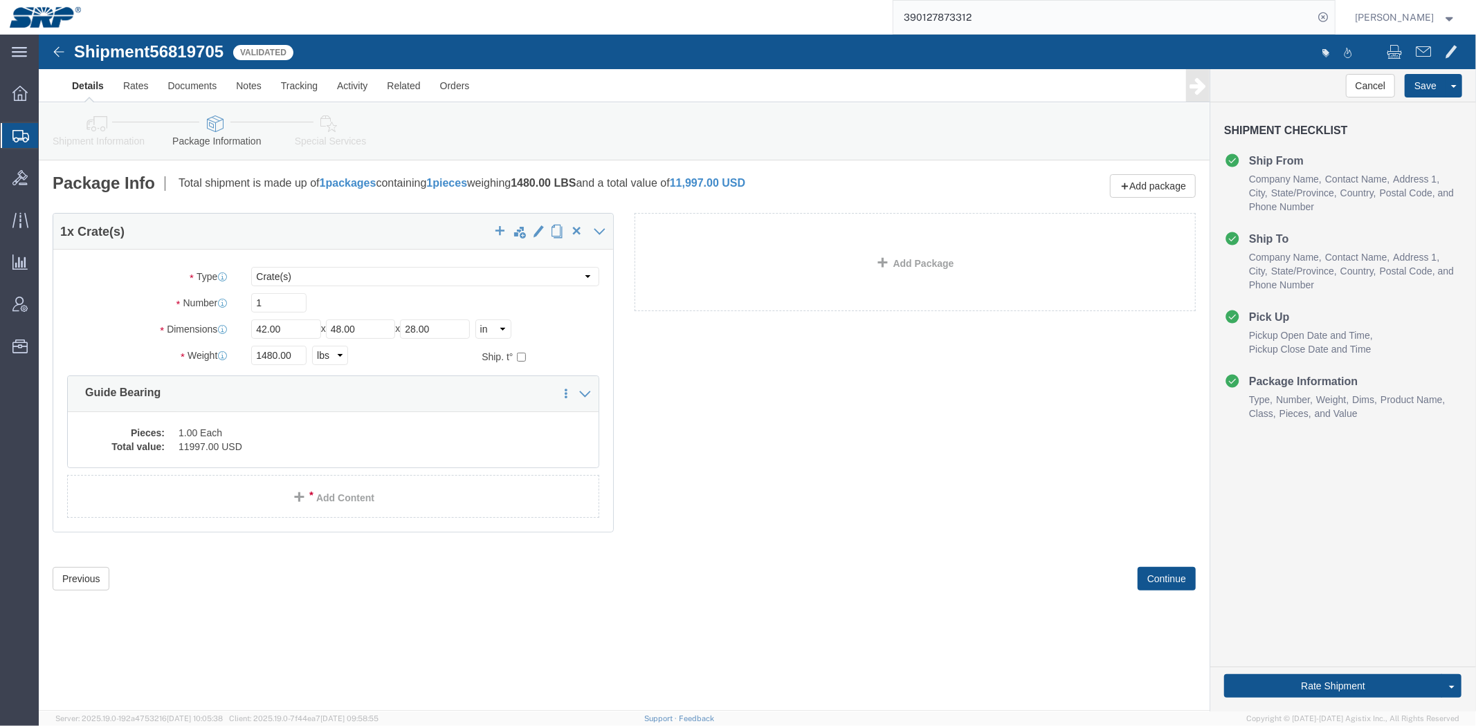
click icon
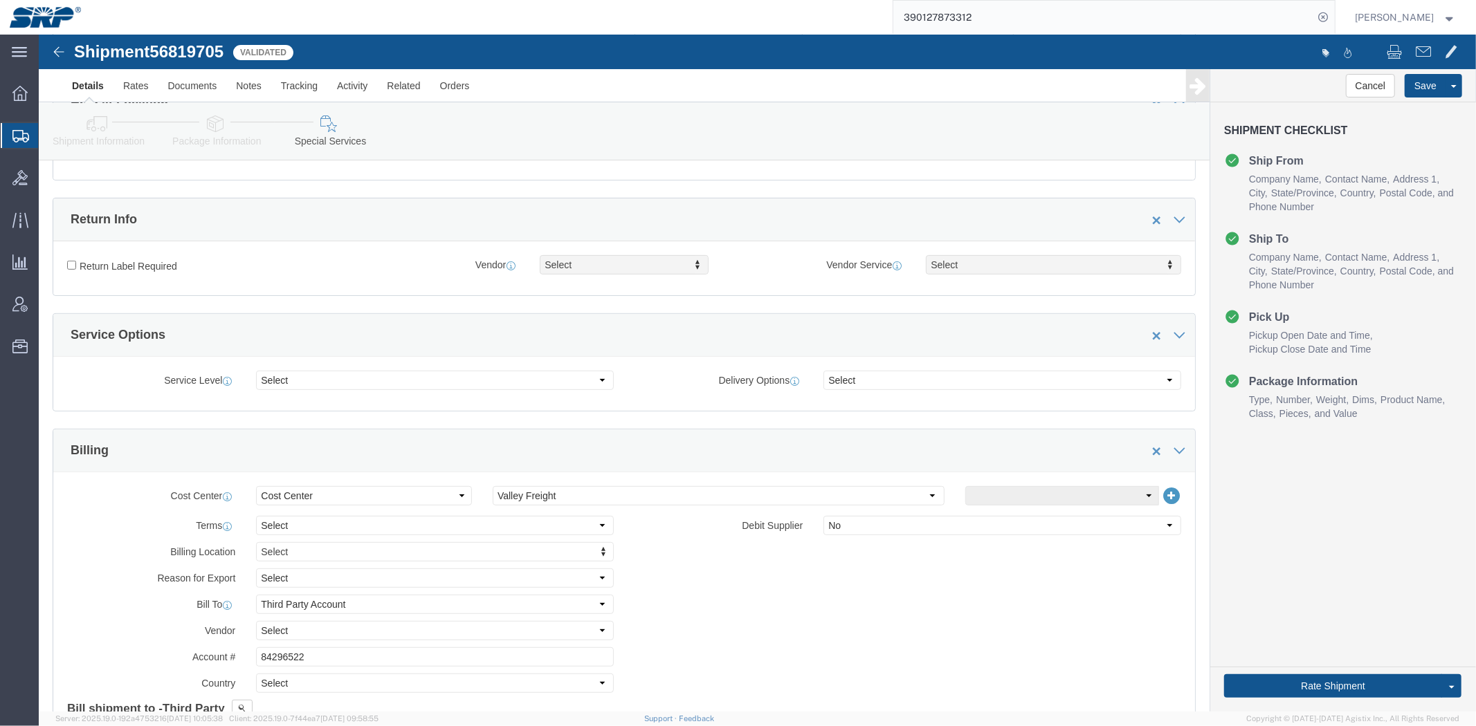
drag, startPoint x: 508, startPoint y: 116, endPoint x: 518, endPoint y: 223, distance: 107.0
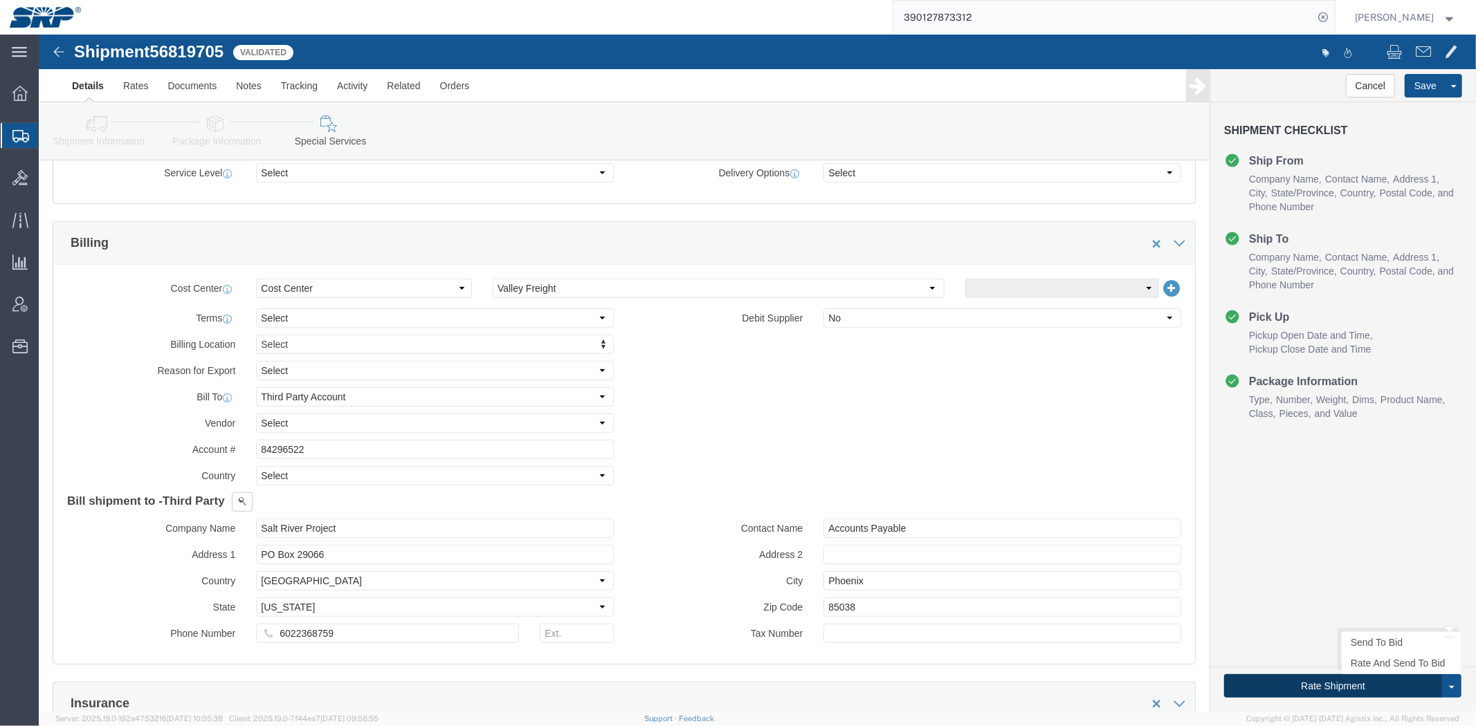
click button "Rate Shipment"
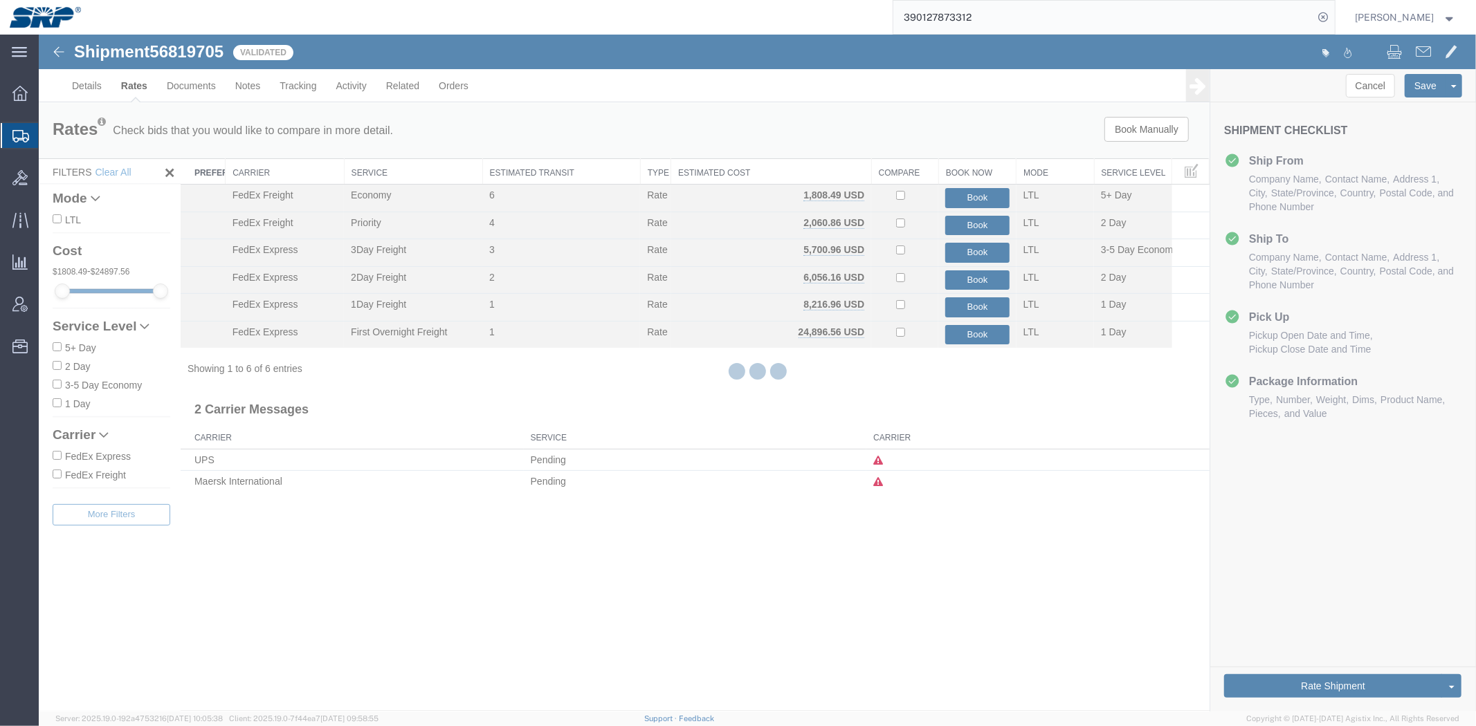
scroll to position [0, 0]
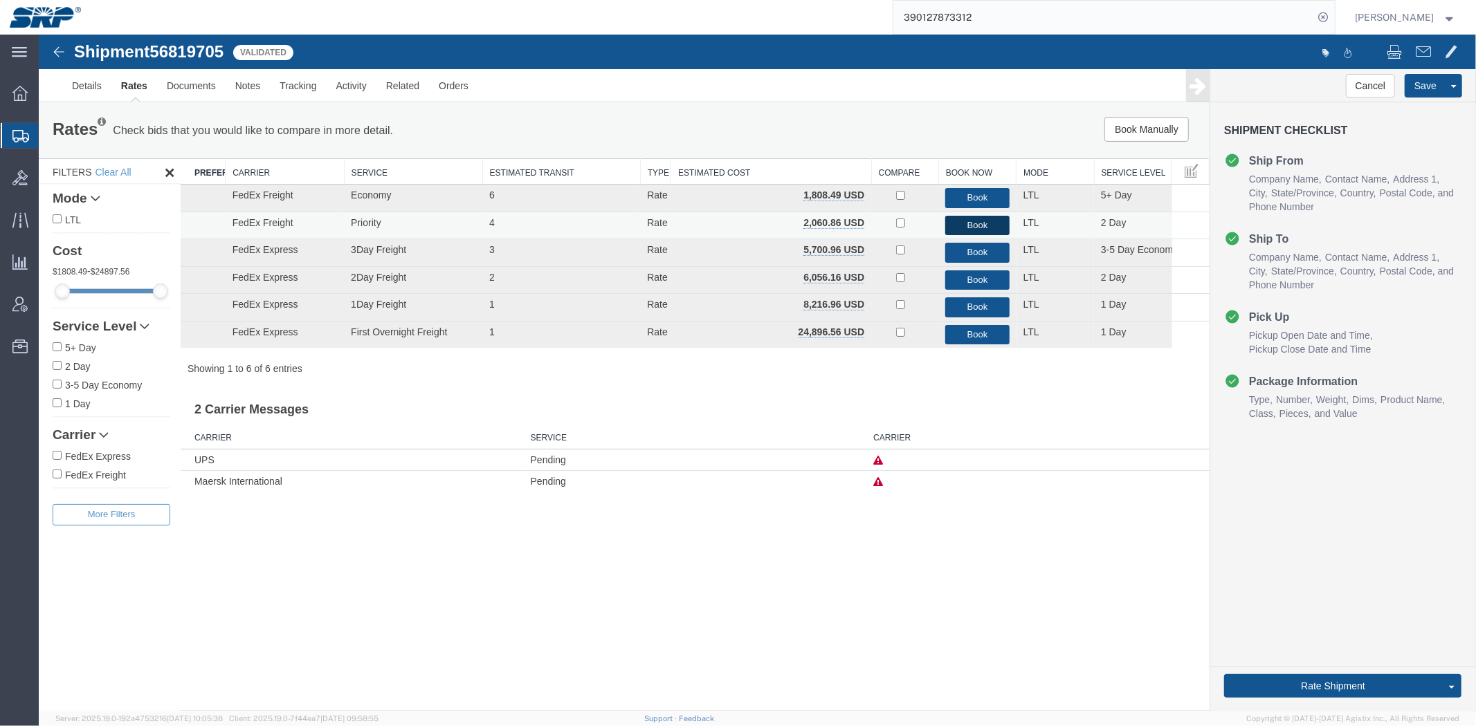
click at [961, 221] on button "Book" at bounding box center [976, 225] width 64 height 20
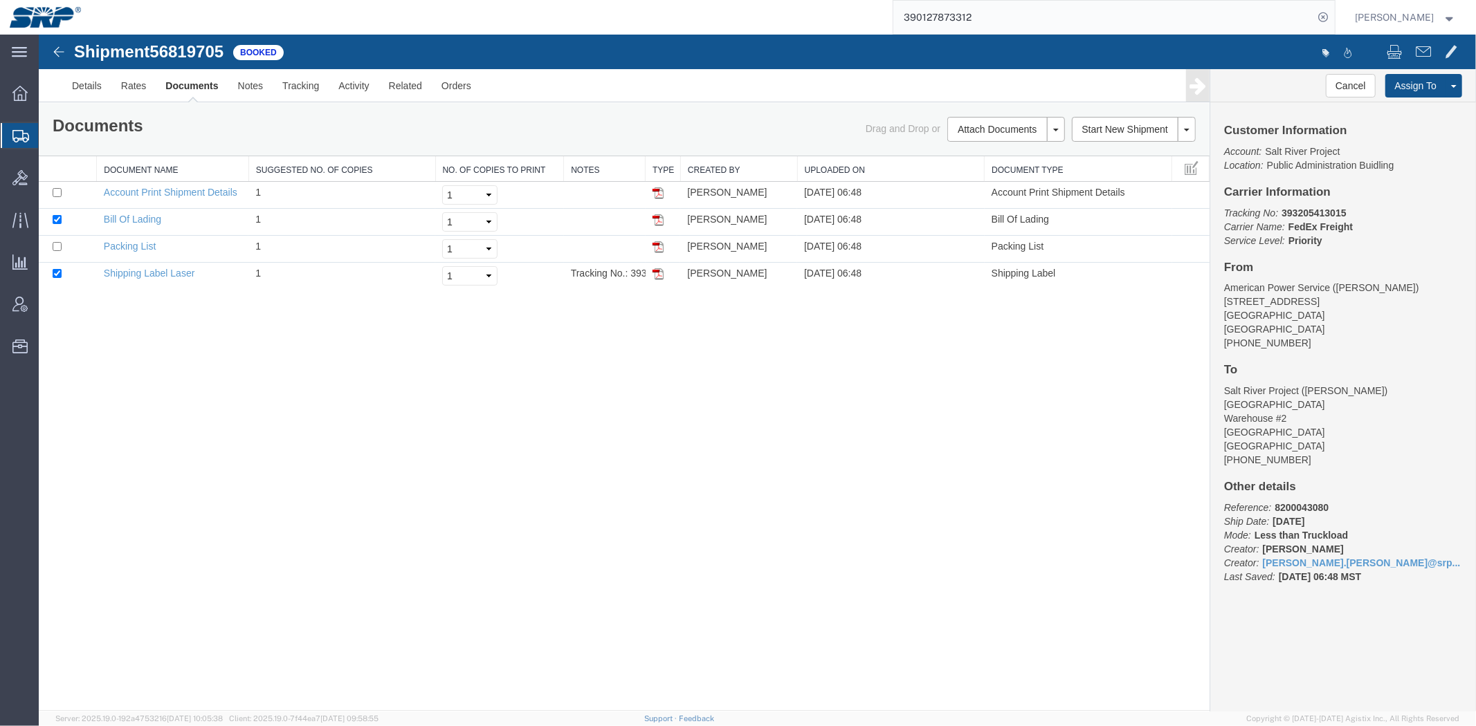
click at [1305, 208] on b "393205413015" at bounding box center [1313, 212] width 64 height 11
copy b "393205413015"
click at [970, 171] on link "Email Documents" at bounding box center [1003, 173] width 120 height 21
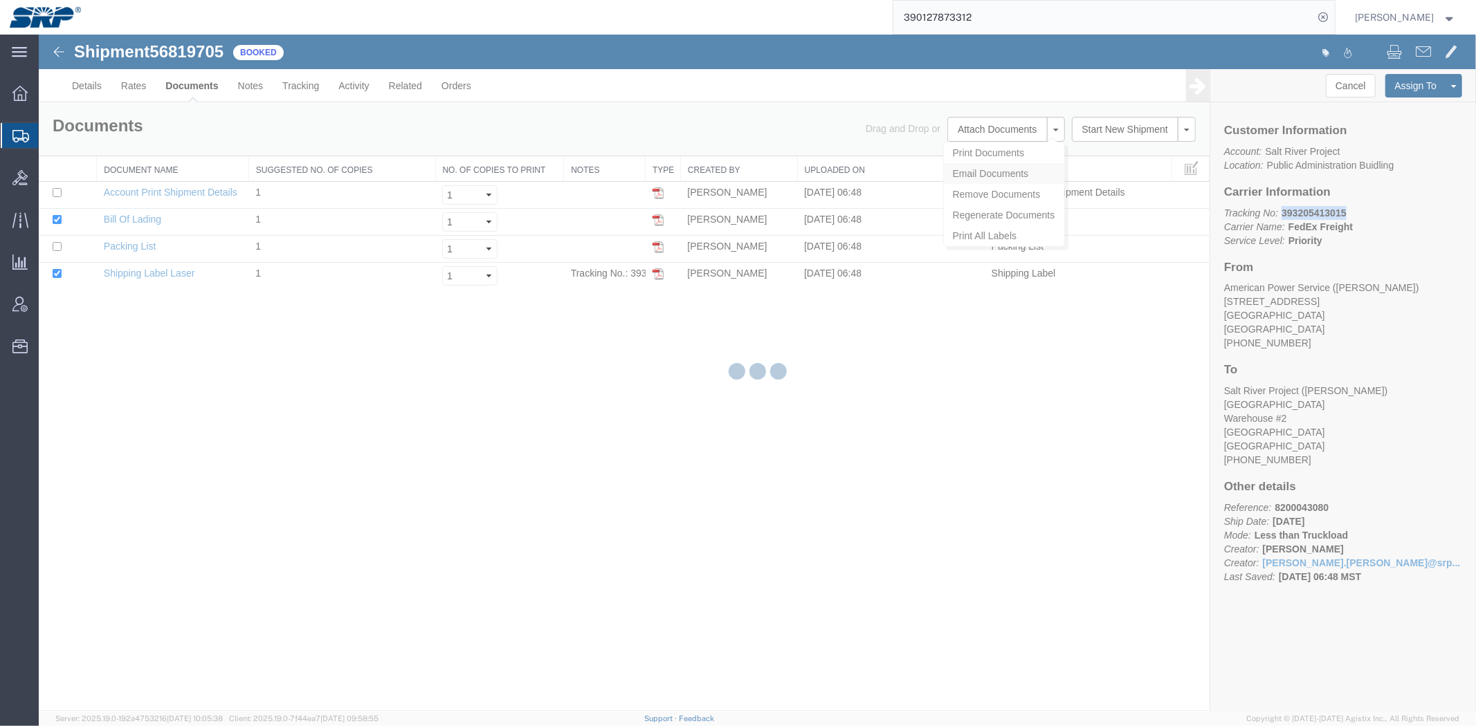
checkbox input "true"
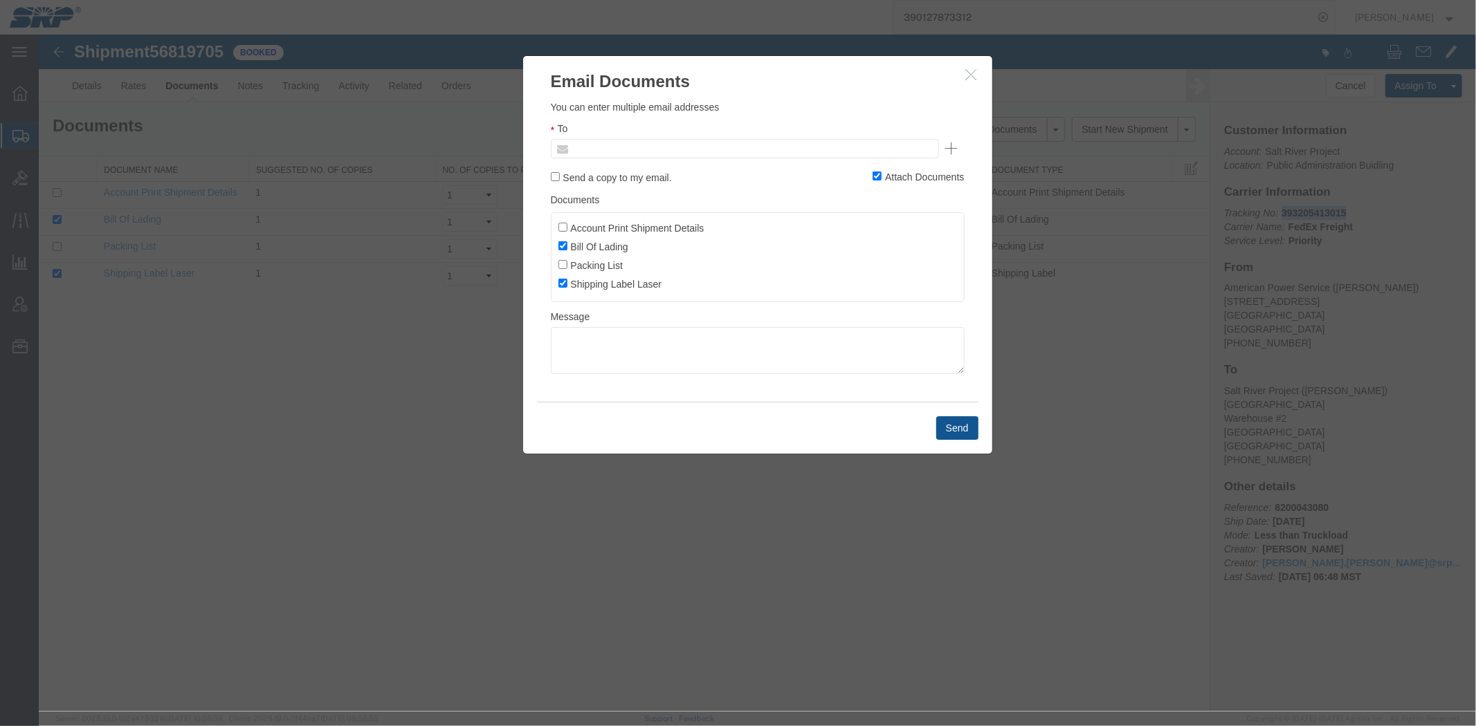
click at [629, 152] on input "text" at bounding box center [650, 148] width 162 height 18
type input "[PERSON_NAME].c"
type input "[PERSON_NAME][EMAIL_ADDRESS][PERSON_NAME][DOMAIN_NAME]"
click at [946, 427] on button "Send" at bounding box center [956, 428] width 42 height 24
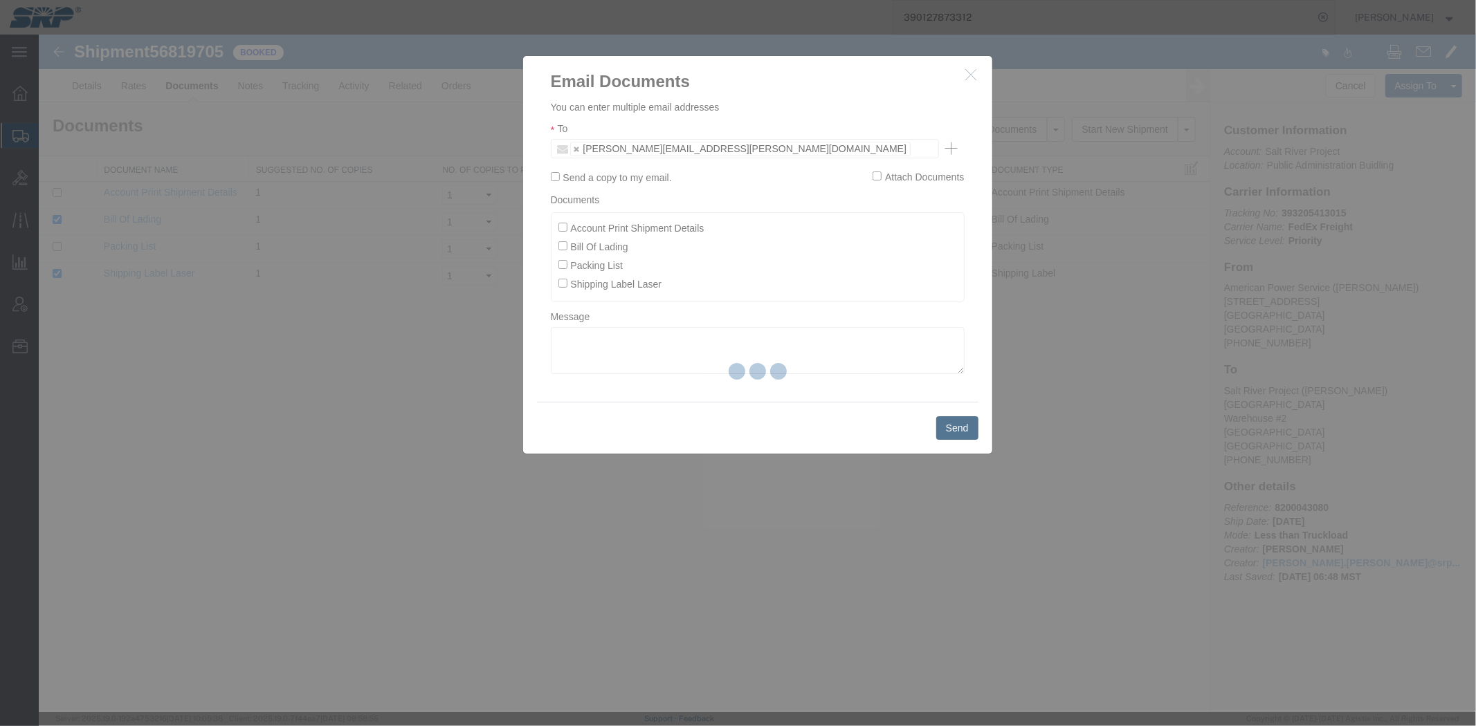
checkbox input "false"
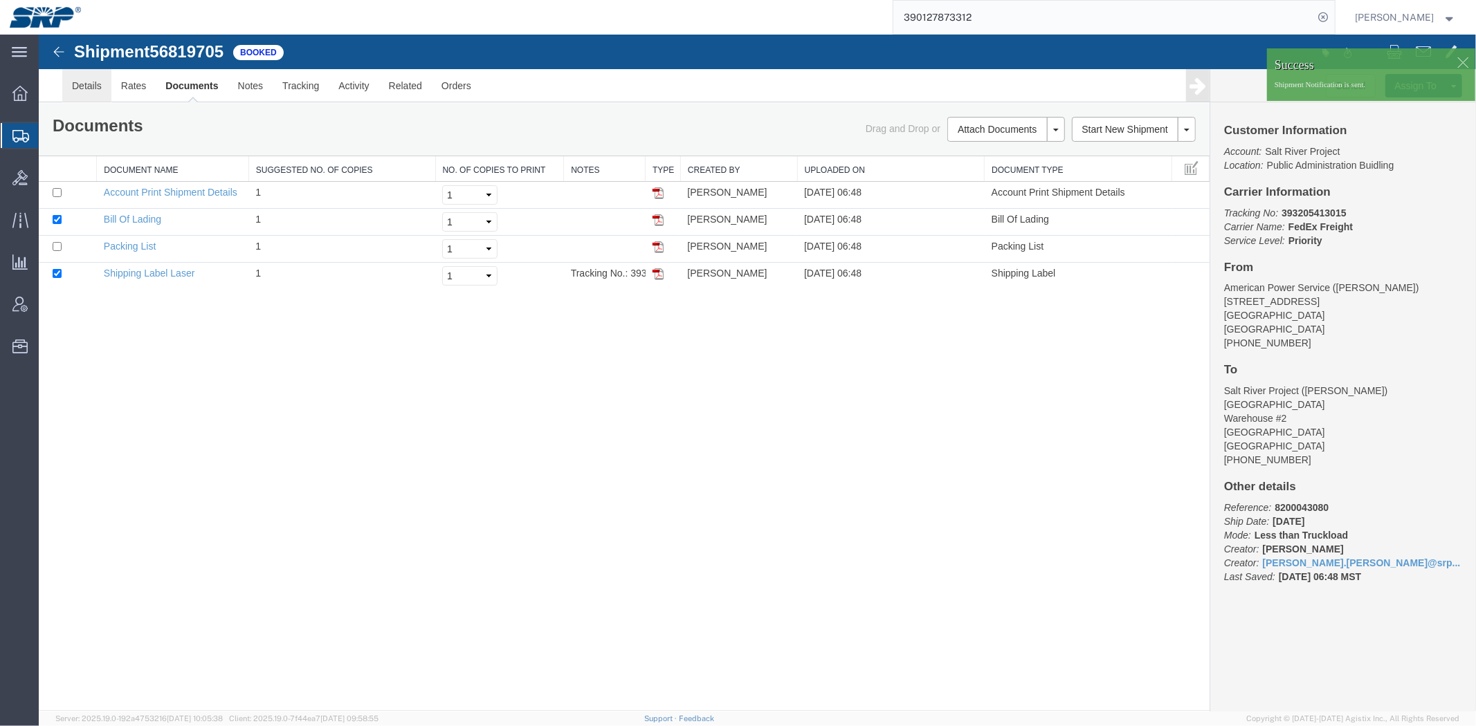
click at [78, 80] on link "Details" at bounding box center [86, 84] width 49 height 33
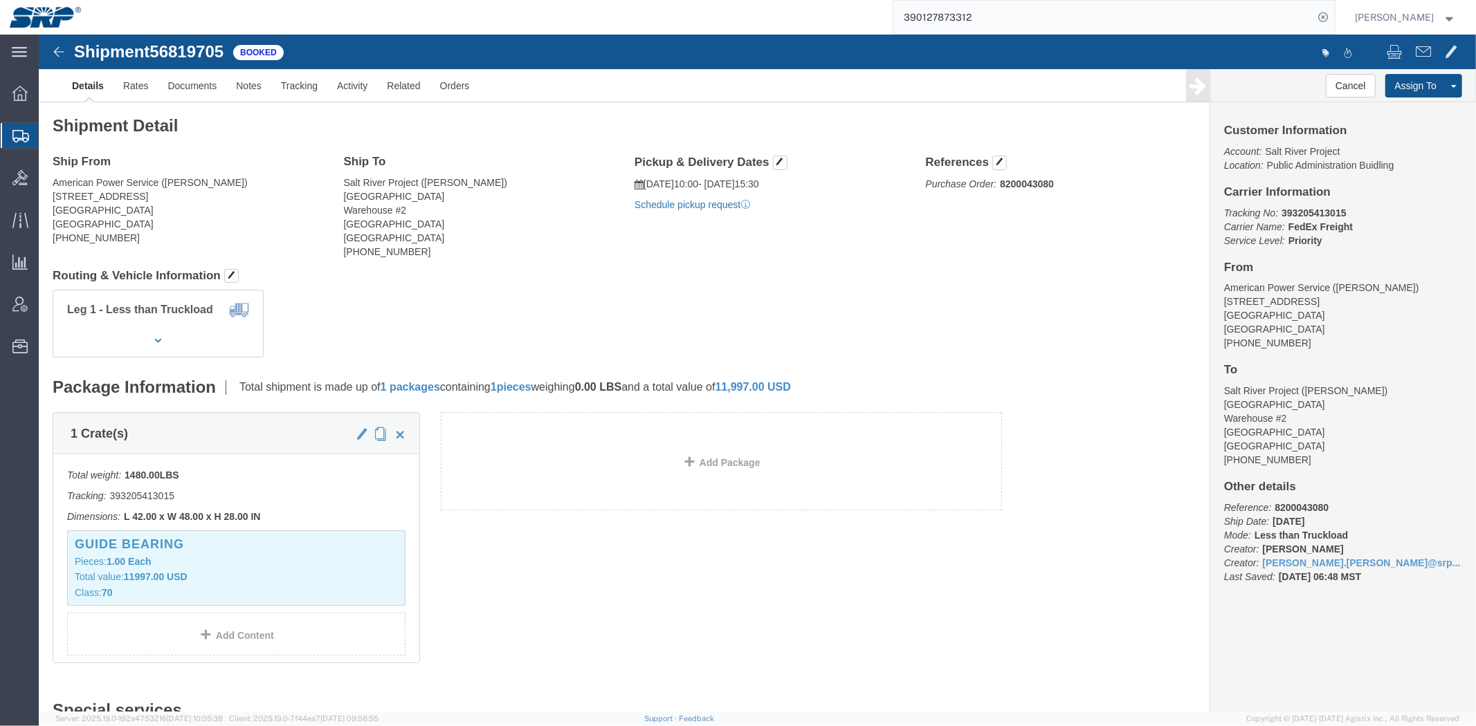
click link "Schedule pickup request"
drag, startPoint x: 82, startPoint y: 174, endPoint x: 28, endPoint y: 174, distance: 54.7
click address "American Power Service ([PERSON_NAME]) [STREET_ADDRESS][PERSON_NAME] [PHONE_NUM…"
drag, startPoint x: 87, startPoint y: 174, endPoint x: 5, endPoint y: 172, distance: 82.4
click div "Ship From American Power Service ([PERSON_NAME]) [STREET_ADDRESS][PERSON_NAME] …"
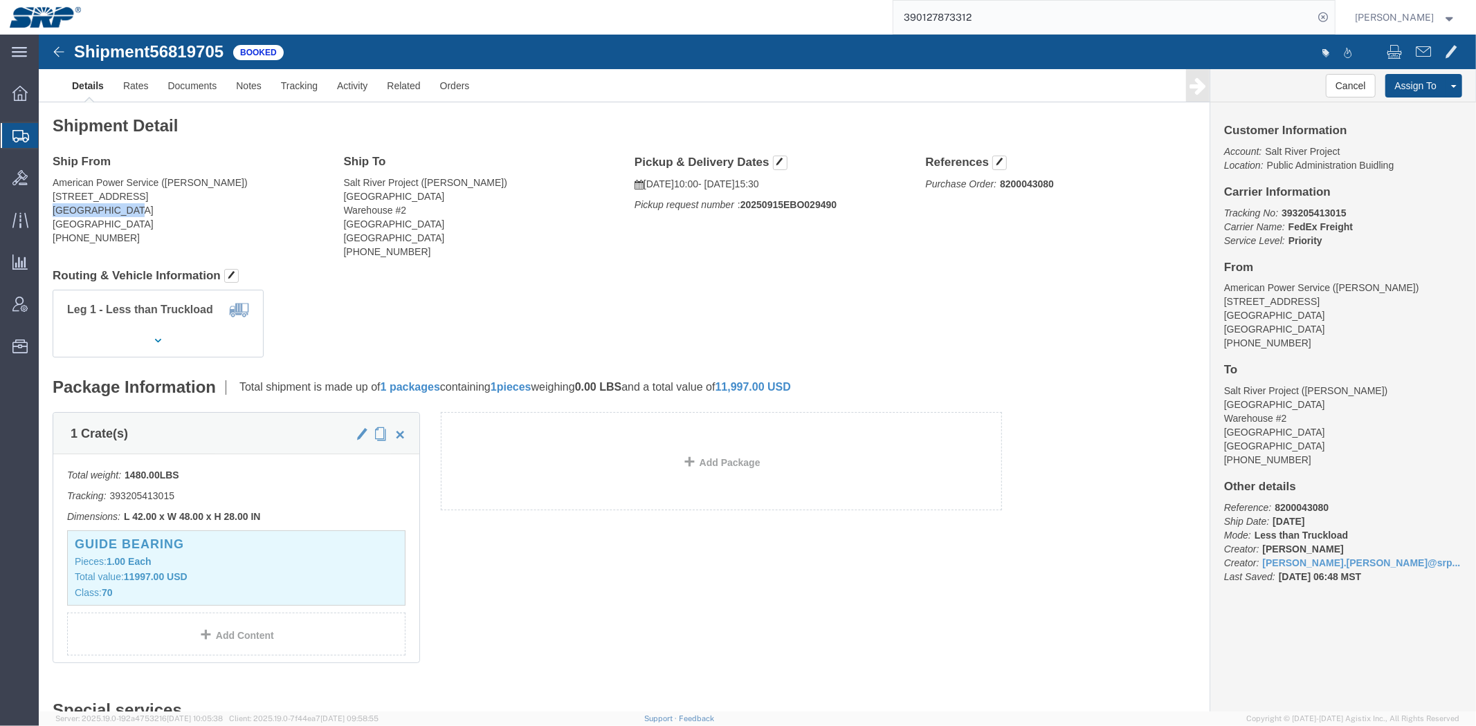
copy address "[GEOGRAPHIC_DATA], [GEOGRAPHIC_DATA]"
drag, startPoint x: 212, startPoint y: 88, endPoint x: 188, endPoint y: 92, distance: 23.9
click h2 "Shipment Detail"
click at [0, 0] on span "Shipment Manager" at bounding box center [0, 0] width 0 height 0
